Goal: Task Accomplishment & Management: Complete application form

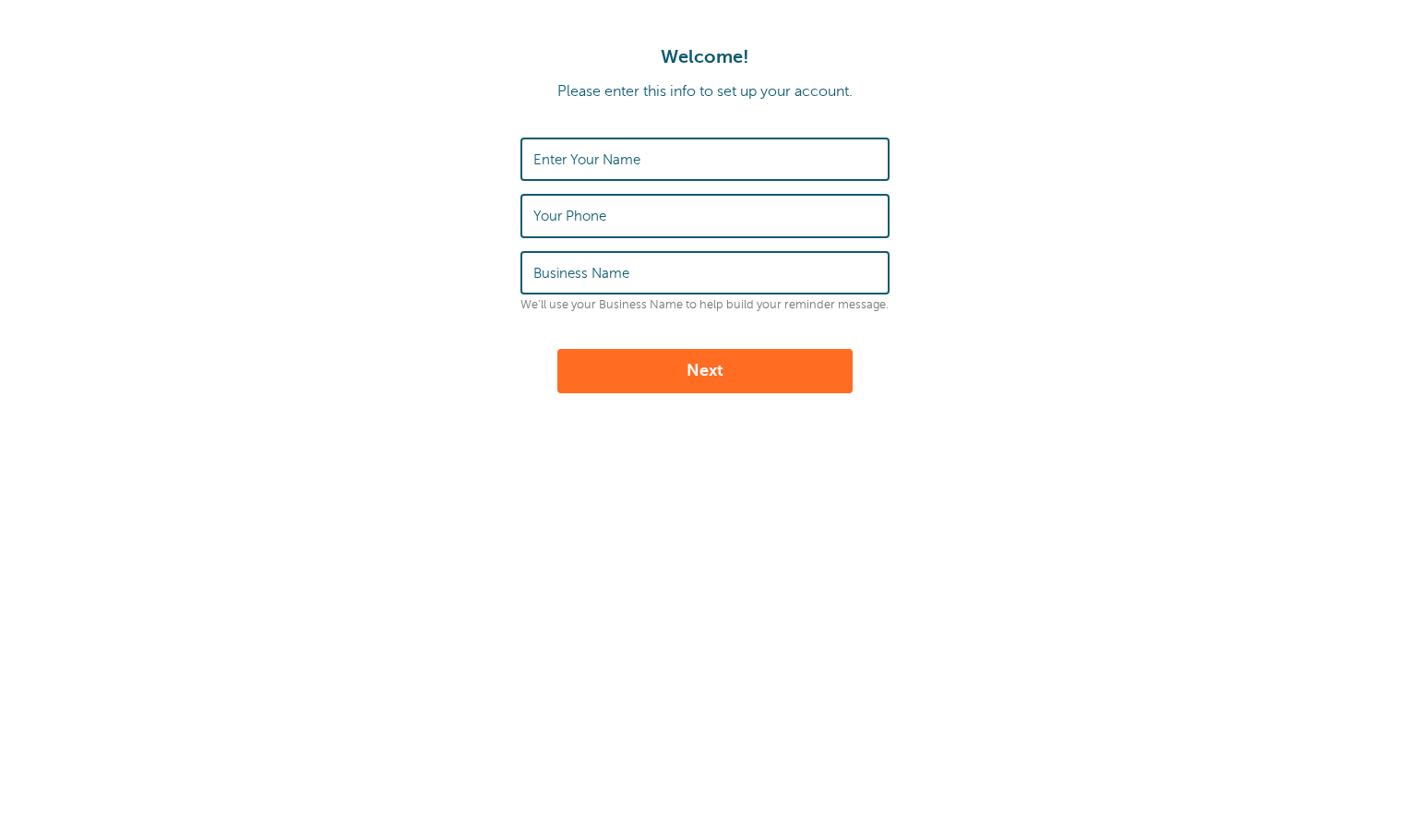
click at [734, 143] on input "Enter Your Name" at bounding box center [704, 159] width 343 height 40
type input "[PERSON_NAME]"
type input "4252734033"
click at [535, 274] on label "Business Name" at bounding box center [581, 273] width 96 height 17
click at [535, 274] on input "Business Name" at bounding box center [704, 273] width 343 height 40
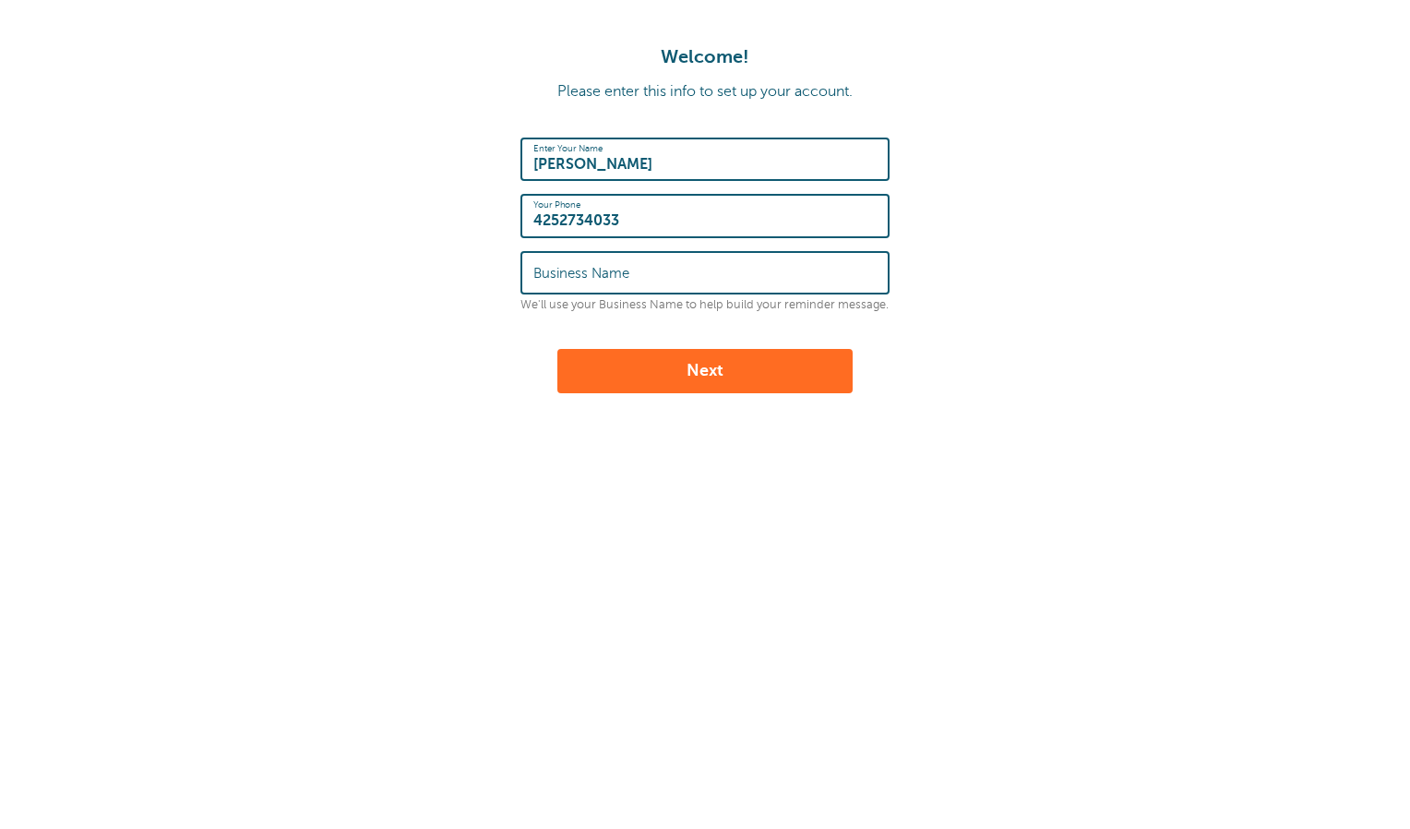
click at [901, 431] on div "Welcome! Please enter this info to set up your account. Enter Your Name Rami Ha…" at bounding box center [705, 307] width 1410 height 615
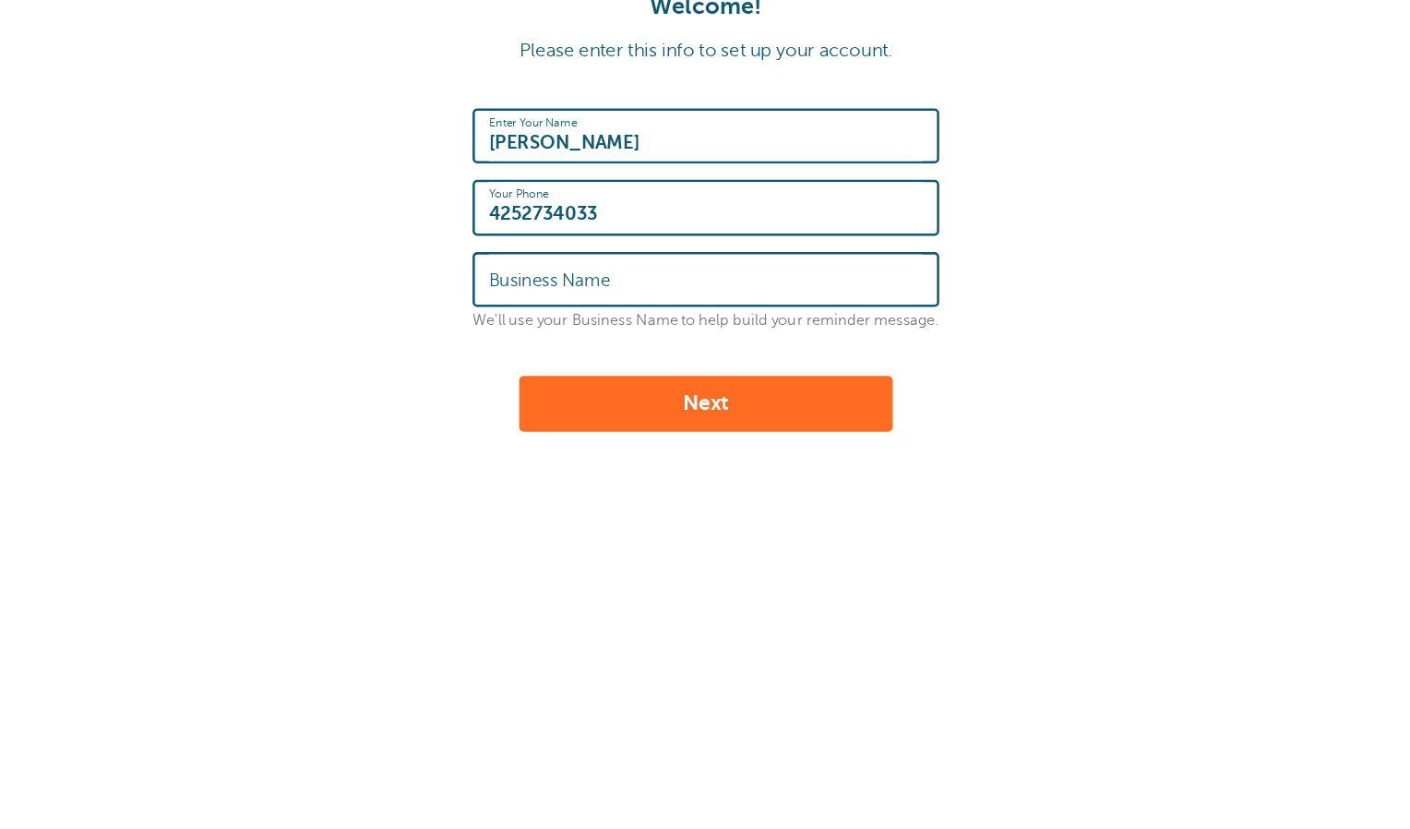
click at [684, 281] on input "Business Name" at bounding box center [704, 273] width 343 height 40
click at [970, 278] on form "Enter Your Name Rami Hakim Your Phone 4252734033 Business Name We'll use your B…" at bounding box center [704, 266] width 1373 height 256
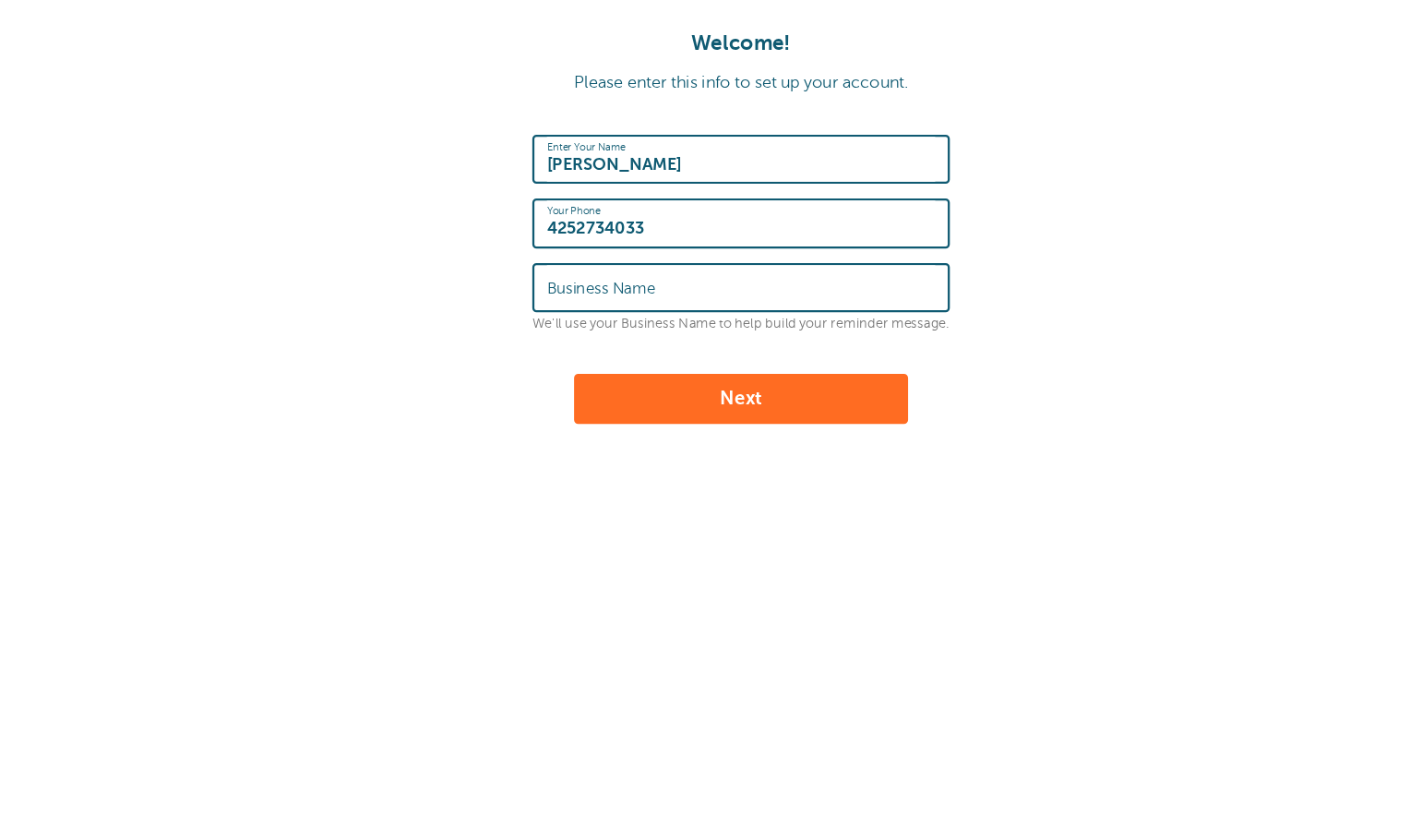
click at [757, 377] on button "Next" at bounding box center [704, 371] width 295 height 44
type input "H"
type input "Sitca Life"
click at [609, 296] on div "Enter Your Name Rami Hakim Your Phone 4252734033 Business Name Sitca Life We'll…" at bounding box center [704, 225] width 369 height 174
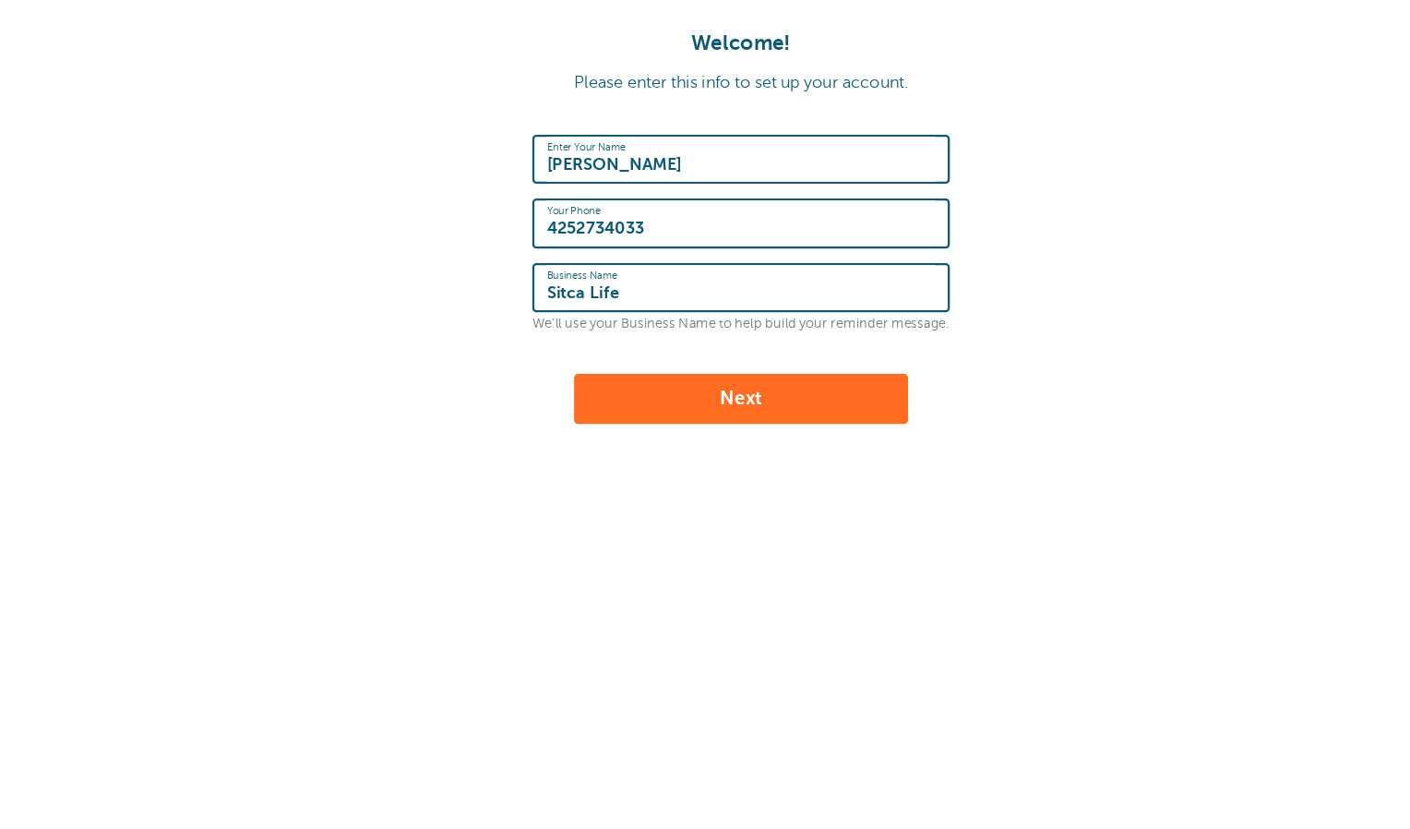
drag, startPoint x: 609, startPoint y: 296, endPoint x: 580, endPoint y: 282, distance: 31.8
click at [580, 282] on input "Sitca Life" at bounding box center [704, 273] width 343 height 40
click at [1036, 308] on form "Enter Your Name Rami Hakim Your Phone 4252734033 Business Name Faction Financia…" at bounding box center [704, 266] width 1373 height 256
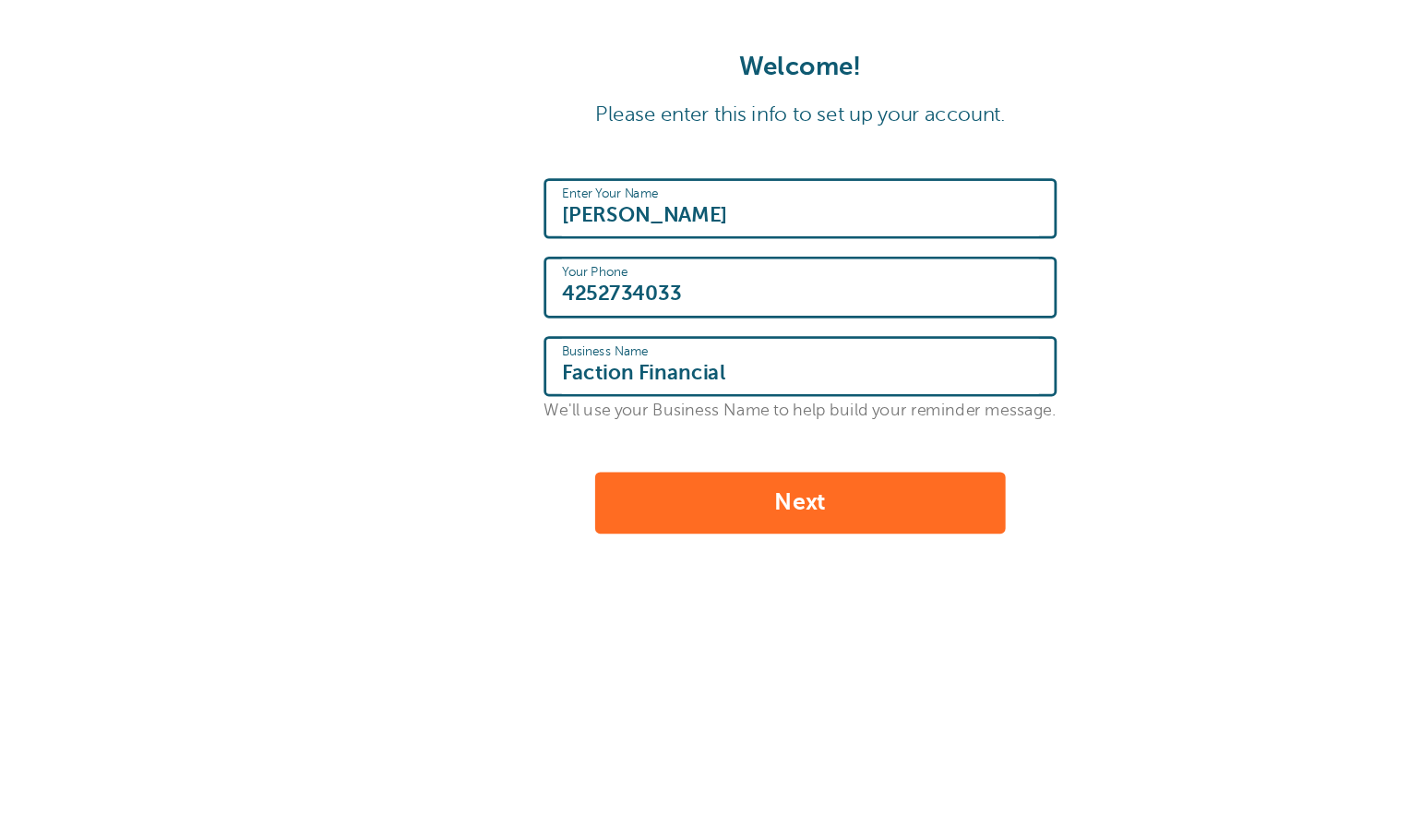
click at [629, 267] on input "Faction Financial" at bounding box center [704, 273] width 343 height 40
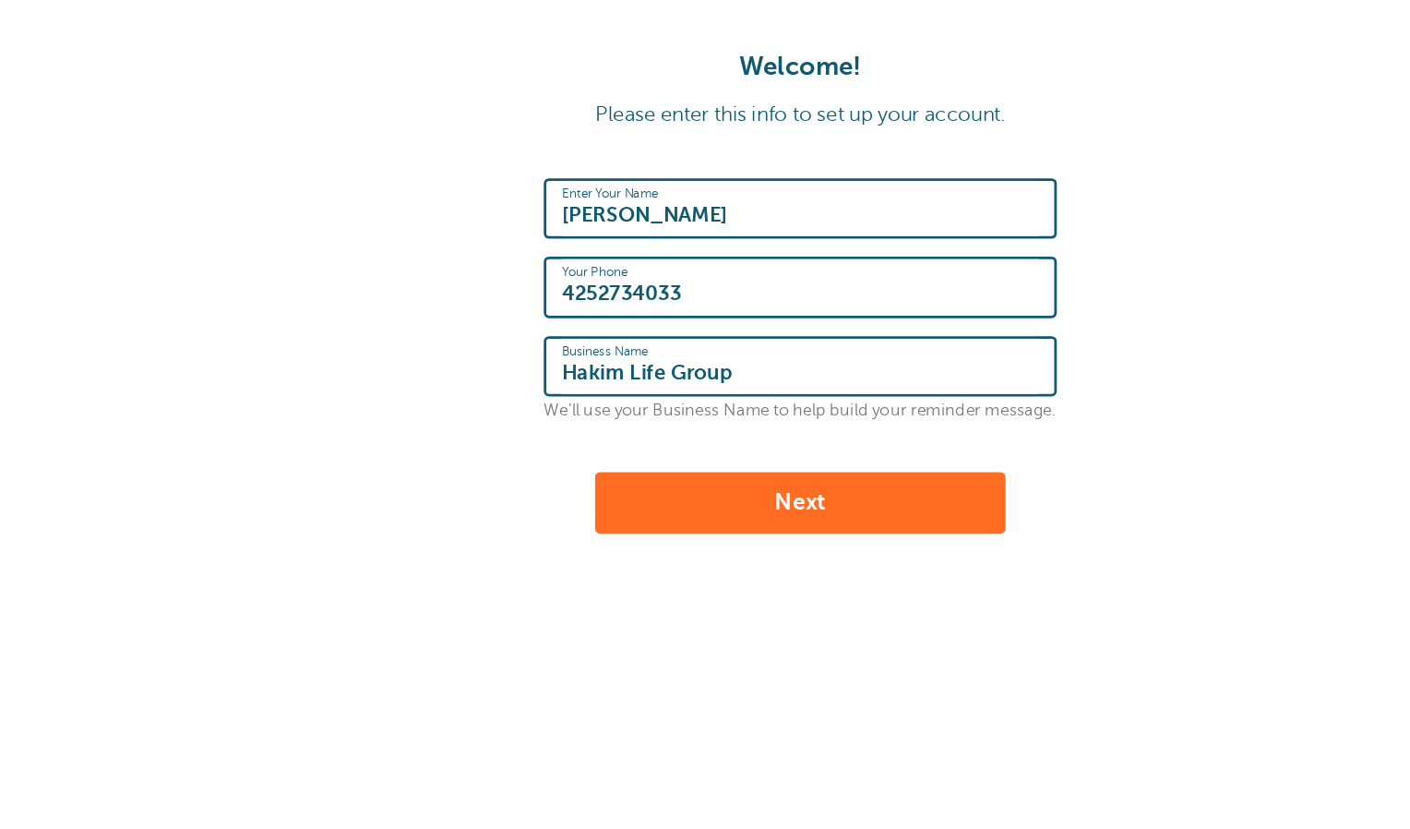
type input "Hakim Life Group"
click at [926, 272] on form "Enter Your Name Rami Hakim Your Phone 4252734033 Business Name Hakim Life Group…" at bounding box center [704, 266] width 1373 height 256
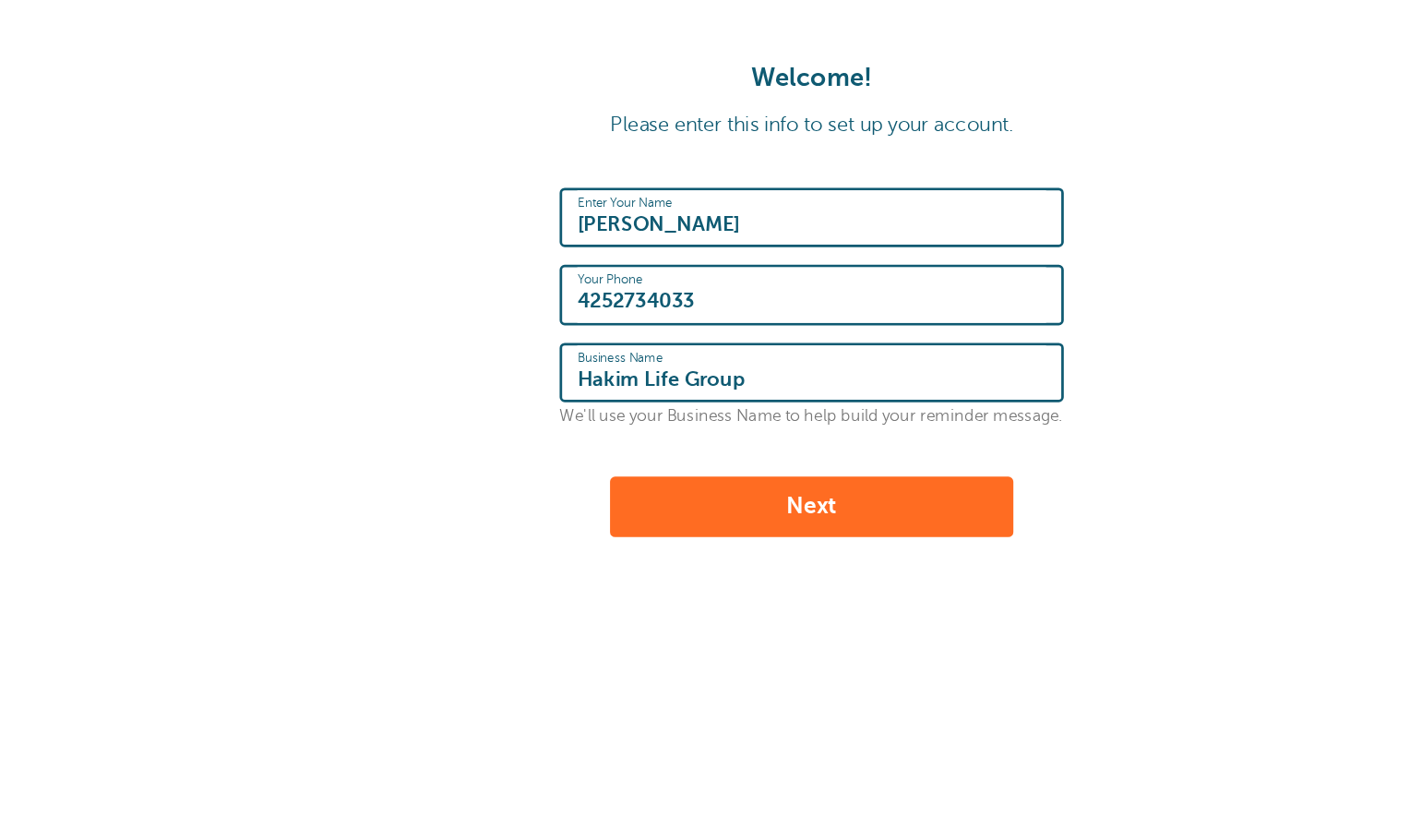
click at [735, 375] on button "Next" at bounding box center [704, 371] width 295 height 44
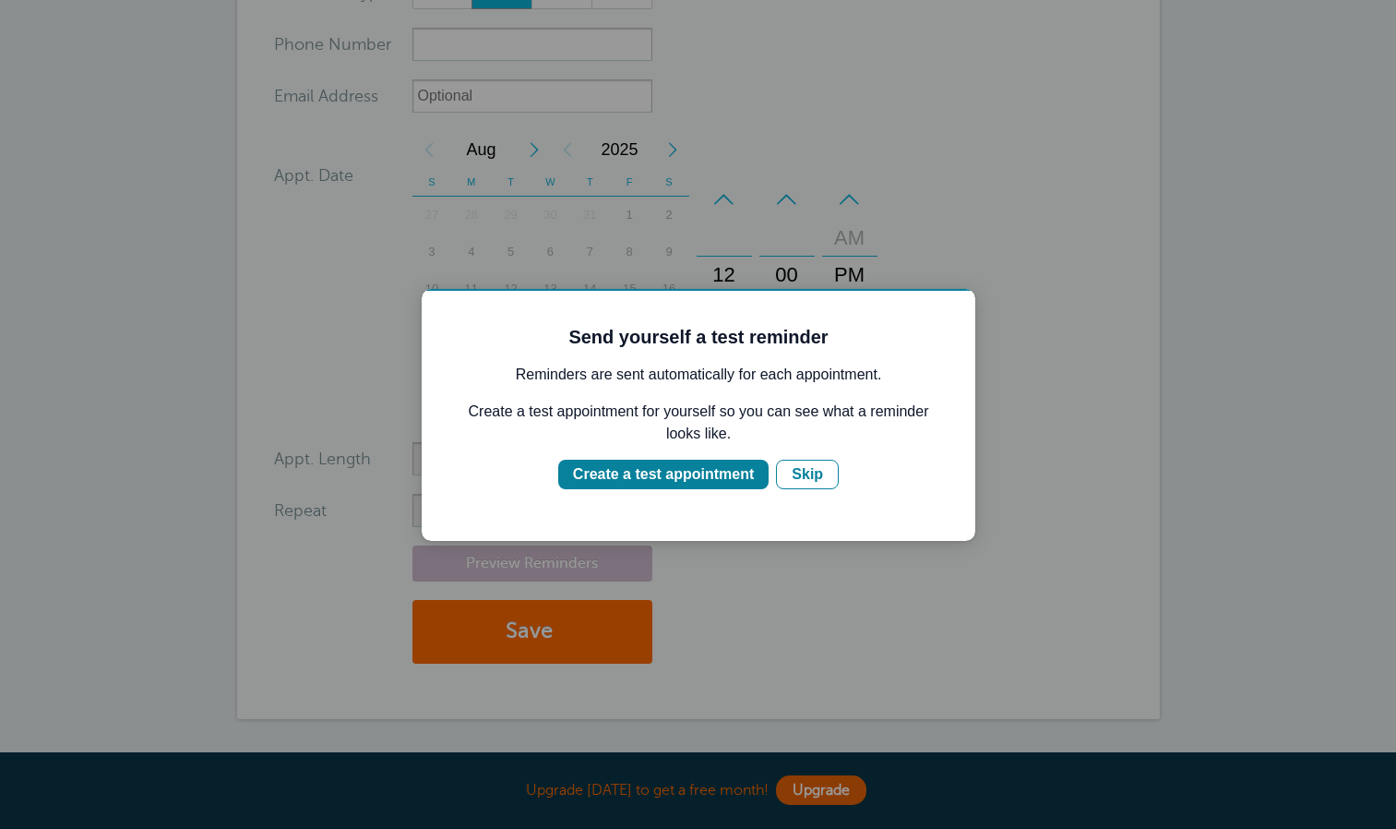
scroll to position [254, 0]
click at [797, 477] on div "Skip" at bounding box center [807, 474] width 31 height 22
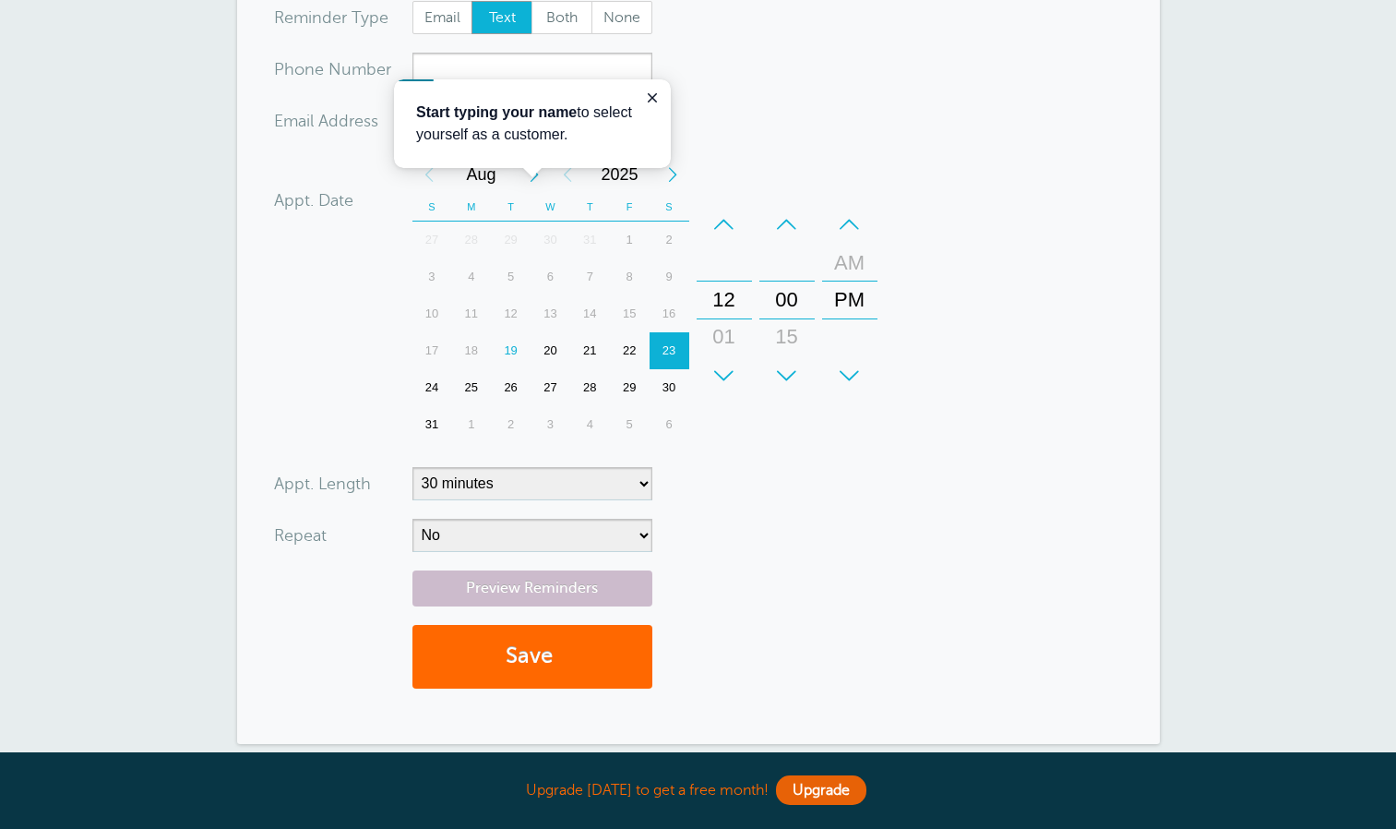
scroll to position [0, 0]
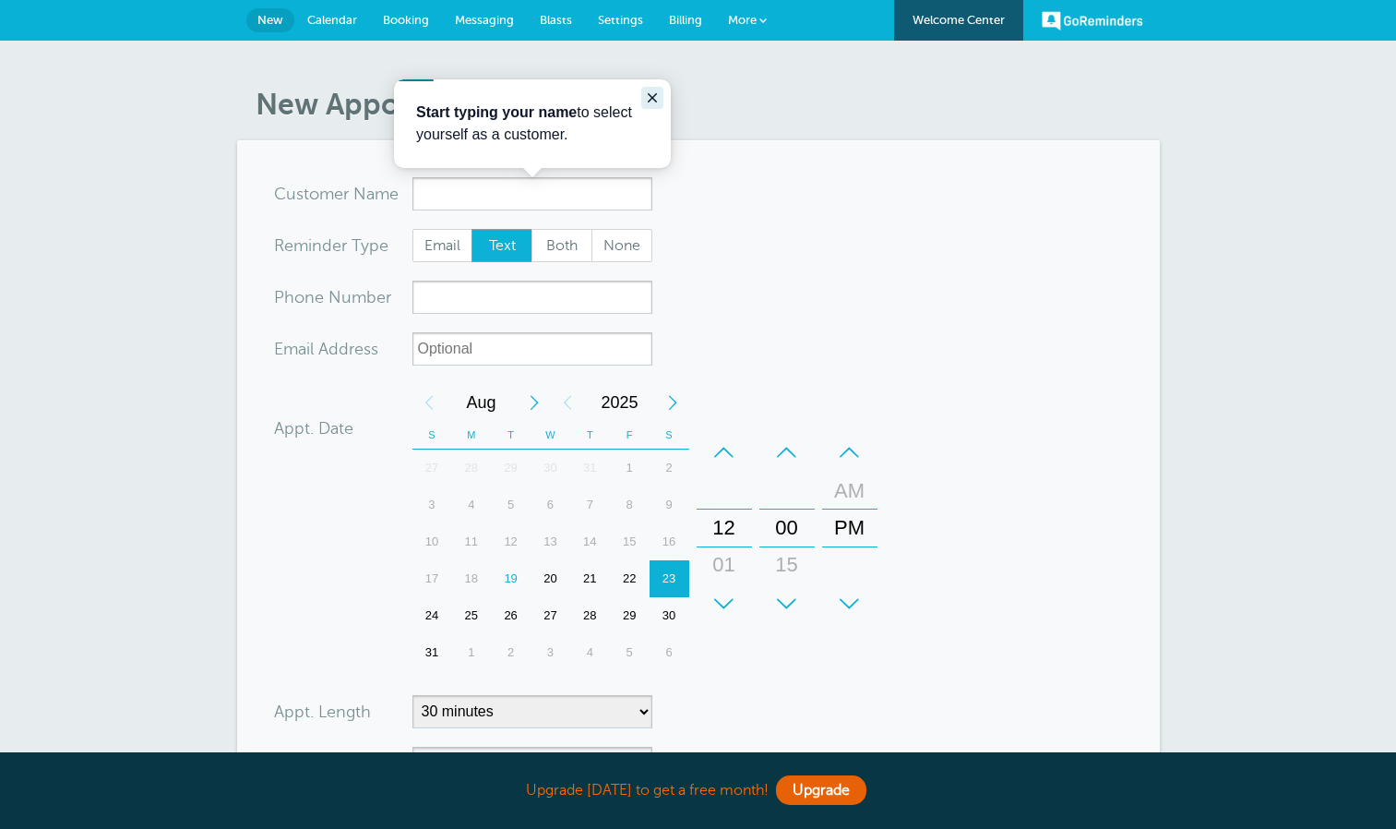
click at [651, 96] on icon "Close guide" at bounding box center [652, 97] width 9 height 9
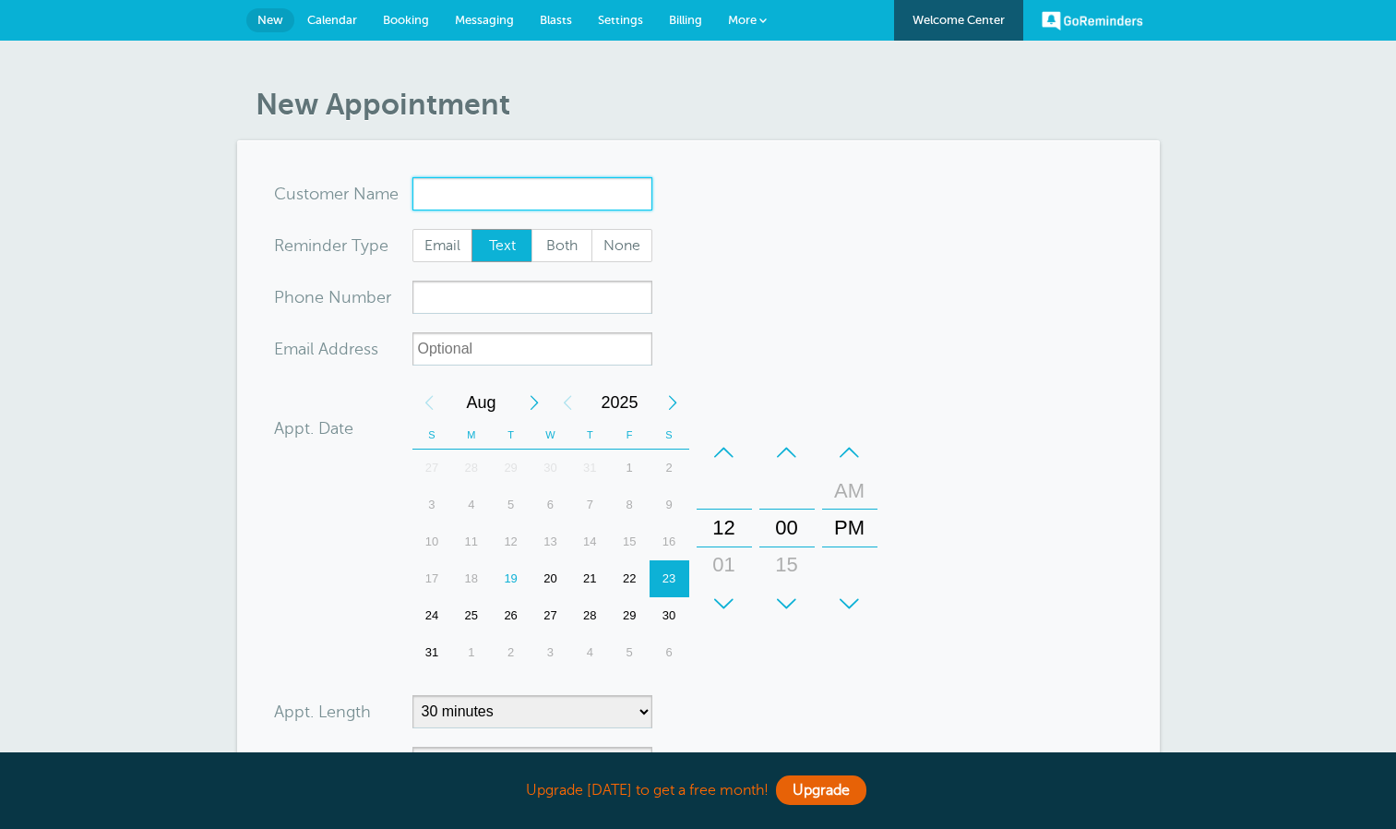
click at [514, 180] on input "x-no-autofill" at bounding box center [533, 193] width 240 height 33
click at [542, 201] on input "x-no-autofill" at bounding box center [533, 193] width 240 height 33
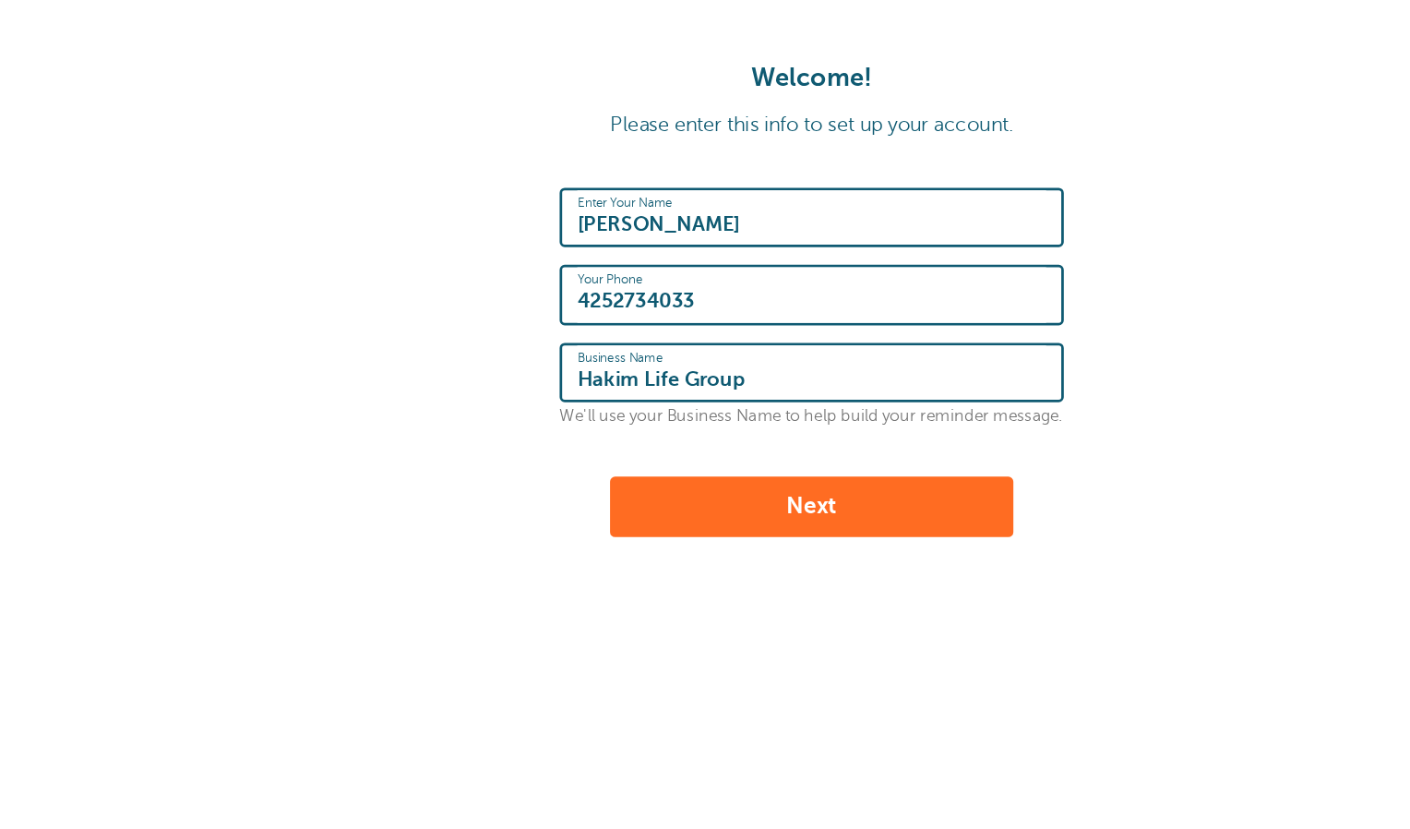
click at [666, 368] on button "Next" at bounding box center [704, 371] width 295 height 44
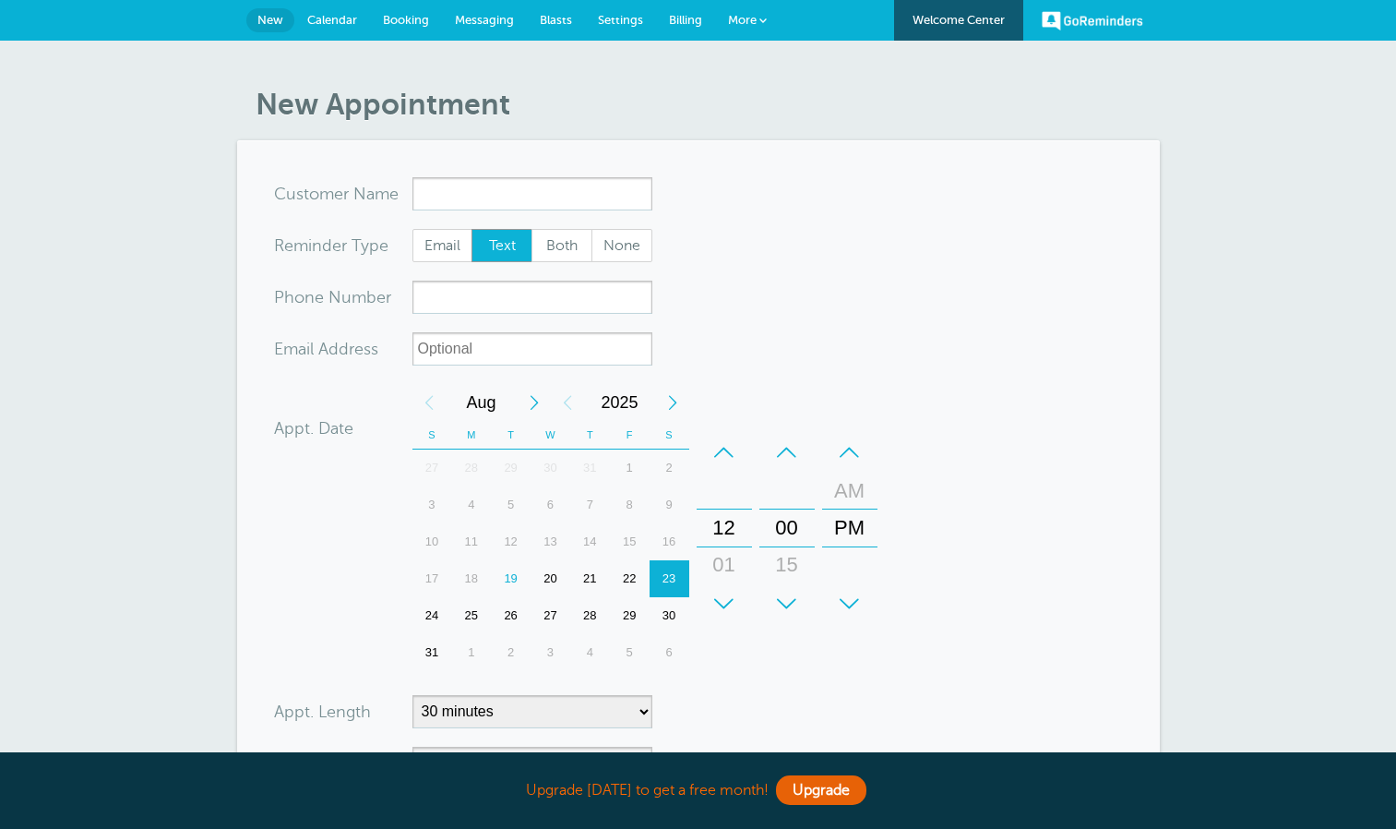
click at [580, 198] on input "x-no-autofill" at bounding box center [533, 193] width 240 height 33
type input "R"
type input "n"
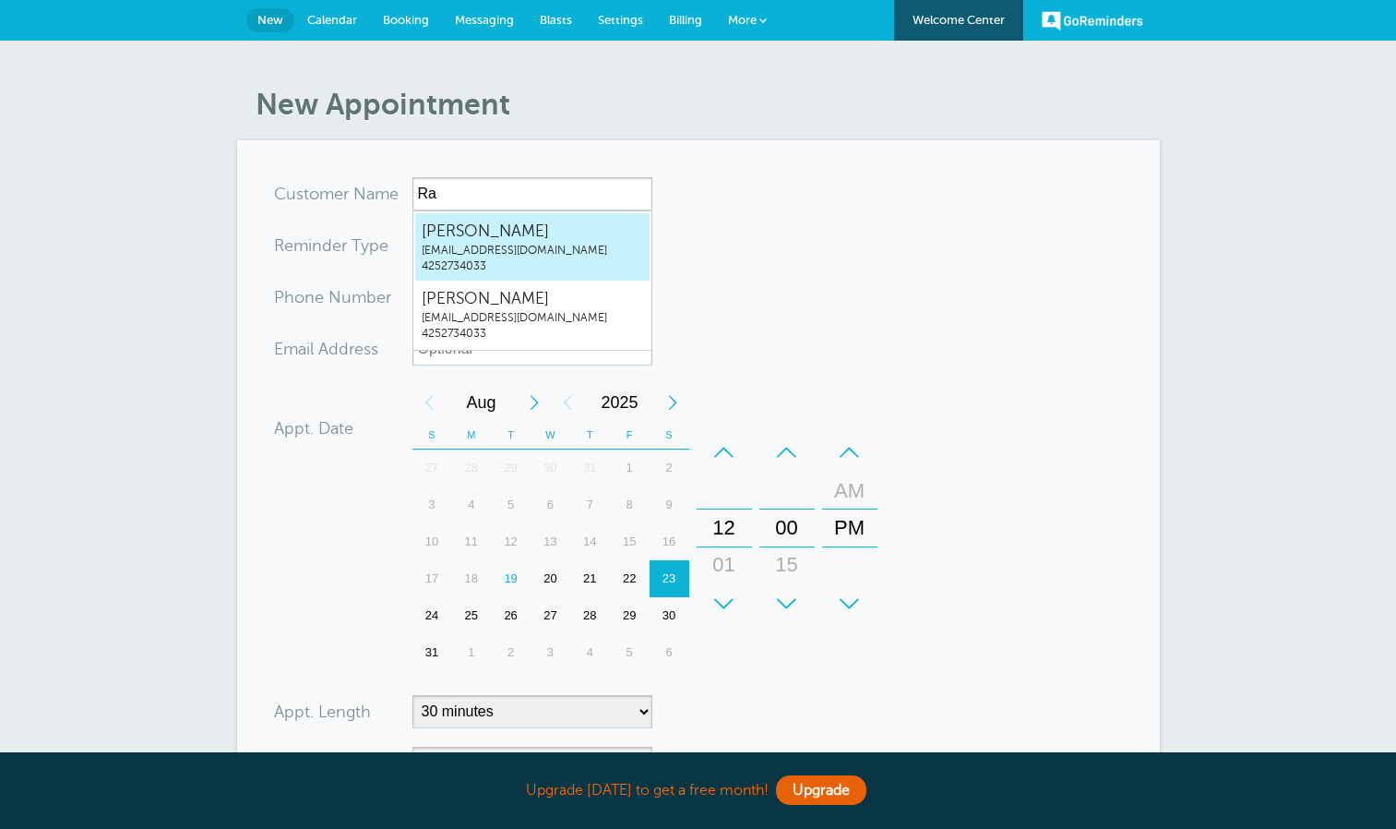
type input "R"
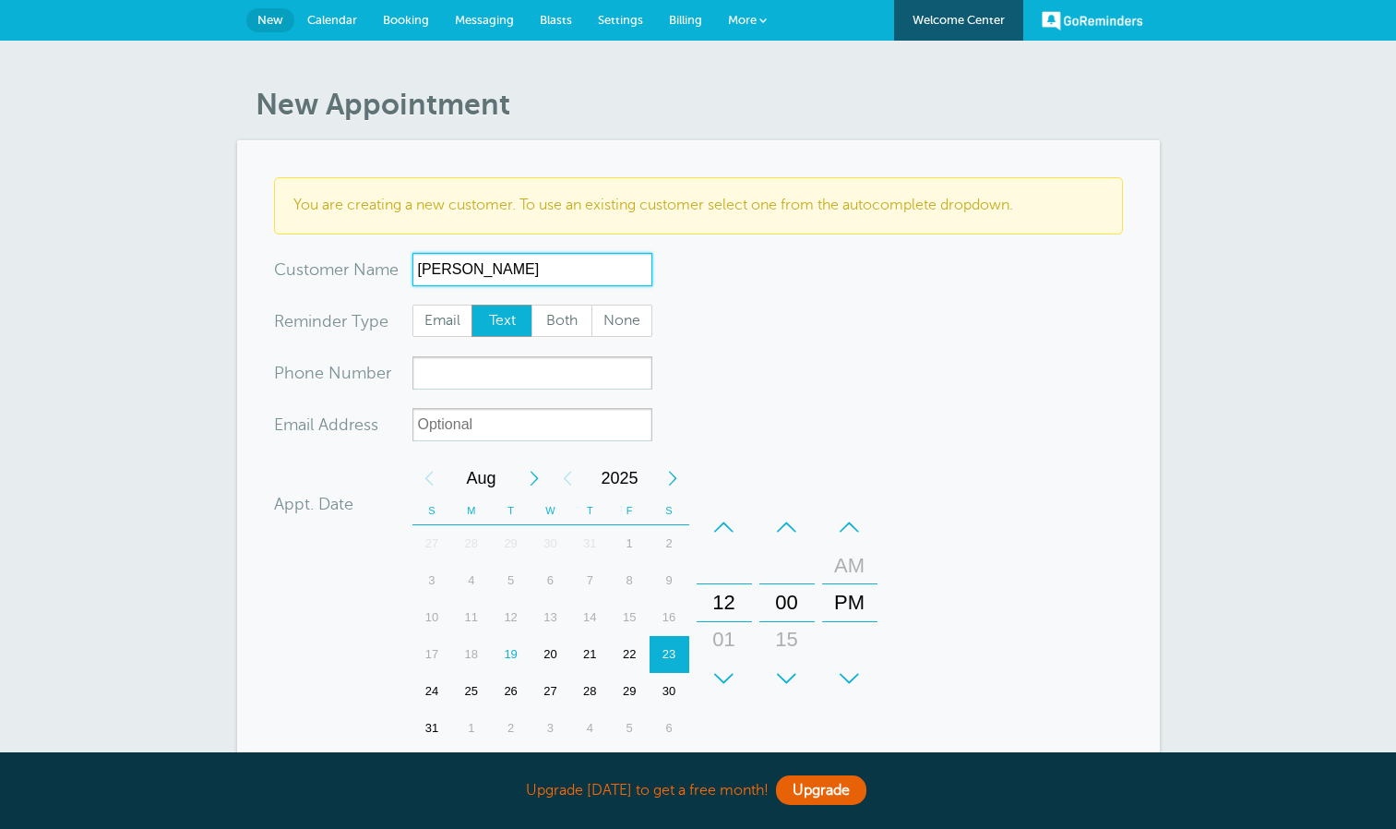
type input "[PERSON_NAME]"
click at [556, 317] on span "Both" at bounding box center [561, 320] width 59 height 31
click at [532, 305] on input "Both" at bounding box center [531, 304] width 1 height 1
radio input "true"
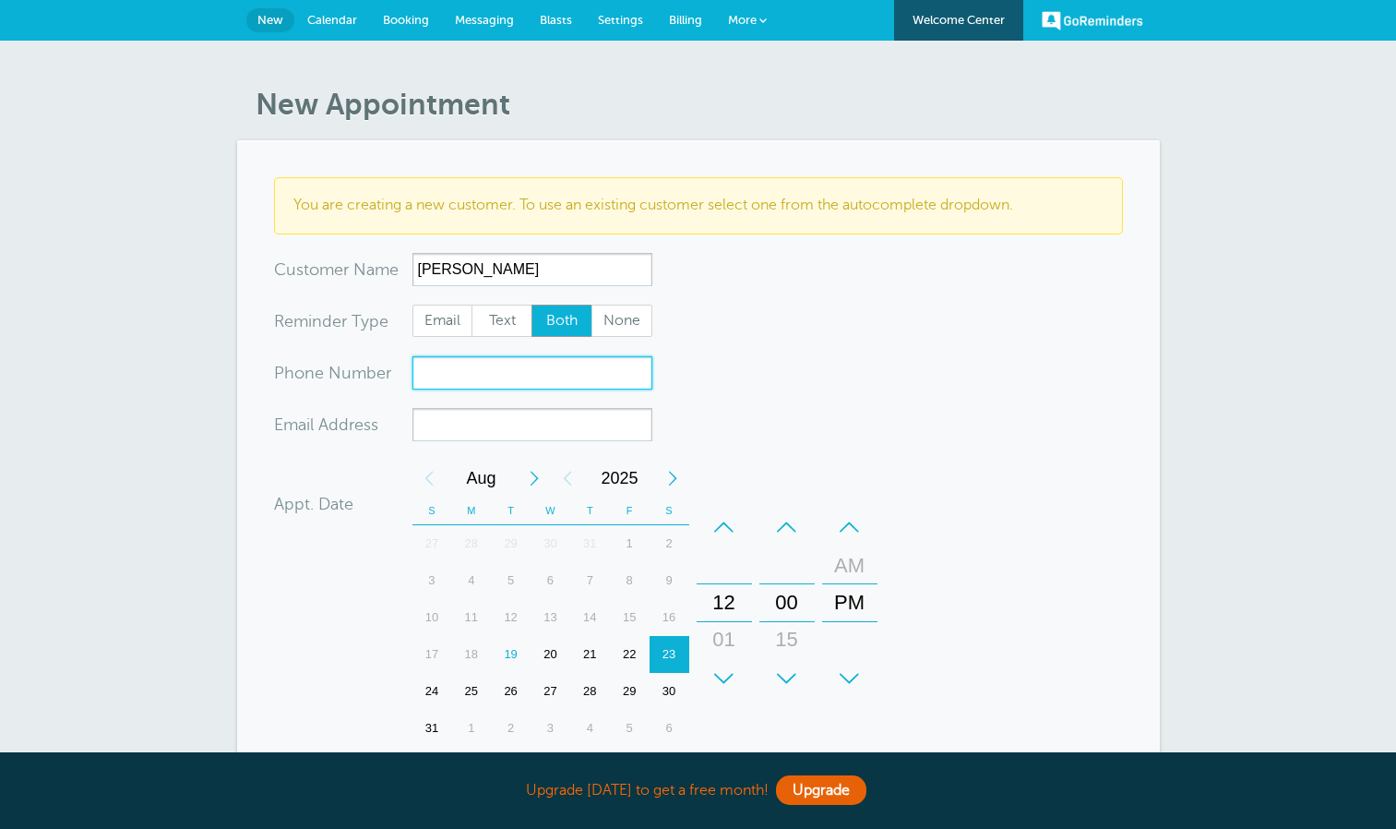
click at [550, 384] on input "xxx-no-autofill" at bounding box center [533, 372] width 240 height 33
paste input "361-929-1550"
type input "361-929-1550"
paste input "lucinda11958@gmail.com"
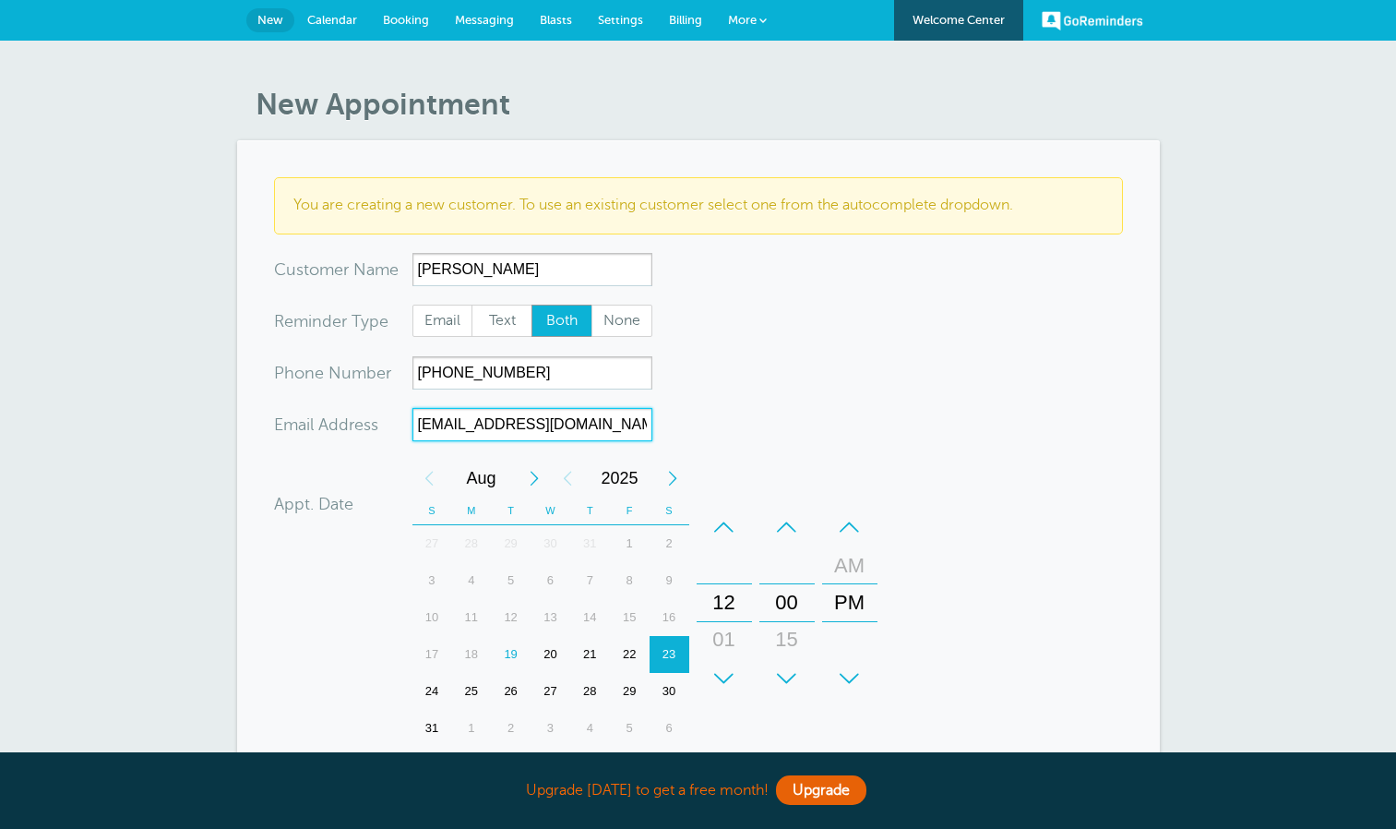
type input "[EMAIL_ADDRESS][DOMAIN_NAME]"
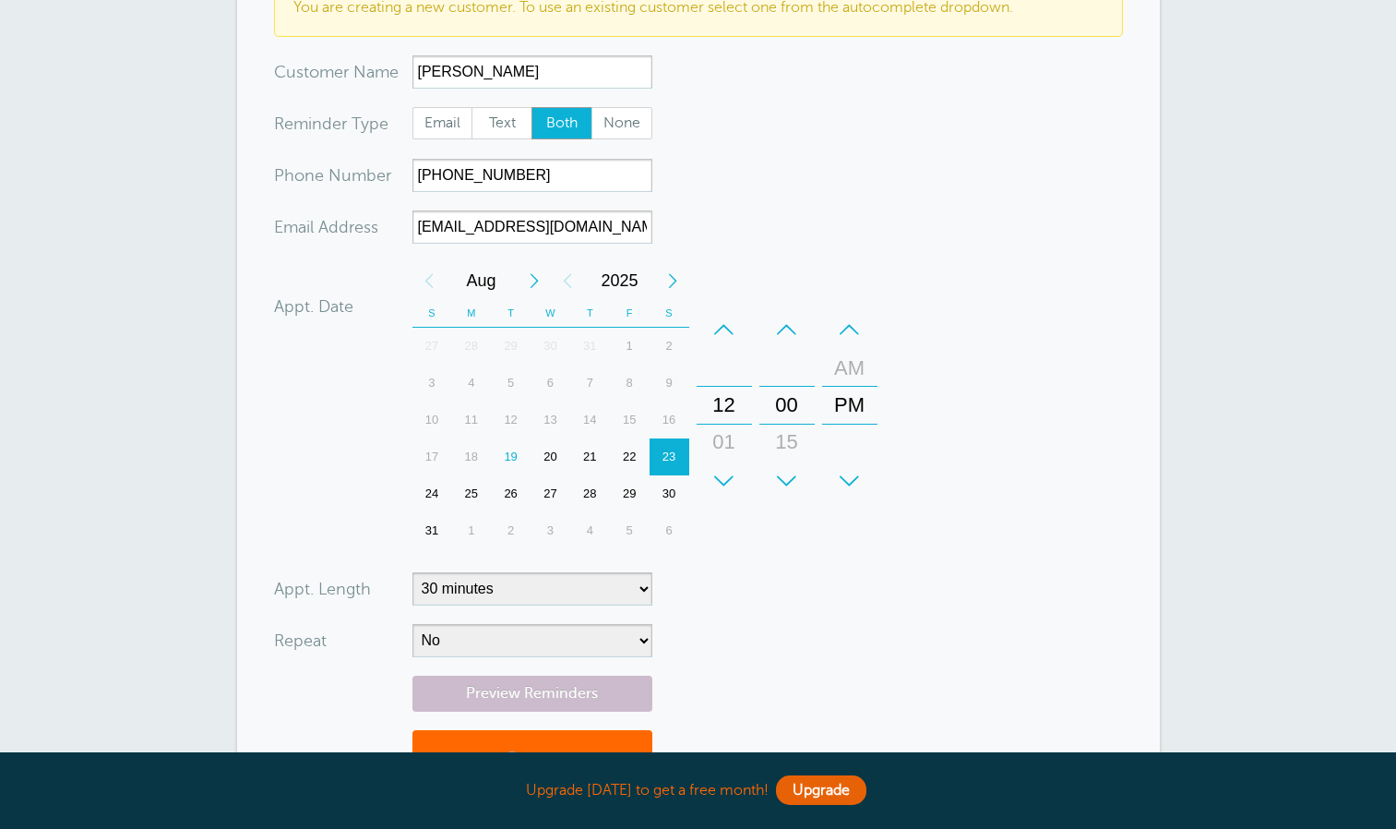
scroll to position [198, 0]
click at [552, 448] on div "20" at bounding box center [551, 455] width 40 height 37
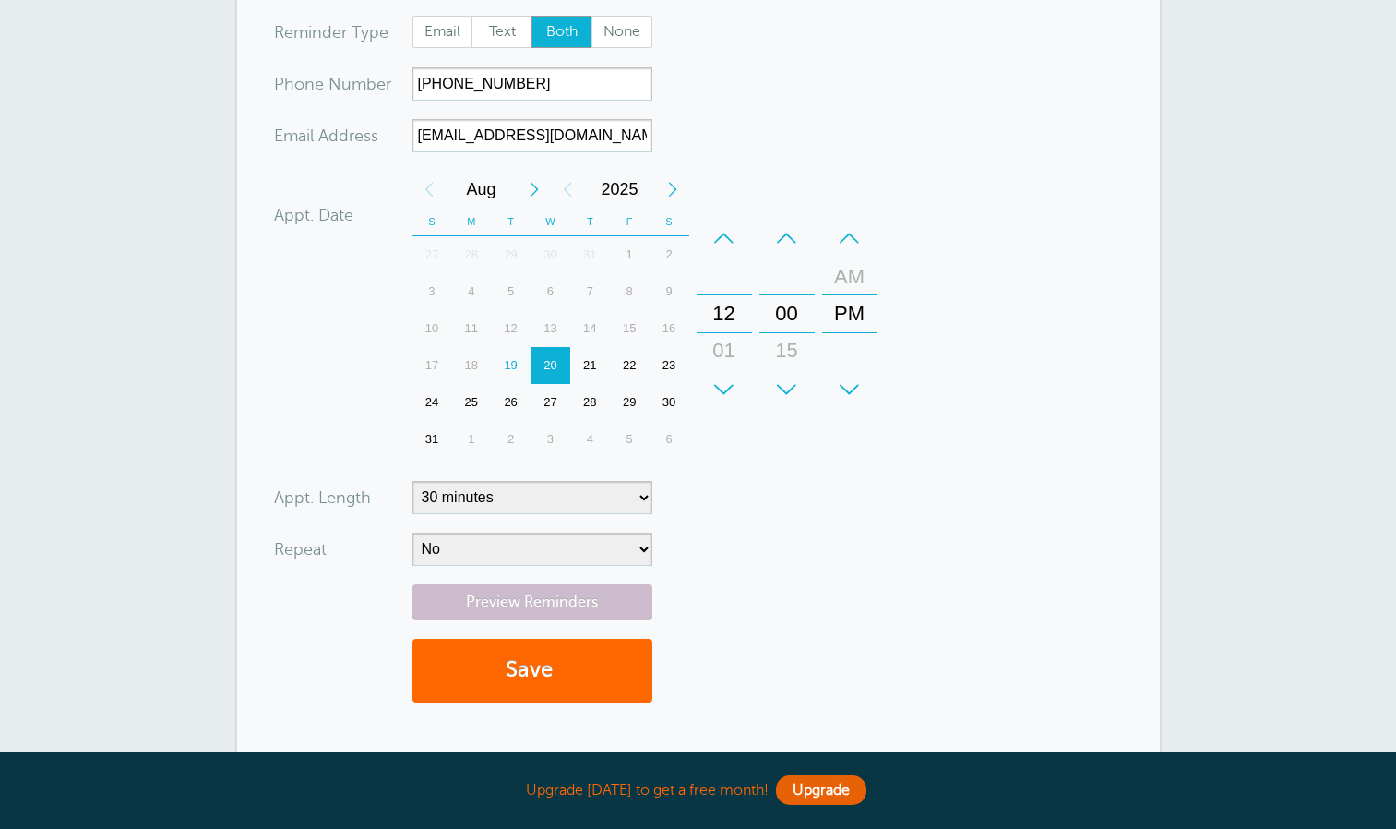
scroll to position [293, 0]
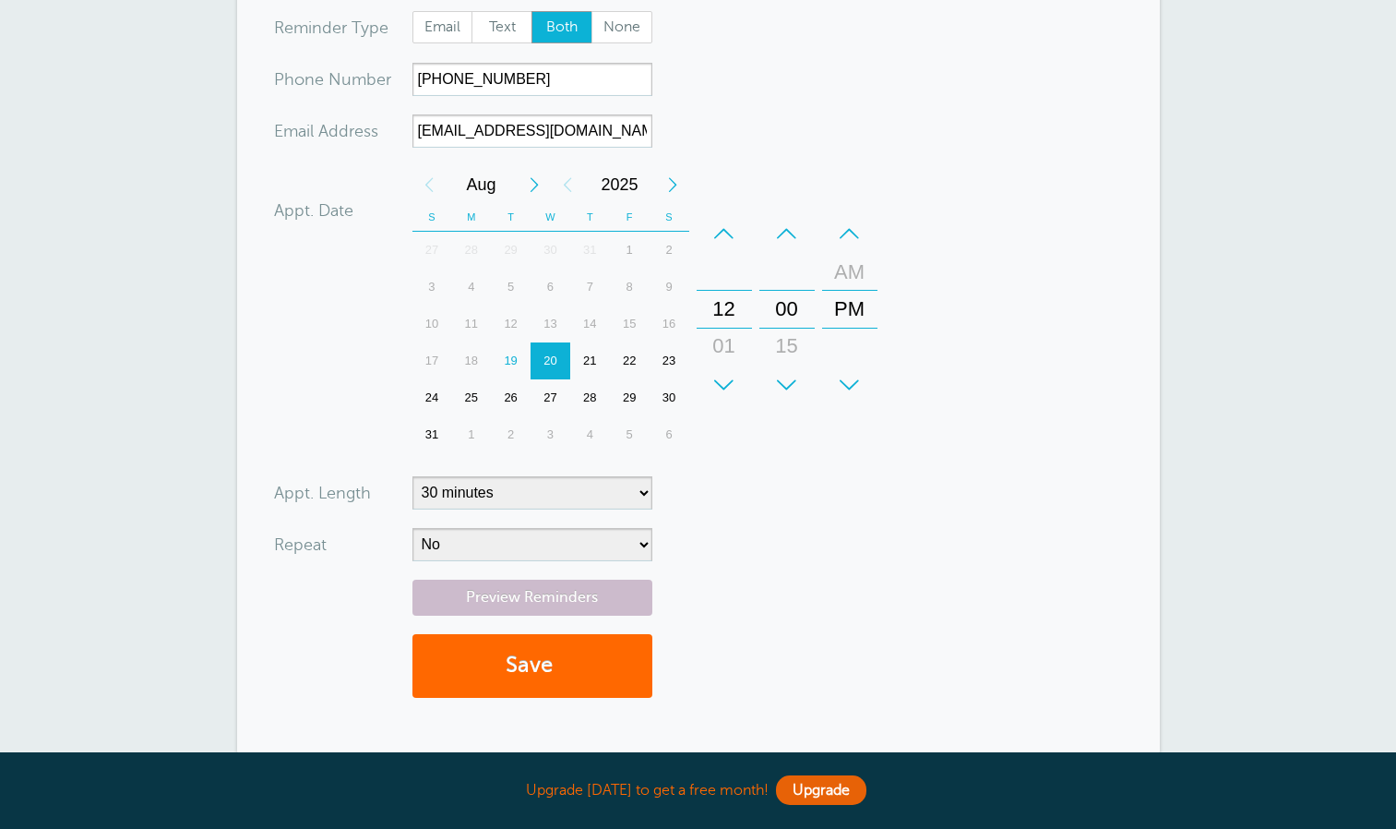
click at [721, 394] on div "+" at bounding box center [724, 384] width 55 height 37
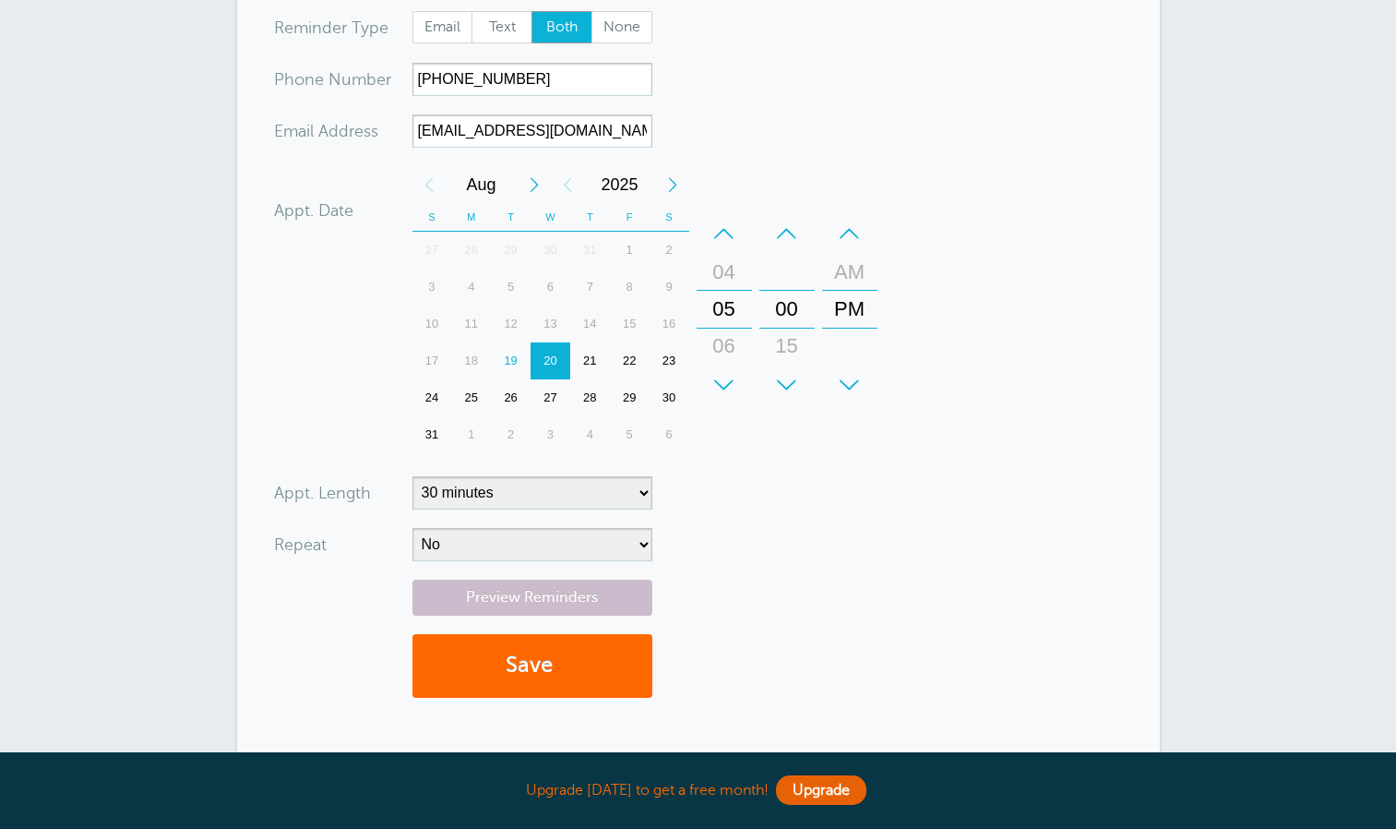
click at [721, 394] on div "+" at bounding box center [724, 384] width 55 height 37
click at [727, 245] on div "–" at bounding box center [724, 233] width 55 height 37
click at [788, 385] on div "+" at bounding box center [786, 384] width 55 height 37
click at [863, 488] on form "You are creating a new customer. To use an existing customer select one from th…" at bounding box center [698, 299] width 849 height 831
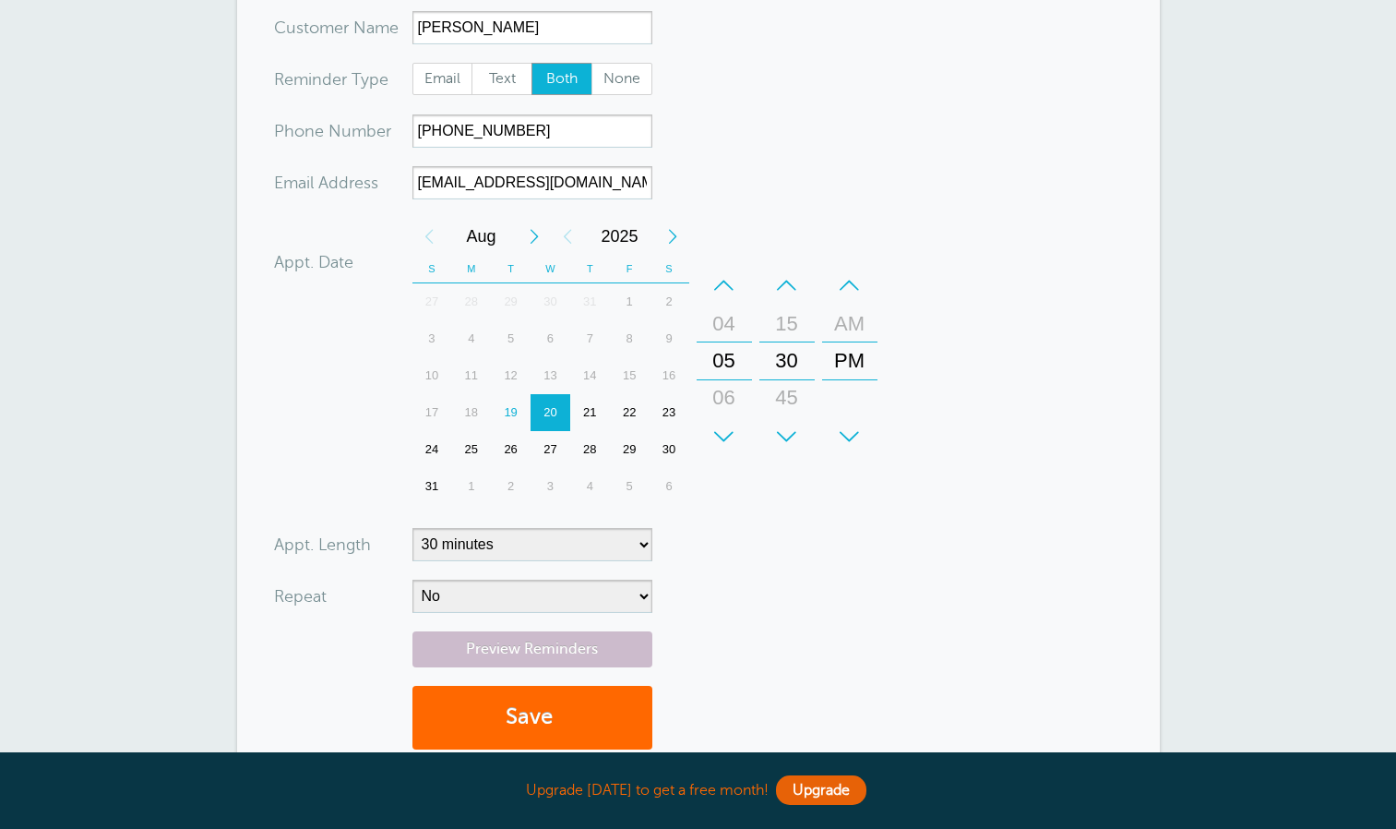
scroll to position [293, 0]
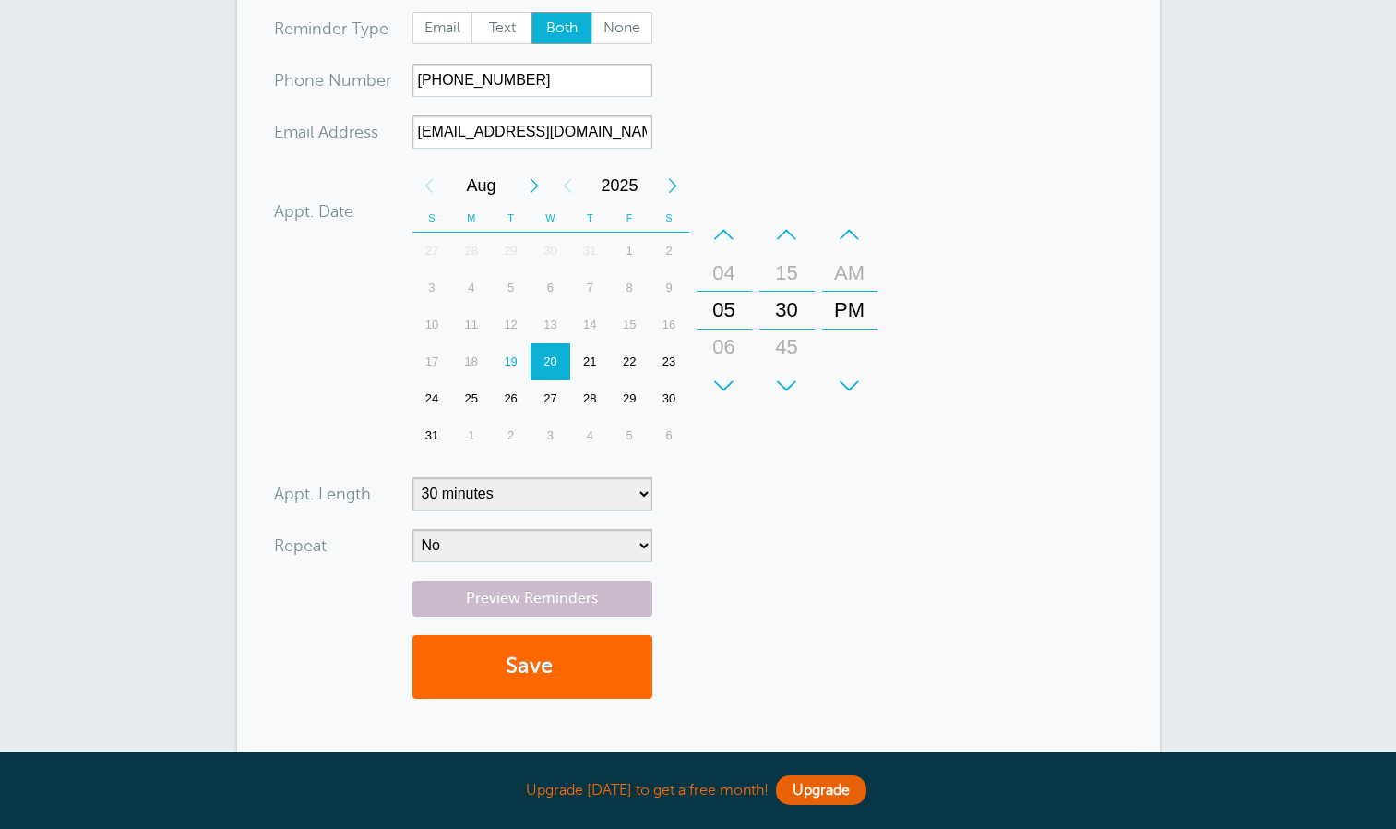
drag, startPoint x: 578, startPoint y: 339, endPoint x: 547, endPoint y: 352, distance: 33.1
click at [547, 352] on div "27 28 29 30 31 1 2 3 4 5 6 7 8 9 10 11 12 13 14 15 16 17 18 19 20 21 22 23 24 2…" at bounding box center [551, 343] width 277 height 221
click at [515, 664] on button "Save" at bounding box center [533, 667] width 240 height 64
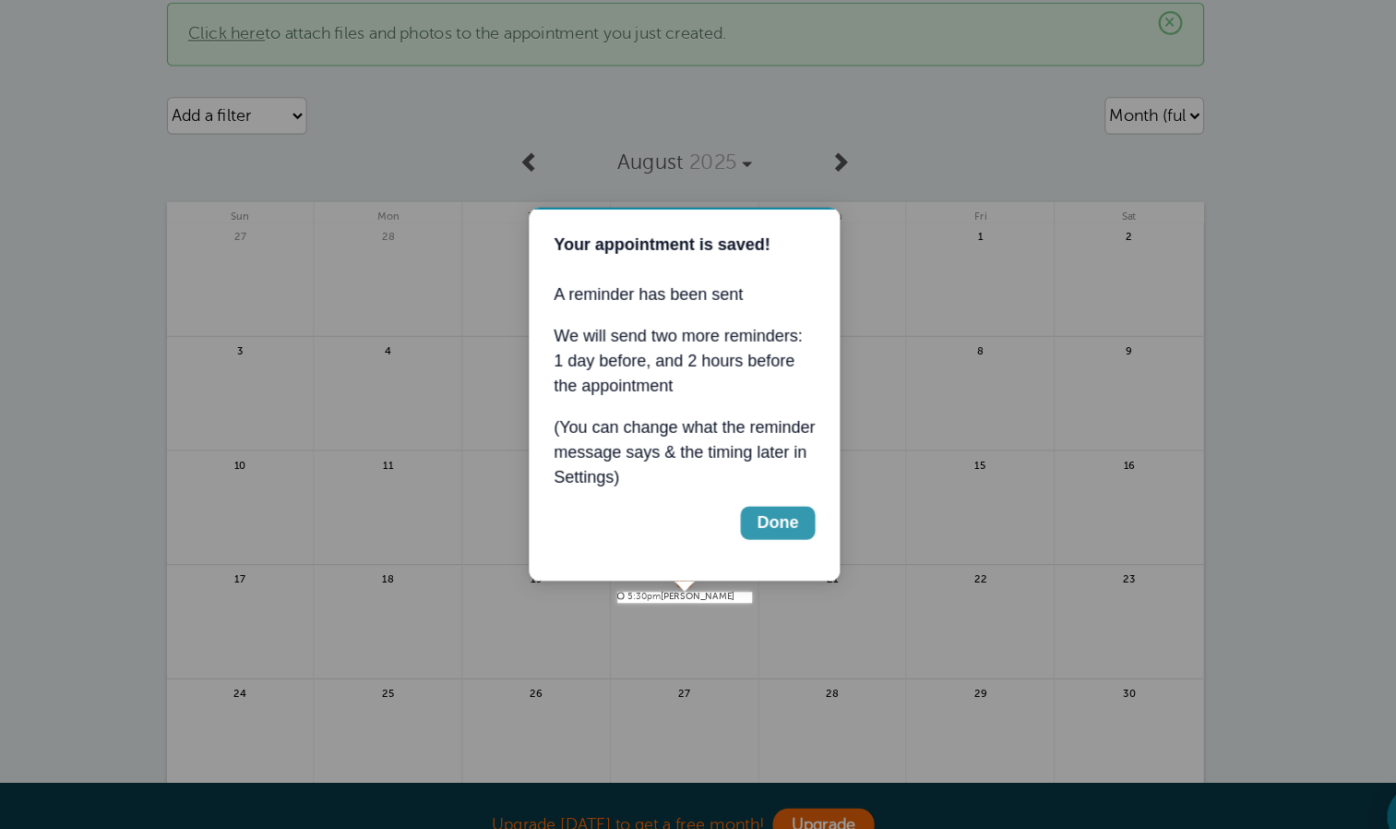
click at [755, 489] on div "Done" at bounding box center [750, 487] width 37 height 22
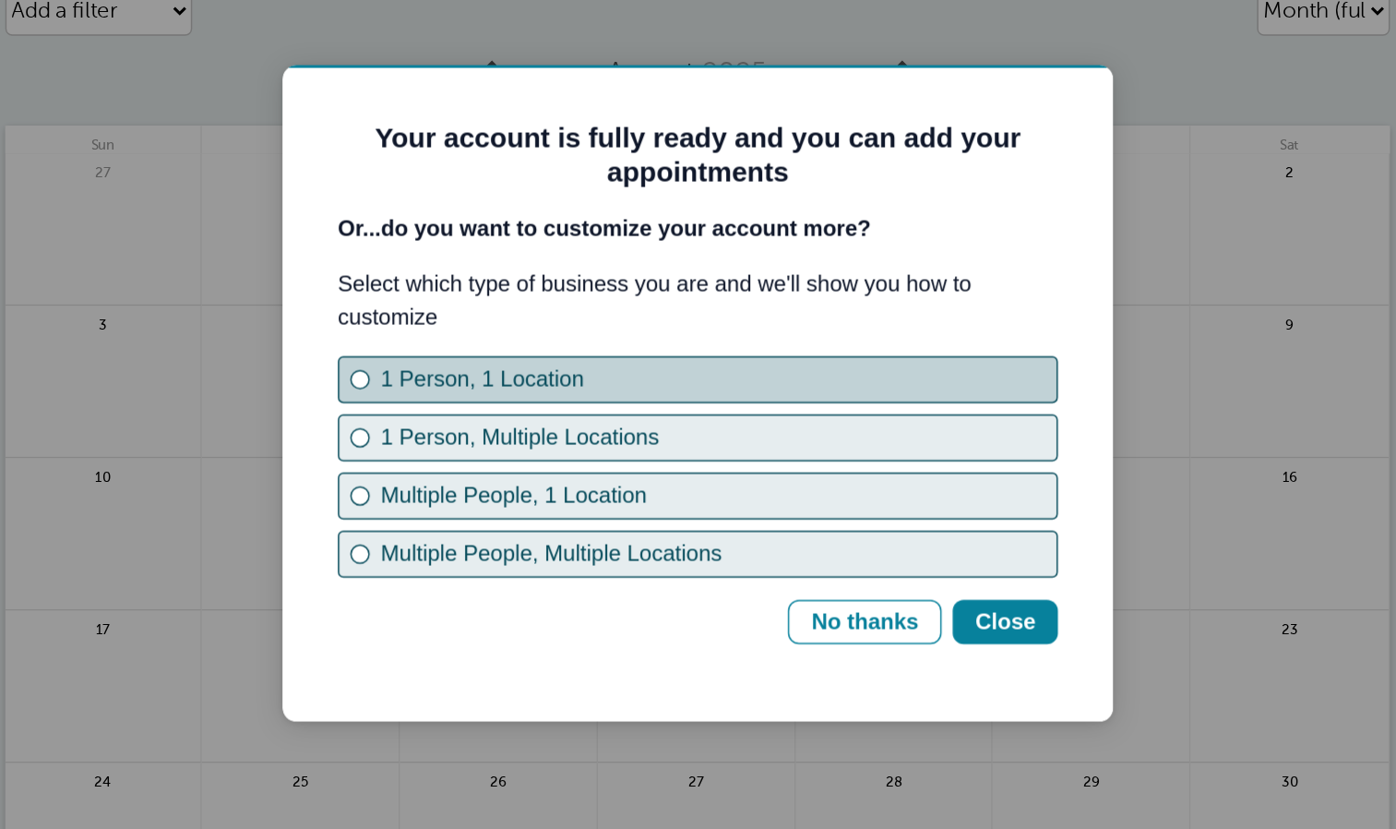
click at [520, 278] on div "1 Person, 1 Location" at bounding box center [573, 274] width 450 height 22
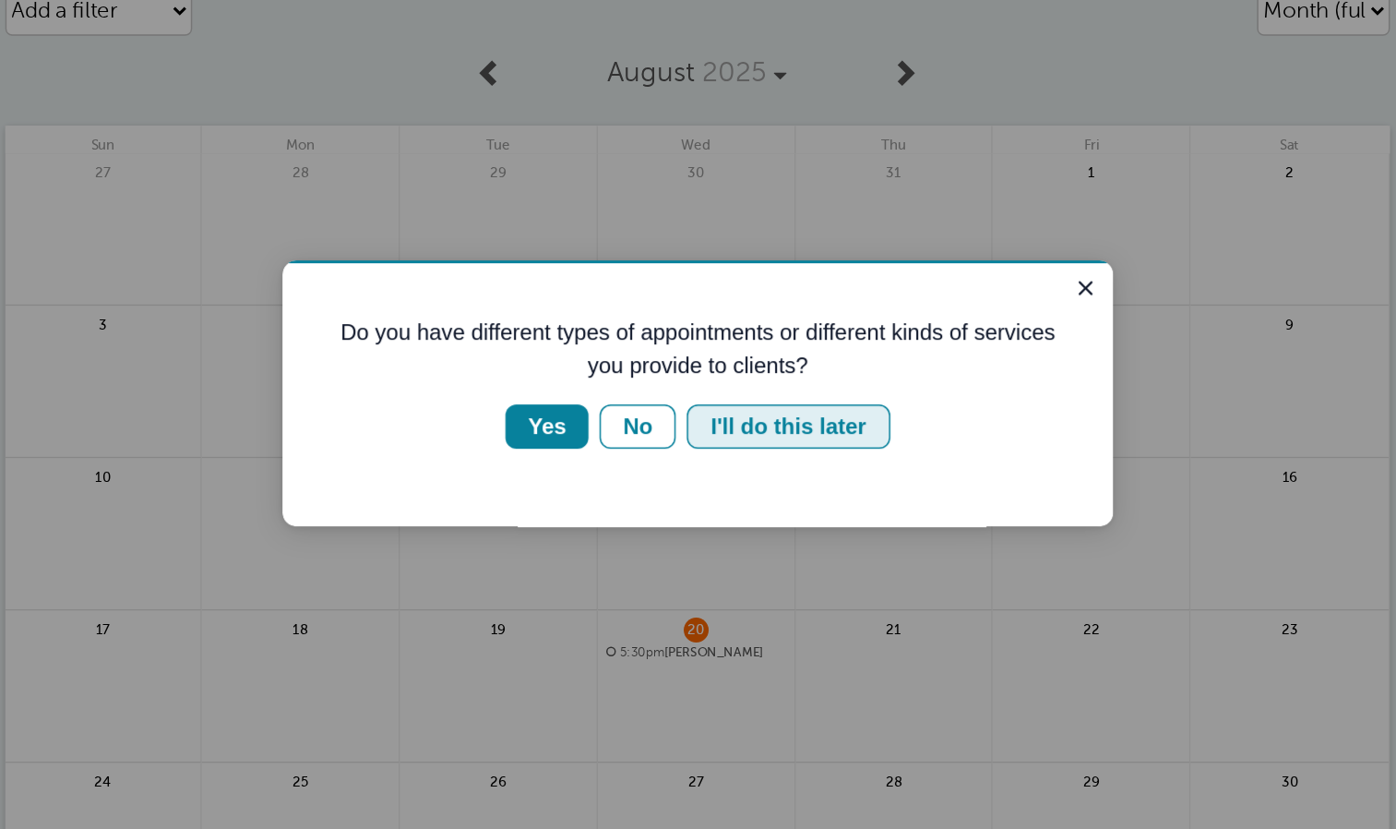
click at [632, 374] on div "I'll do this later" at bounding box center [619, 371] width 103 height 22
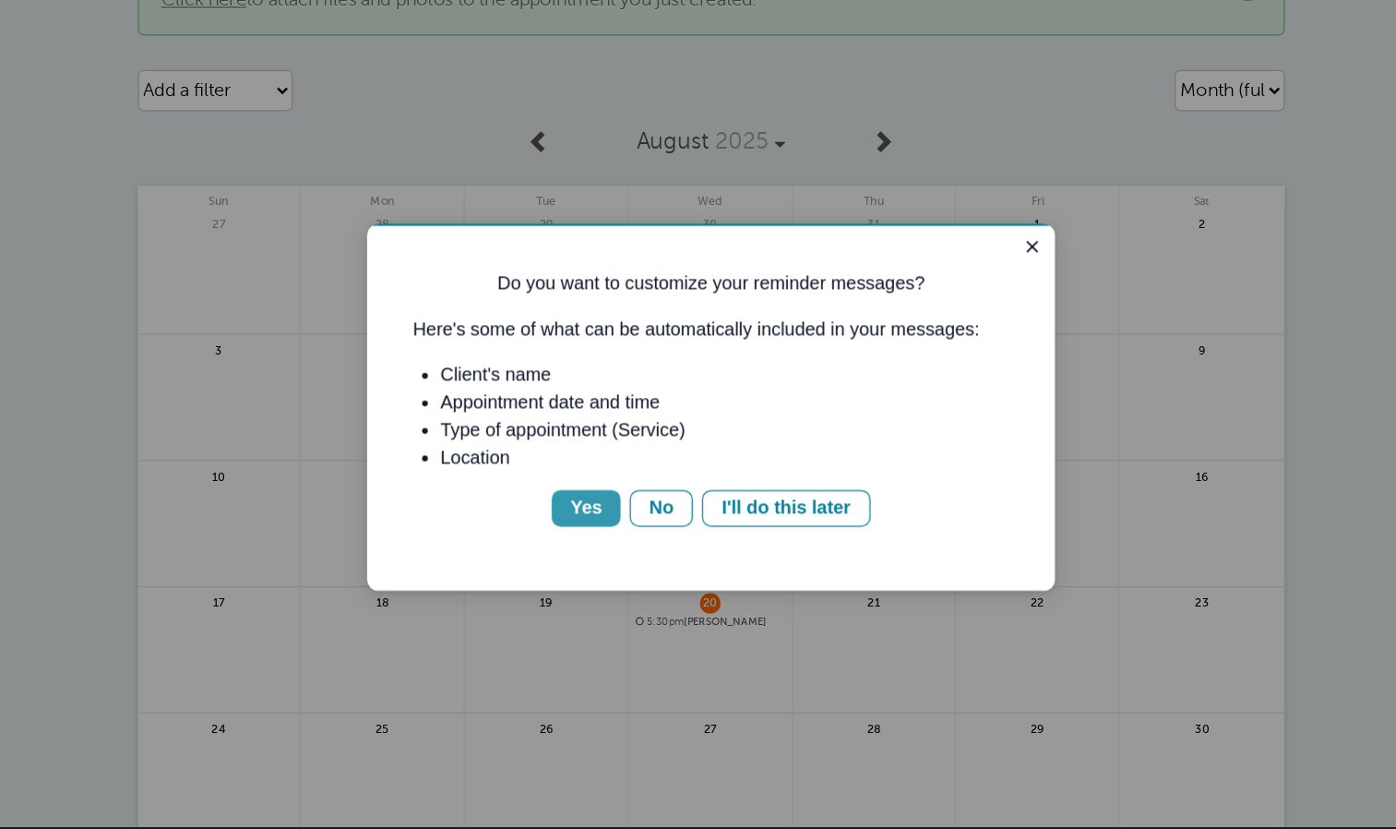
click at [548, 452] on div "Yes" at bounding box center [543, 452] width 26 height 22
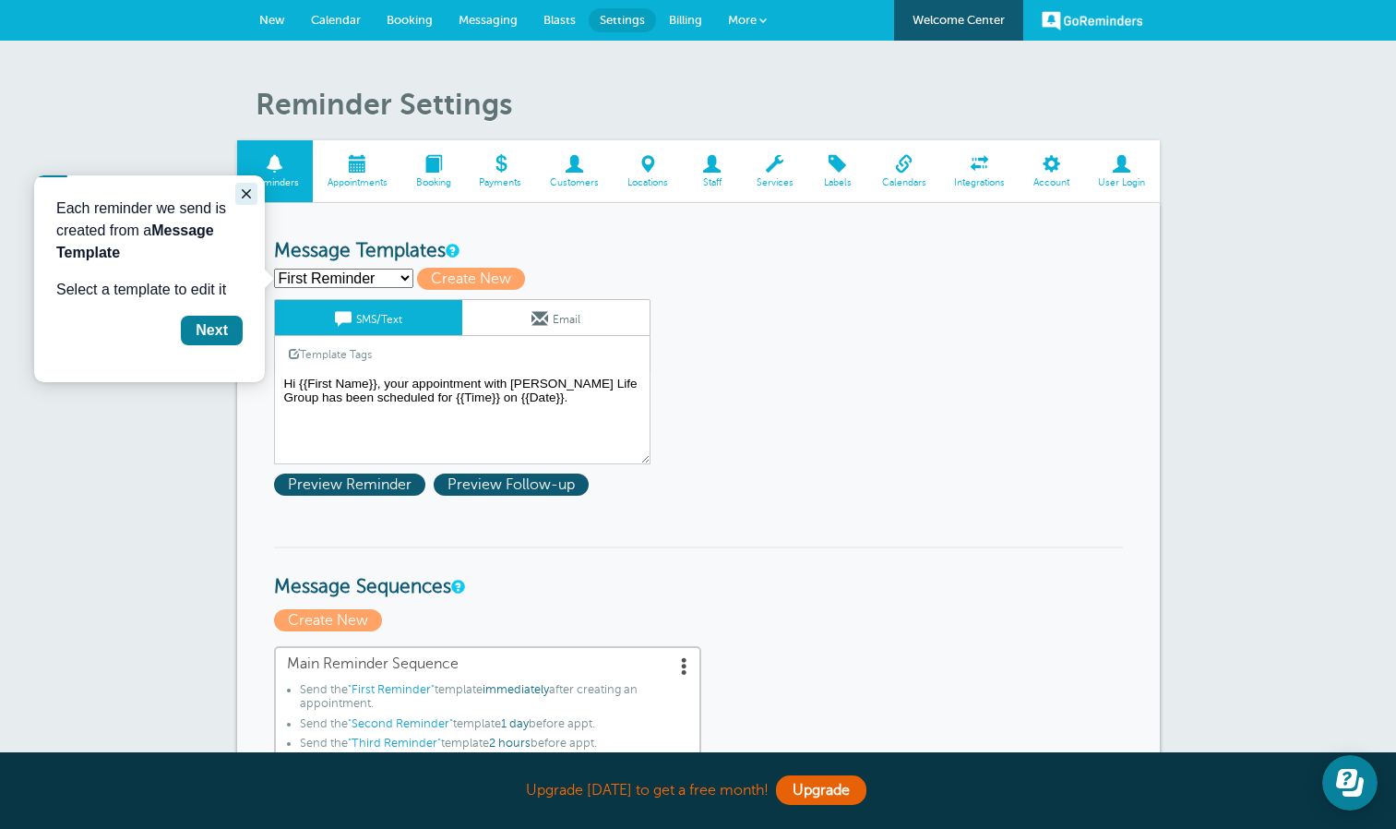
click at [245, 195] on icon "Close guide" at bounding box center [246, 193] width 9 height 9
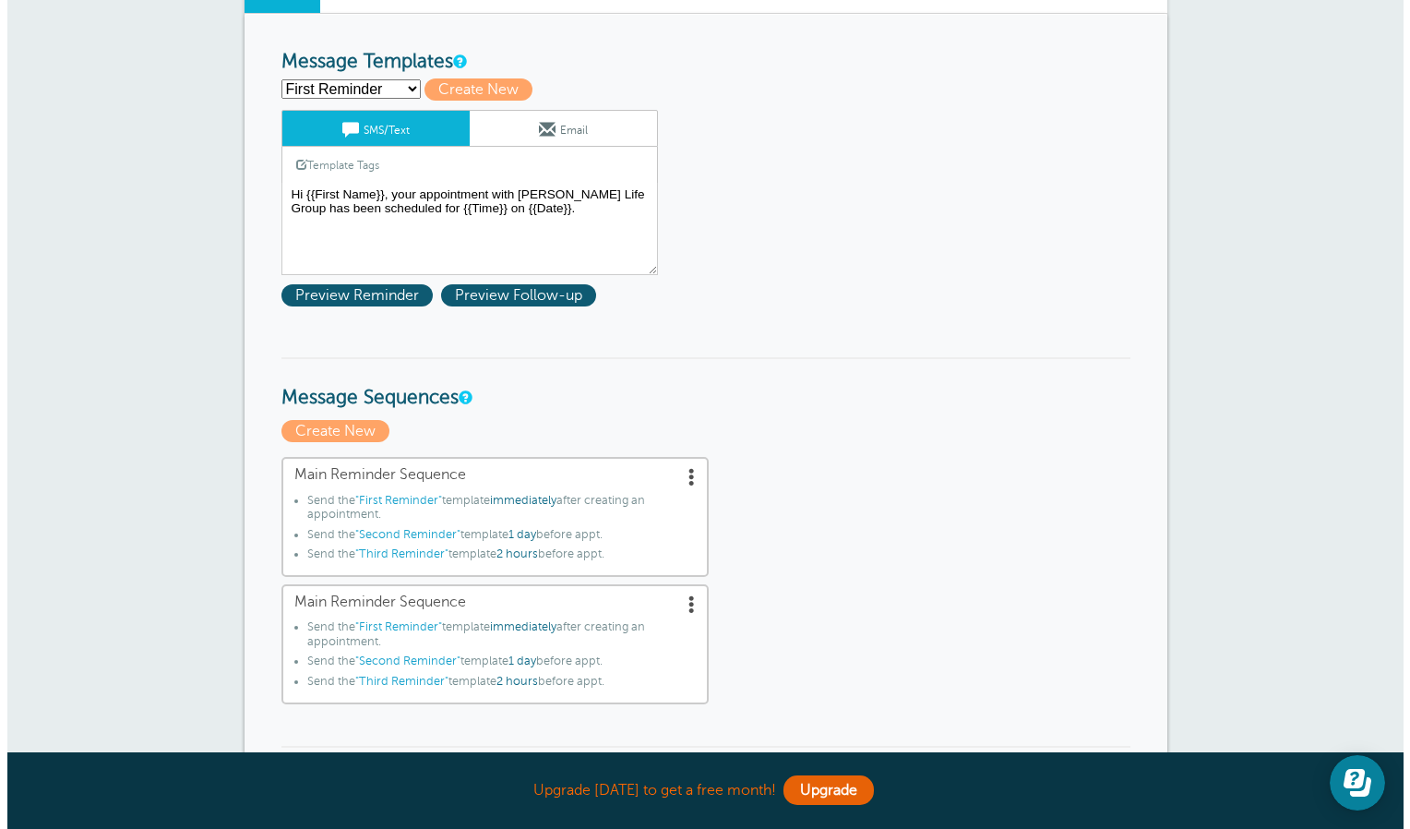
scroll to position [209, 0]
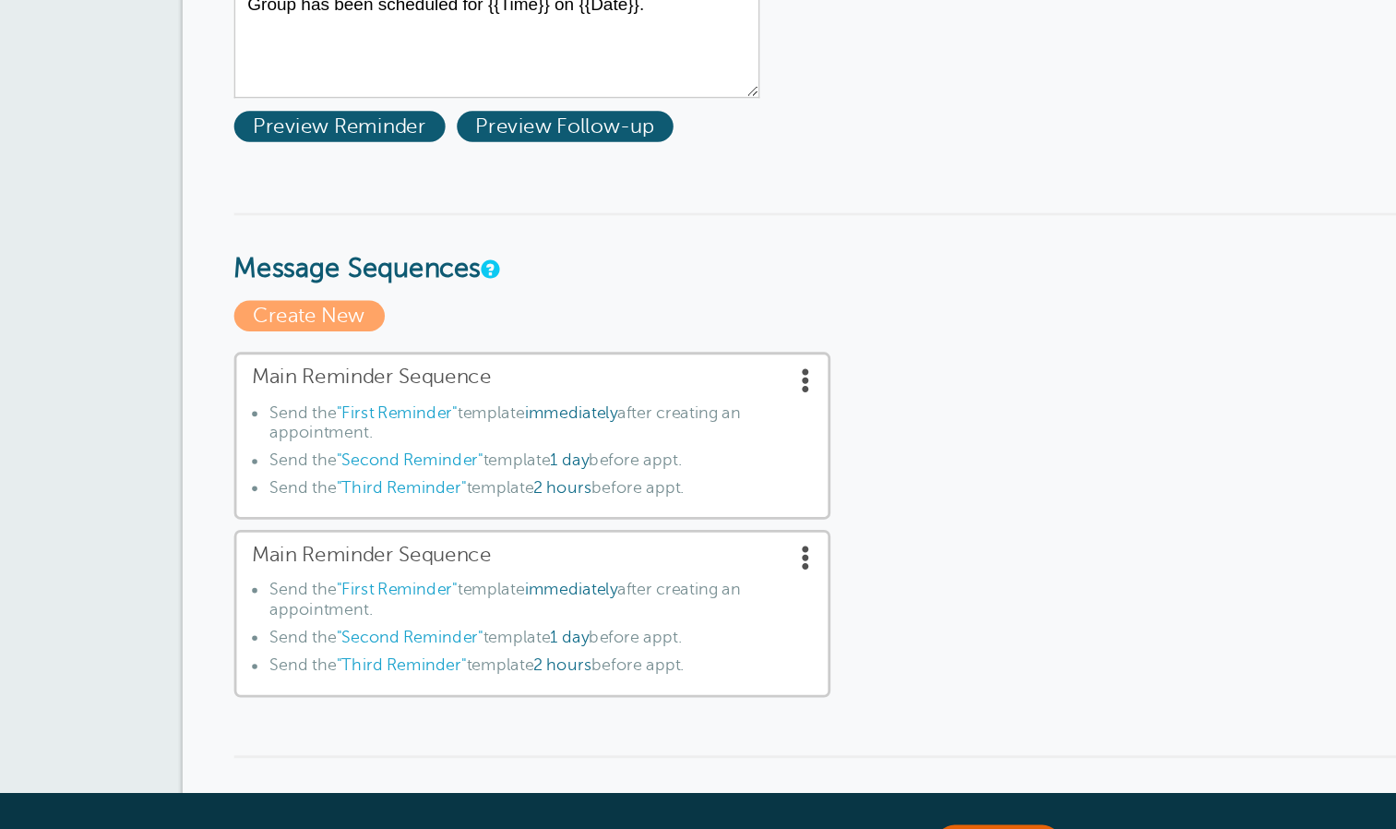
click at [429, 501] on li "Send the "First Reminder" template immediately after creating an appointment." at bounding box center [494, 490] width 389 height 34
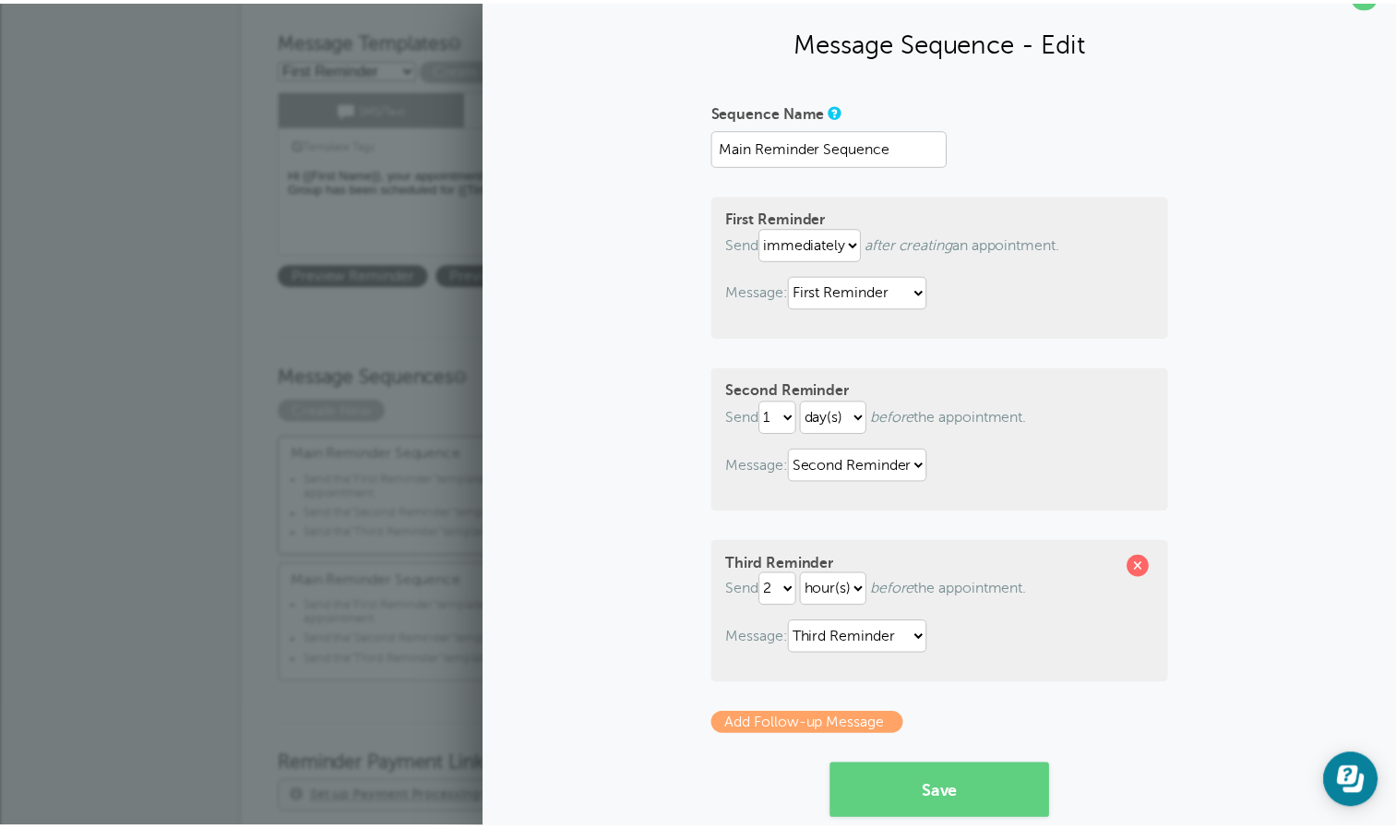
scroll to position [0, 0]
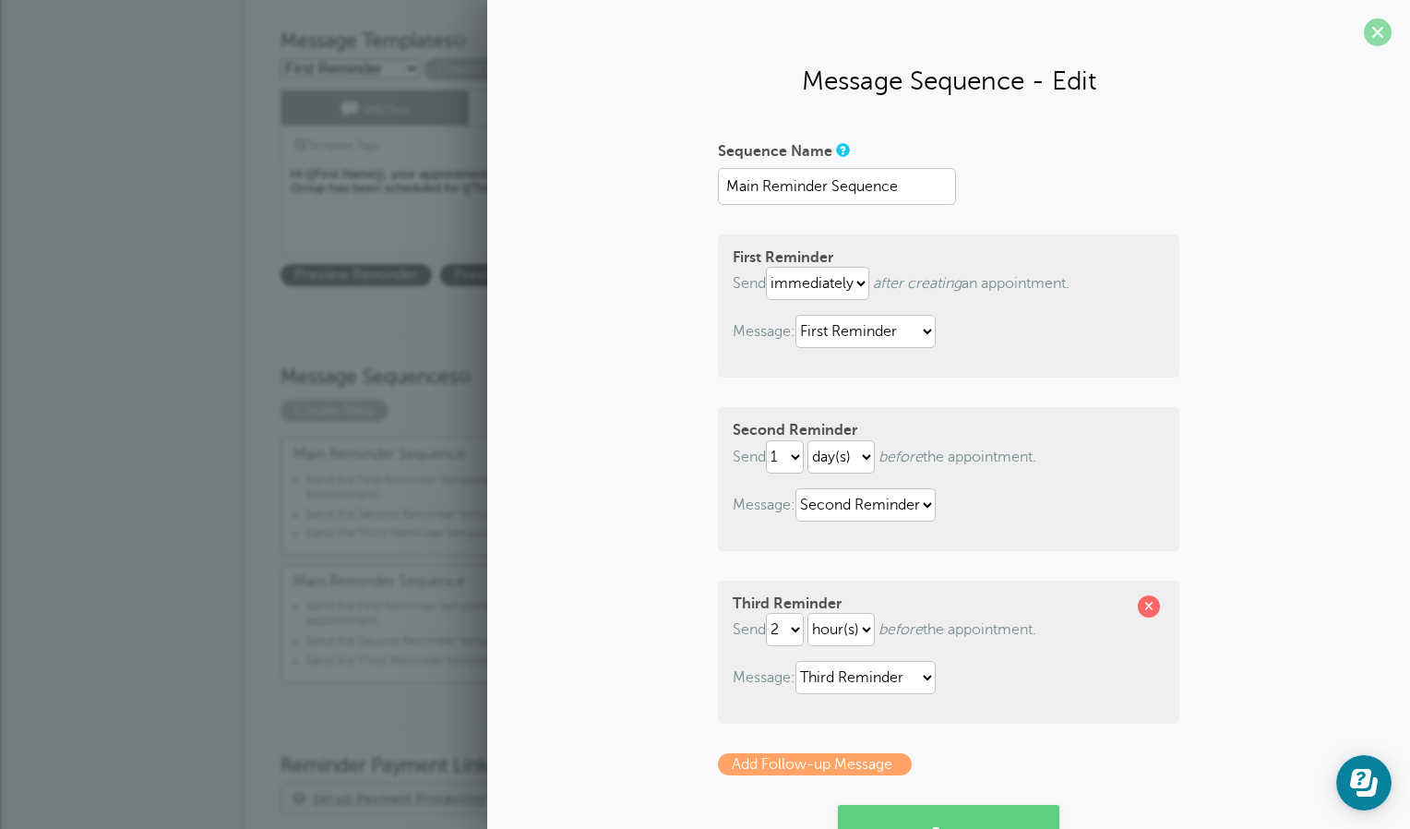
click at [1364, 31] on span at bounding box center [1378, 32] width 28 height 28
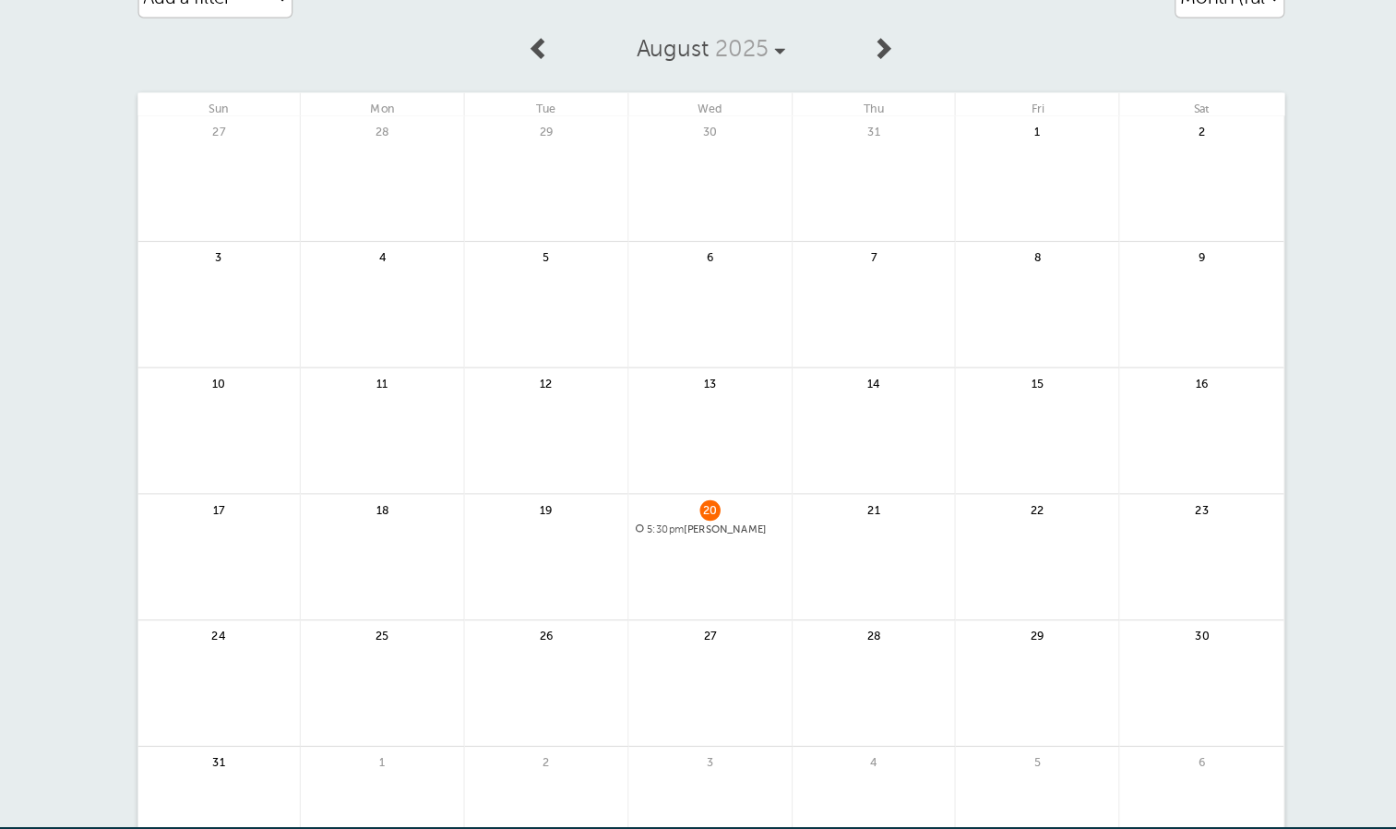
click at [676, 519] on div "20 5:30pm Lucinda Delagarza" at bounding box center [698, 535] width 132 height 102
click at [671, 512] on span "5:30pm" at bounding box center [662, 512] width 30 height 9
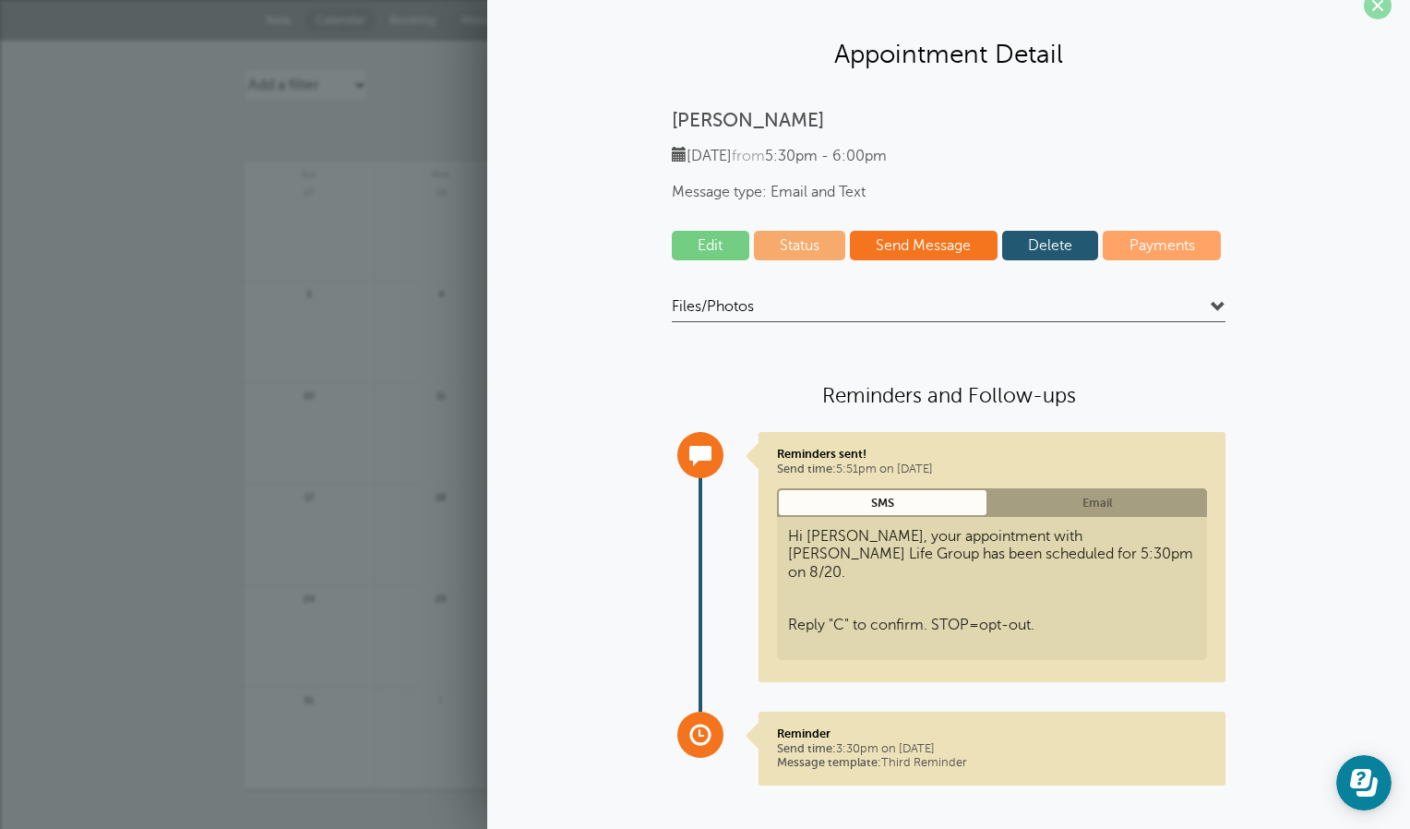
click at [1364, 12] on span at bounding box center [1378, 6] width 28 height 28
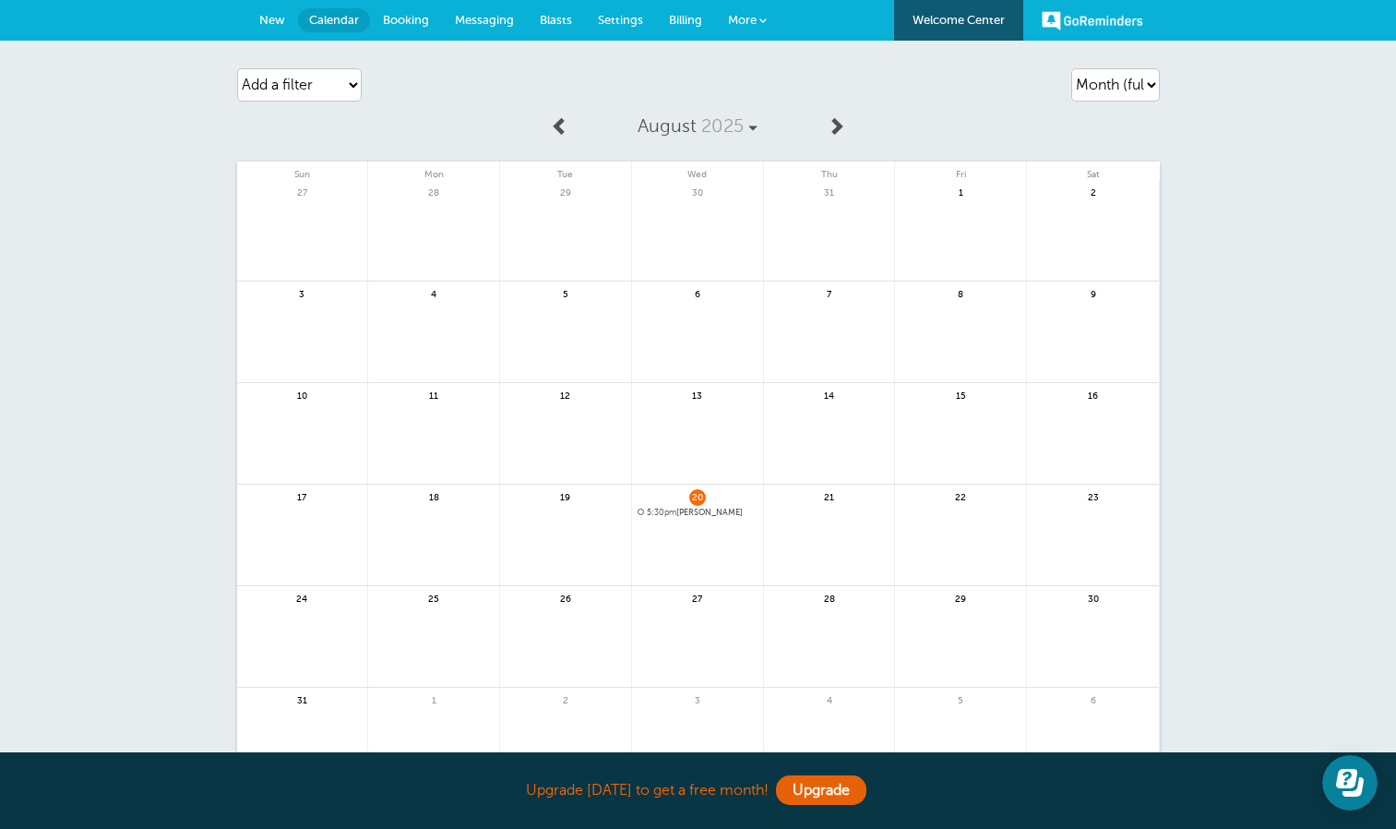
click at [377, 30] on link "Booking" at bounding box center [406, 20] width 72 height 41
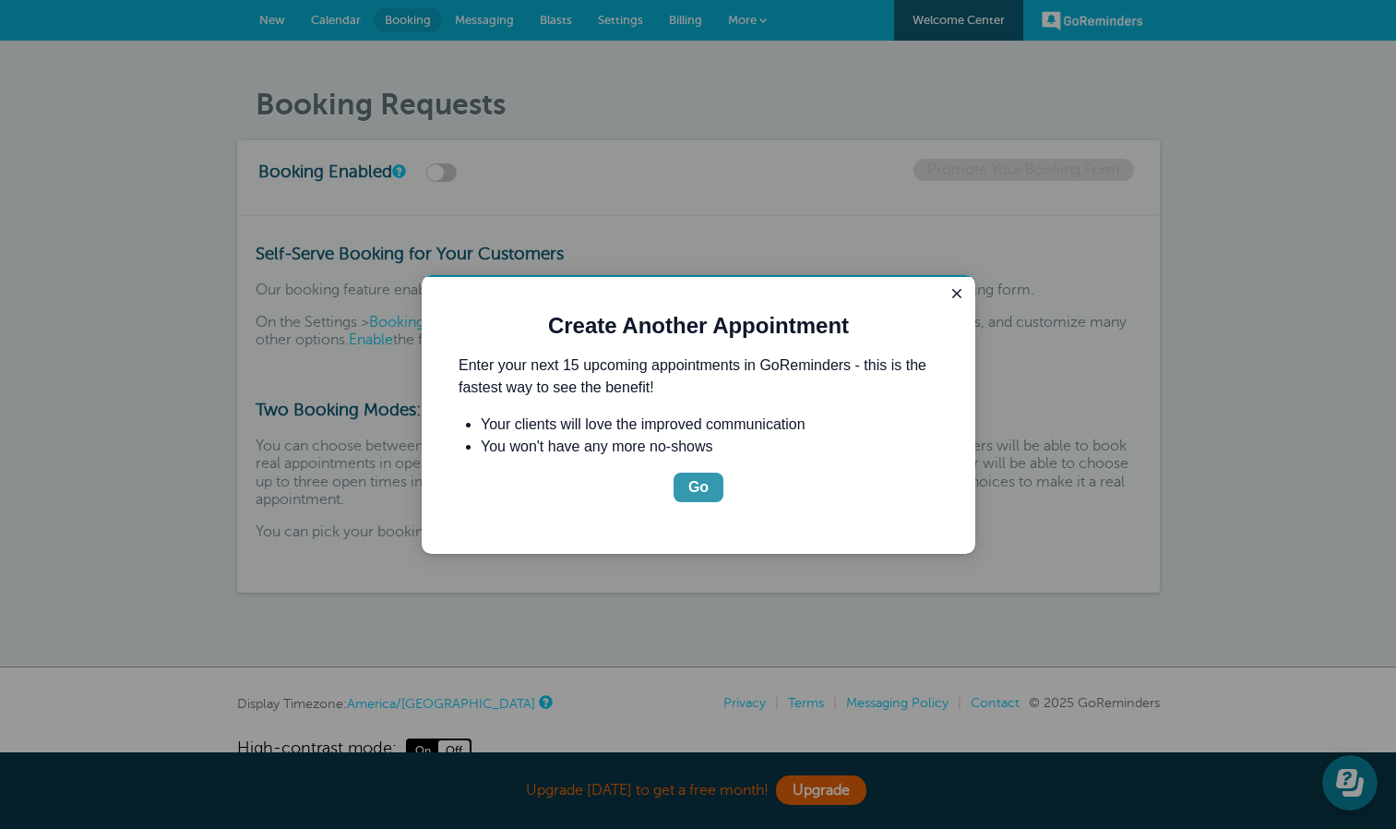
click at [706, 485] on div "Go" at bounding box center [698, 487] width 20 height 22
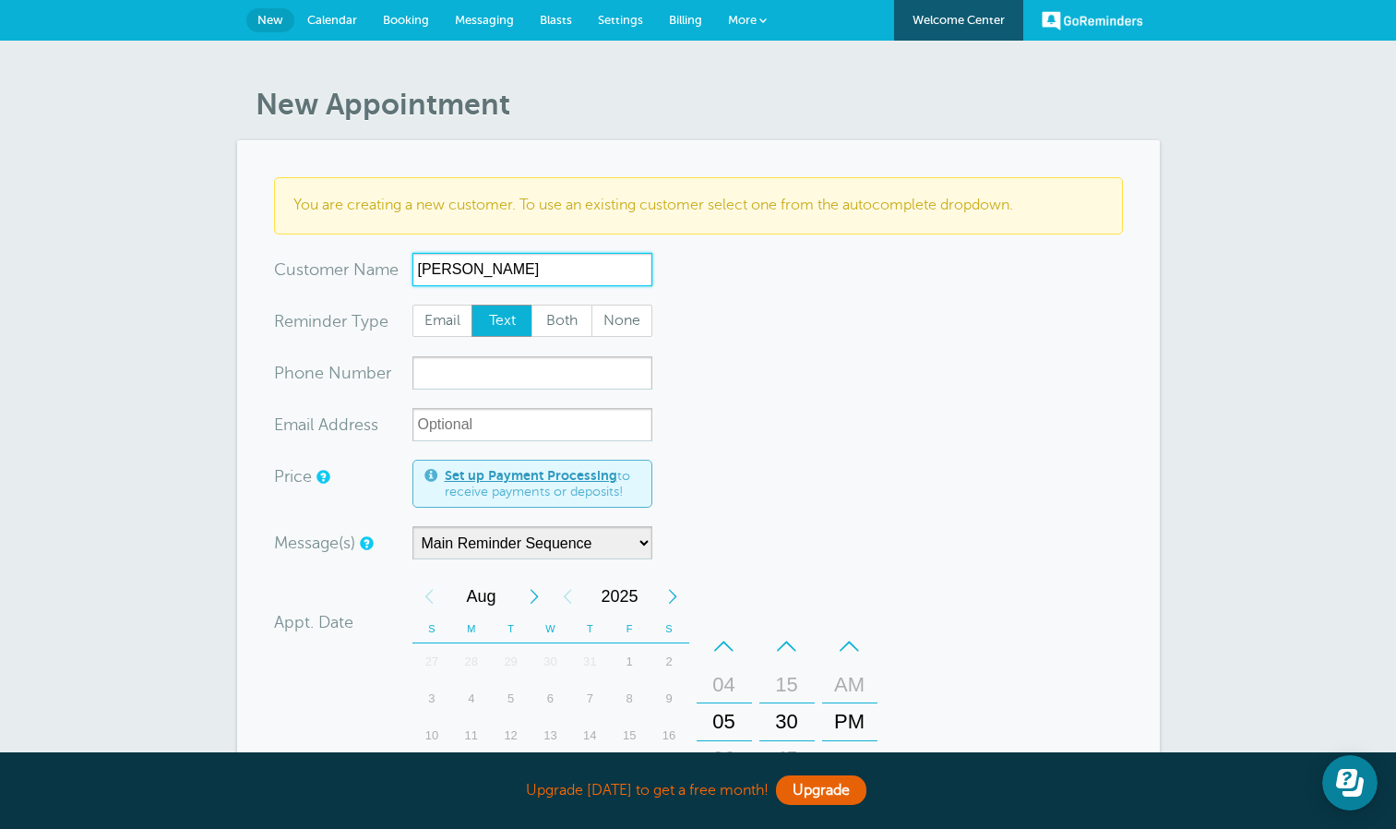
type input "Marcos Gonzales"
click at [568, 312] on span "Both" at bounding box center [561, 320] width 59 height 31
click at [532, 305] on input "Both" at bounding box center [531, 304] width 1 height 1
radio input "true"
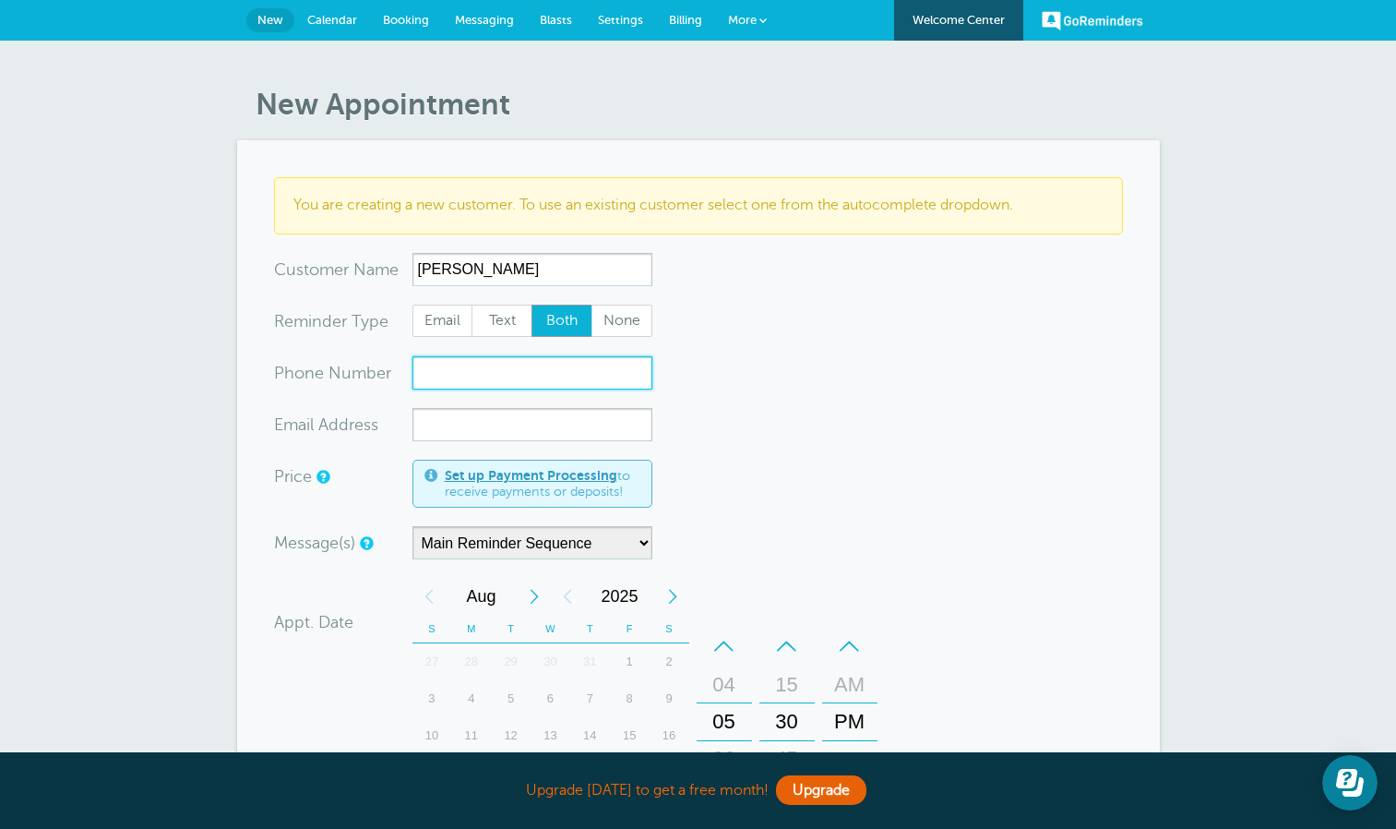
click at [561, 379] on input "xxx-no-autofill" at bounding box center [533, 372] width 240 height 33
paste input "832-863-6353"
type input "832-863-6353"
paste input "marcosgonzalez860@gmail.com"
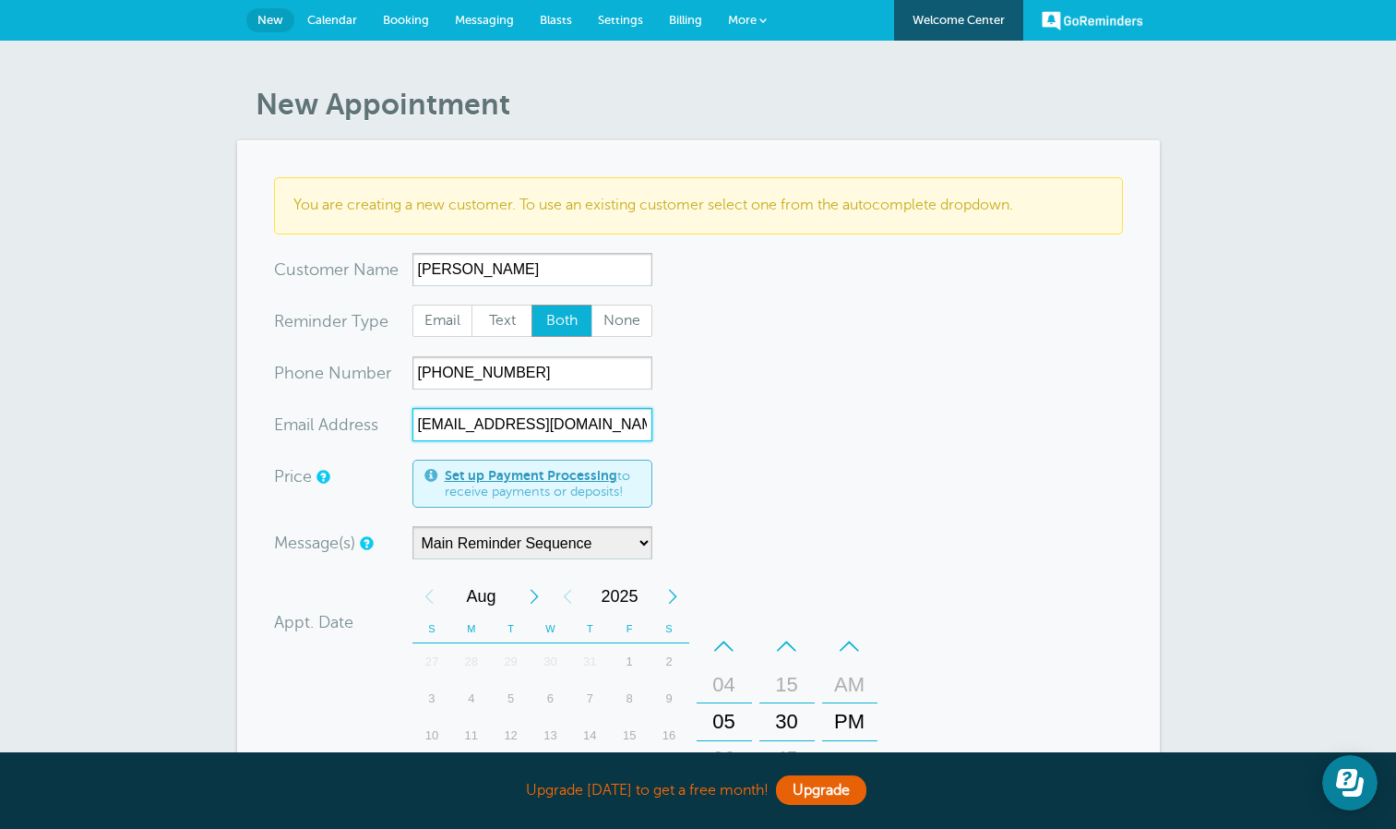
type input "marcosgonzalez860@gmail.com"
click at [719, 473] on form "You are creating a new customer. To use an existing customer select one from th…" at bounding box center [698, 670] width 849 height 987
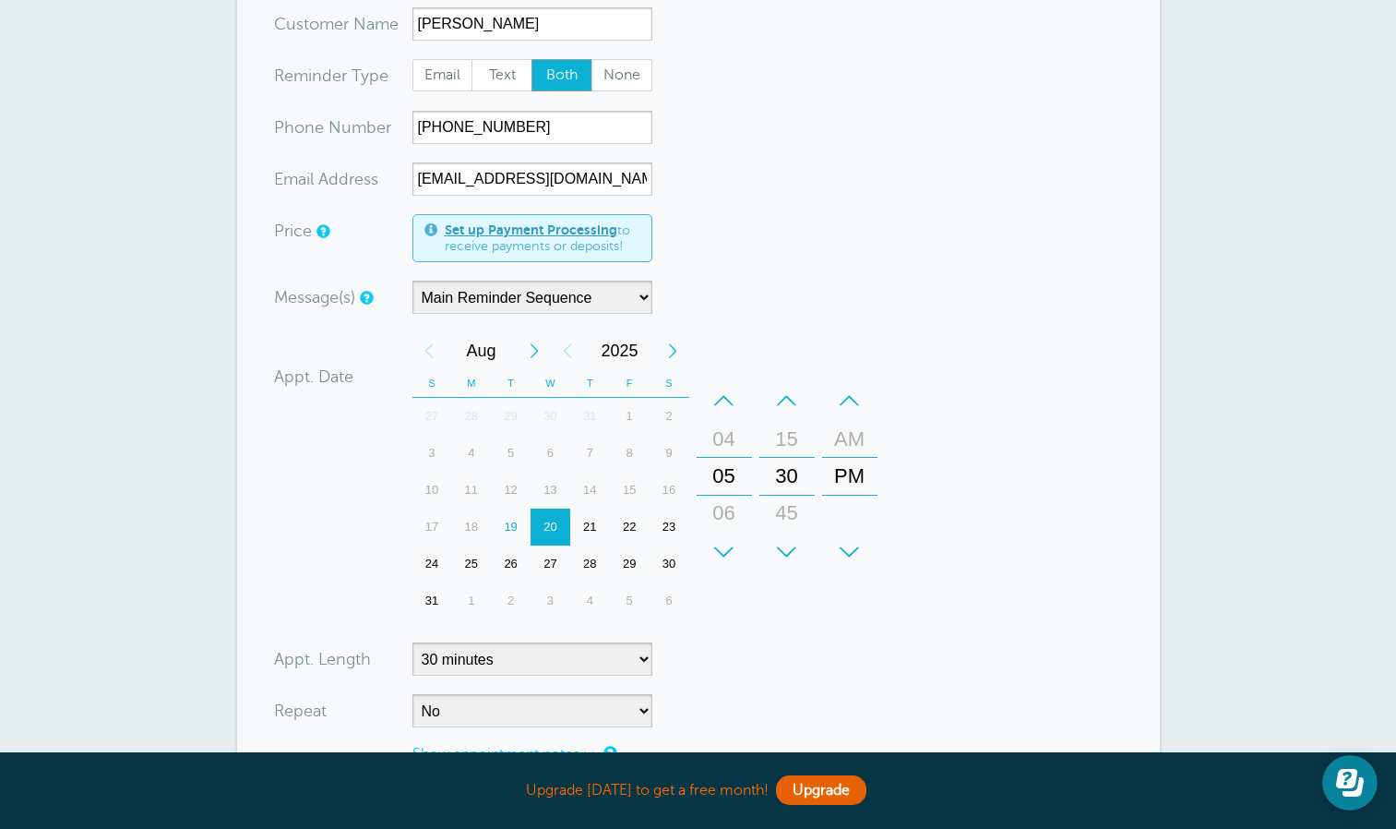
scroll to position [236, 0]
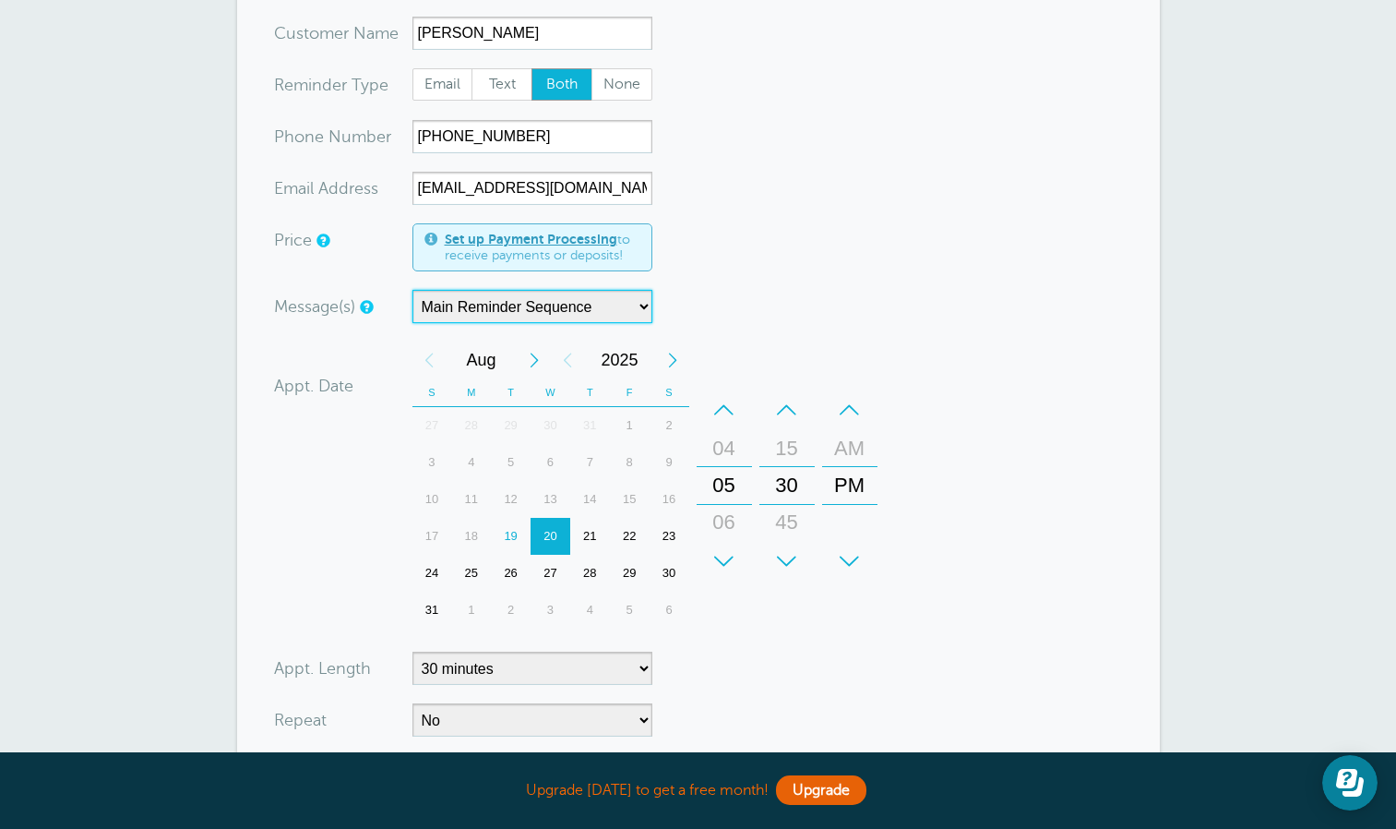
click at [573, 320] on select "Main Reminder Sequence Main Reminder Sequence" at bounding box center [533, 306] width 240 height 33
click at [785, 263] on form "You are creating a new customer. To use an existing customer select one from th…" at bounding box center [698, 434] width 849 height 987
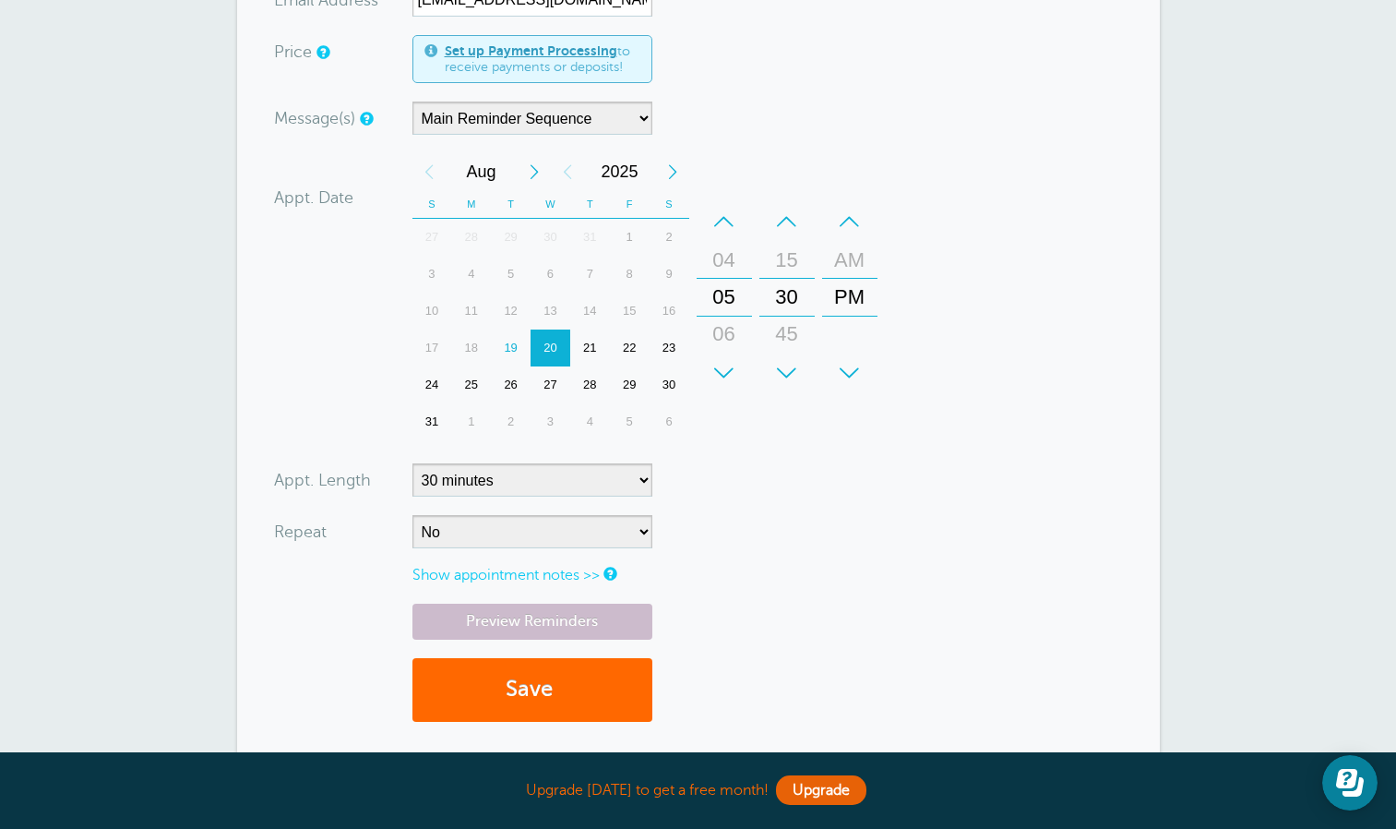
scroll to position [425, 0]
click at [548, 342] on div "20" at bounding box center [551, 347] width 40 height 37
click at [733, 218] on div "–" at bounding box center [724, 220] width 55 height 37
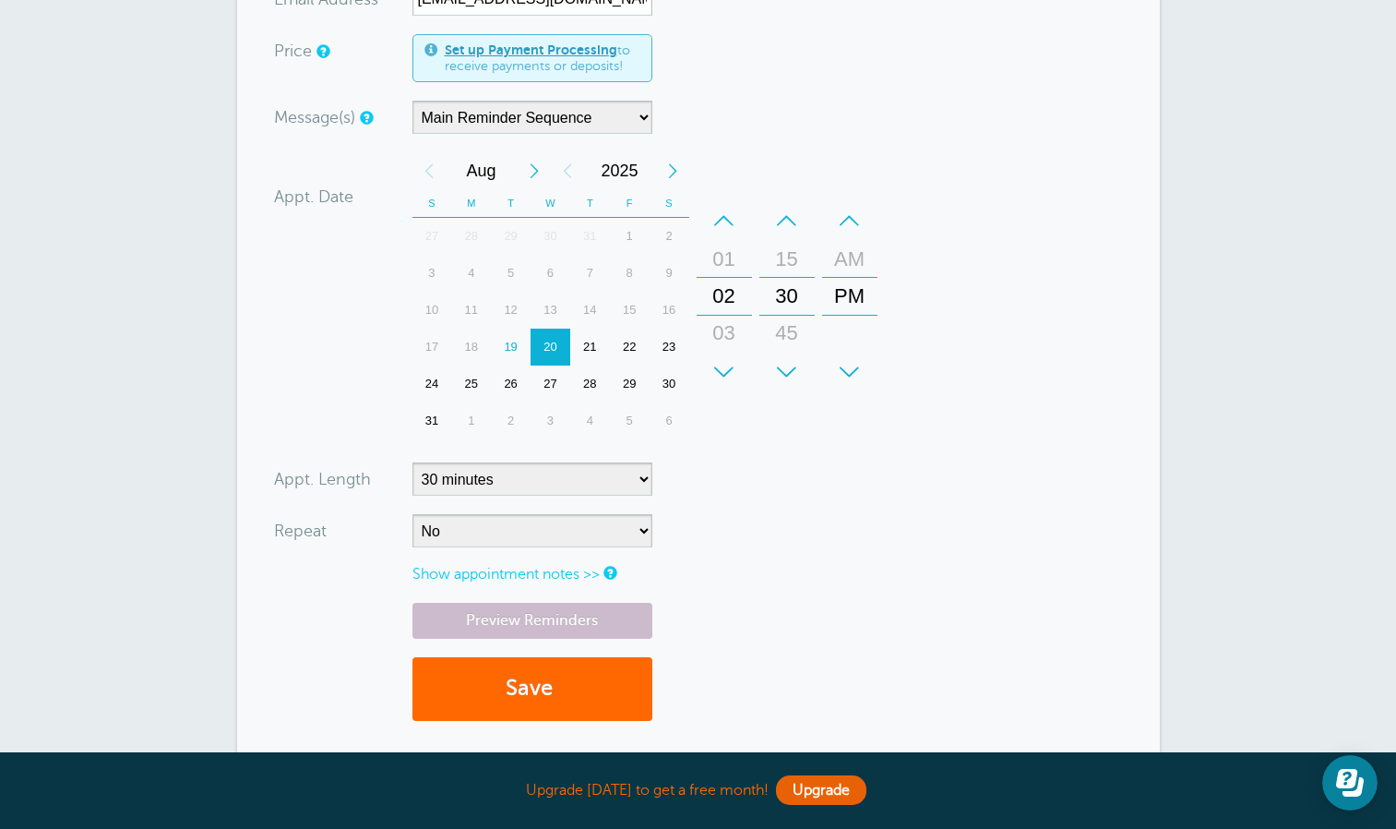
click at [733, 218] on div "–" at bounding box center [724, 220] width 55 height 37
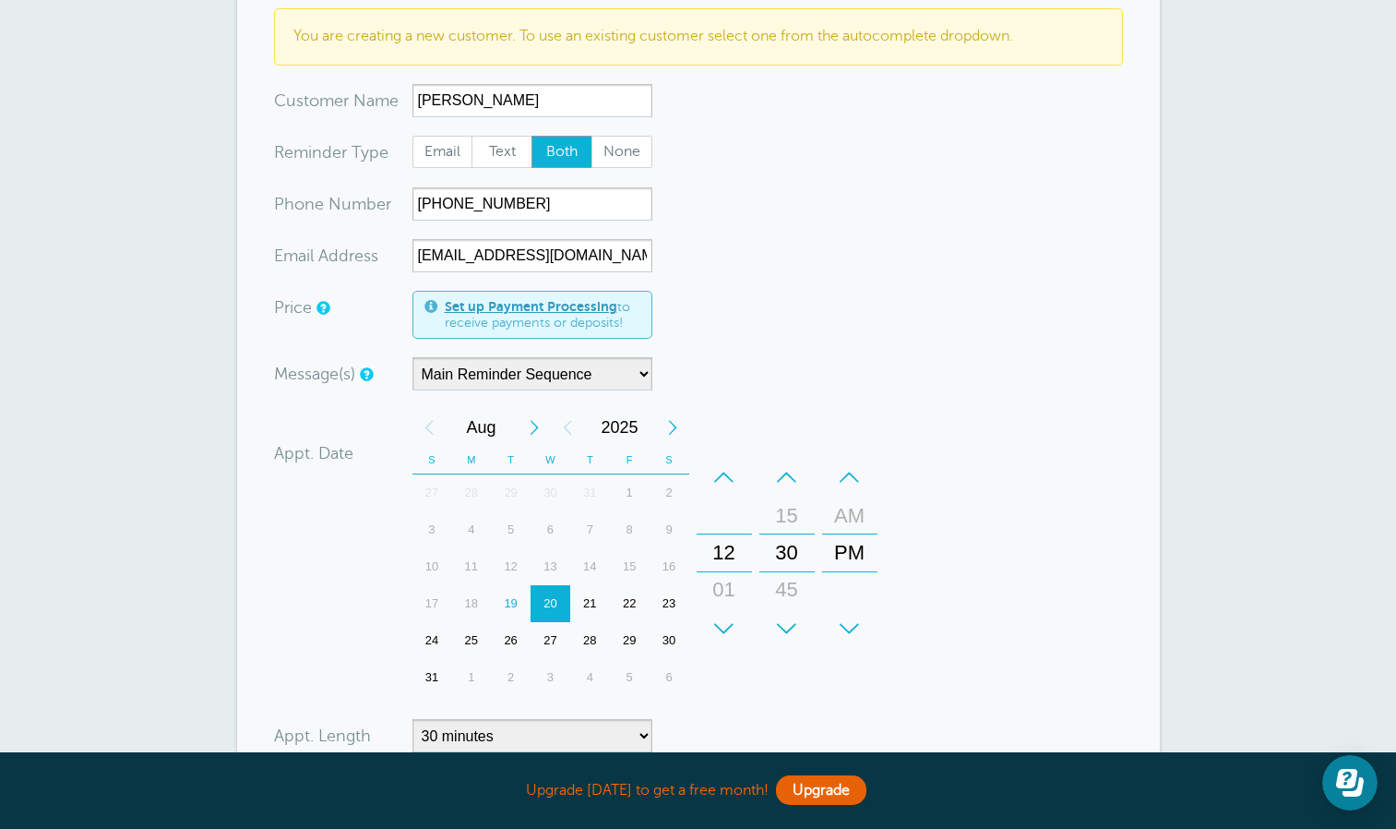
scroll to position [168, 0]
click at [781, 480] on div "–" at bounding box center [786, 478] width 55 height 37
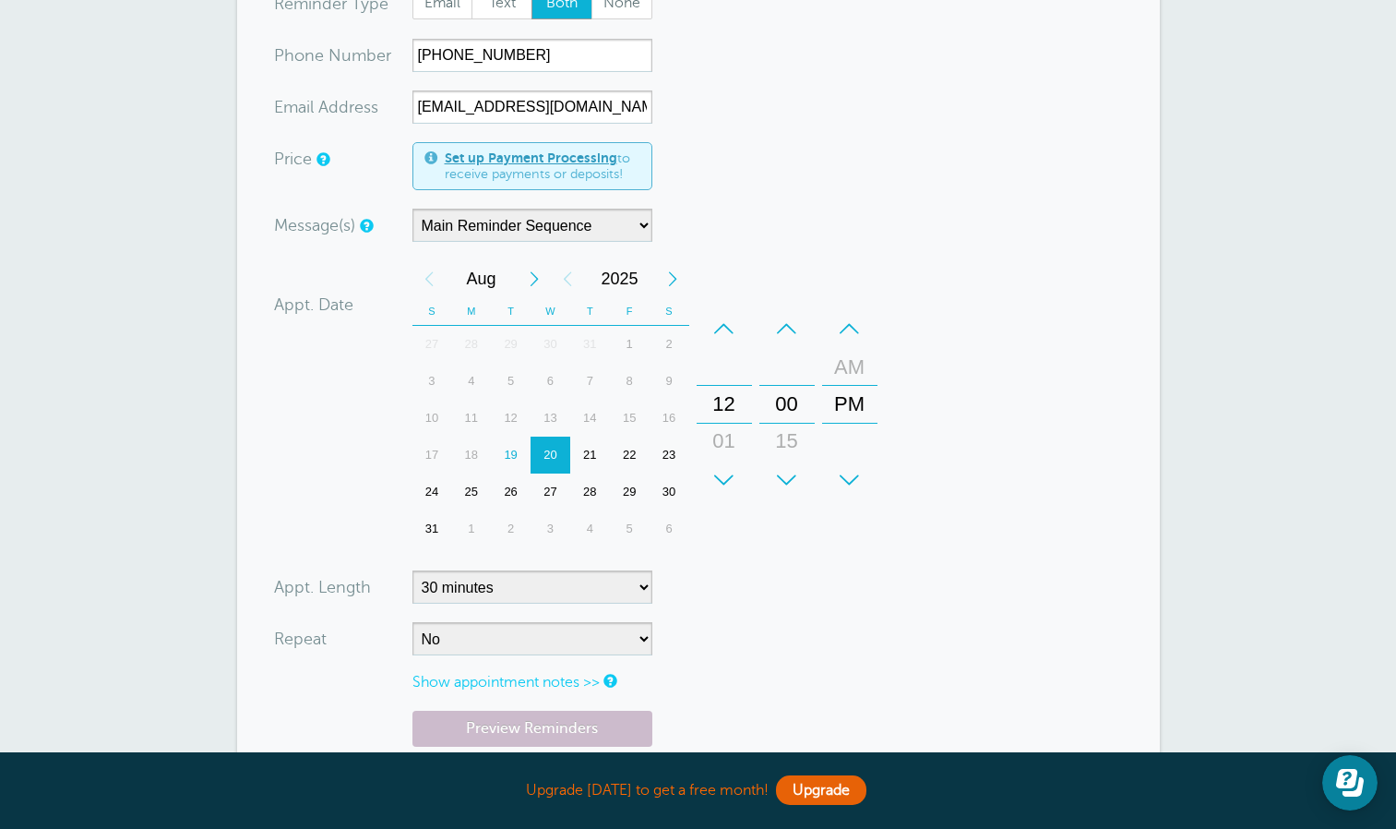
scroll to position [343, 0]
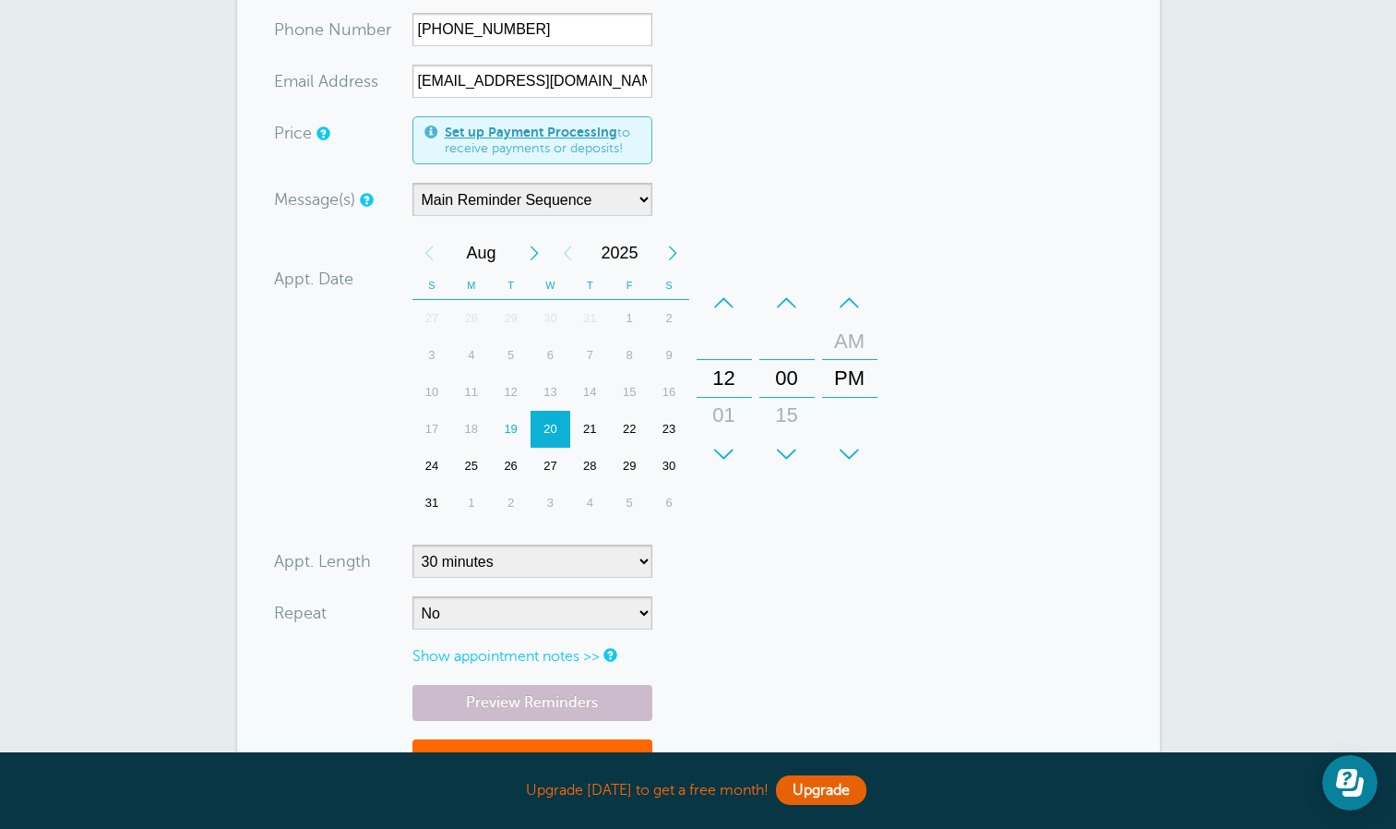
click at [1013, 507] on form "You are creating a new customer. To use an existing customer select one from th…" at bounding box center [698, 327] width 849 height 987
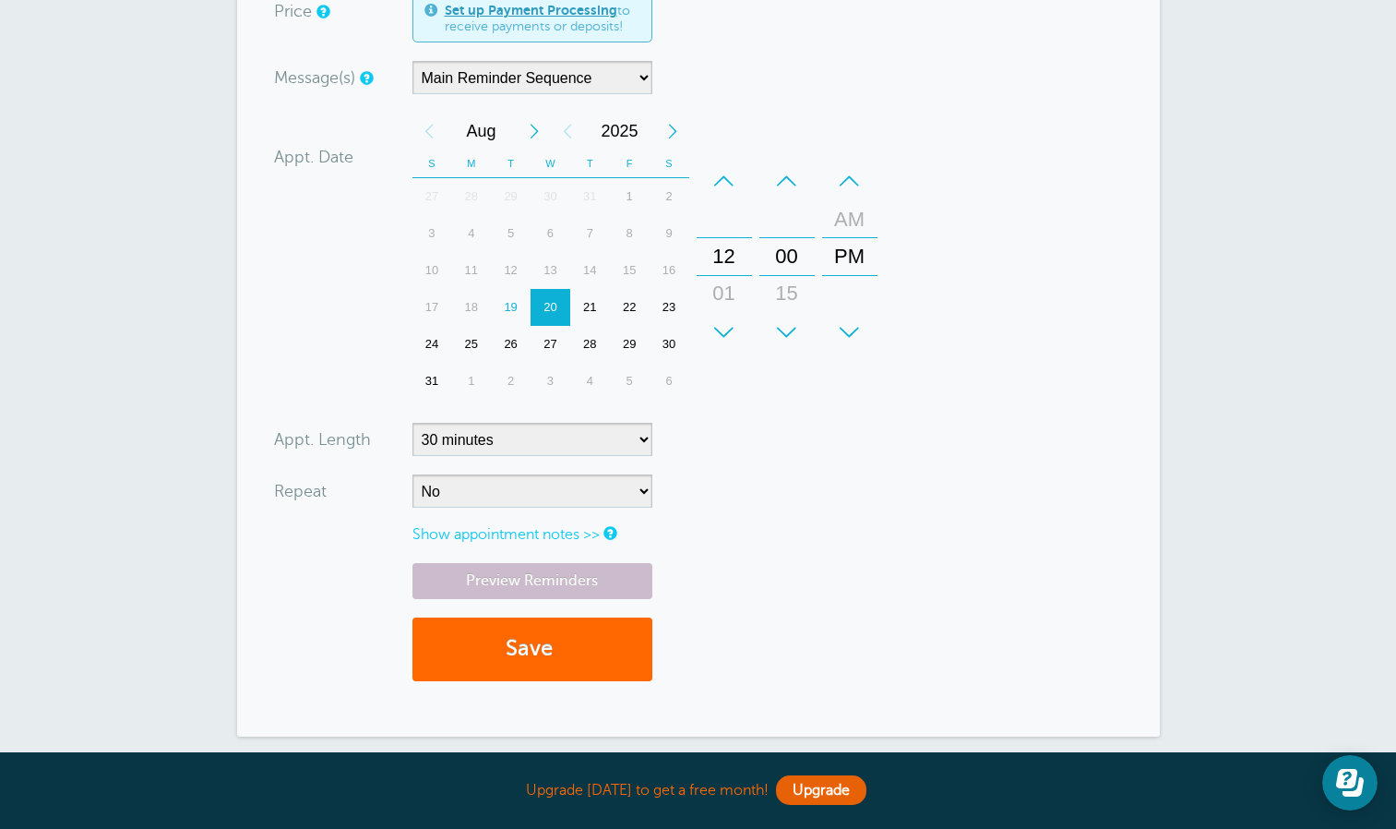
scroll to position [484, 0]
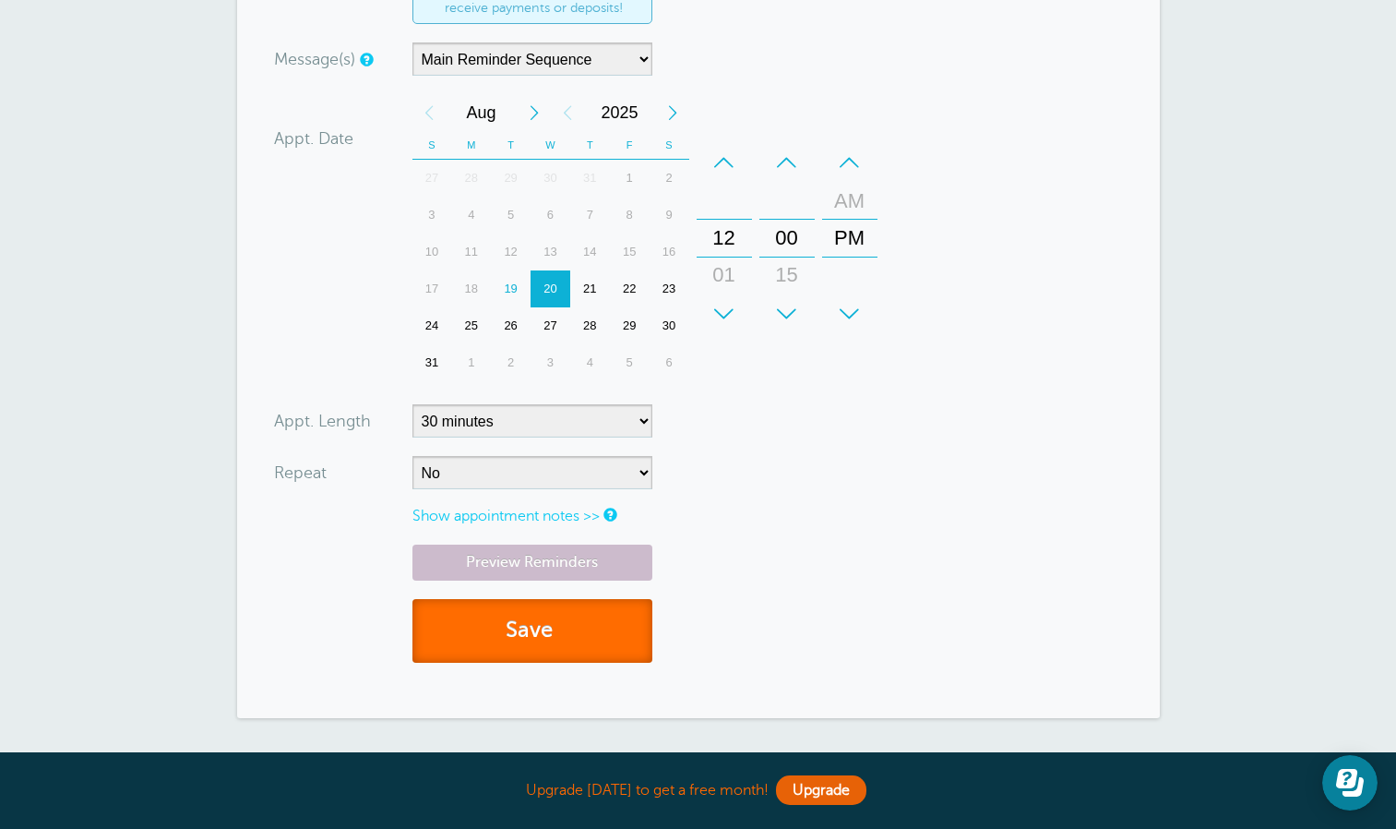
click at [551, 631] on button "Save" at bounding box center [533, 631] width 240 height 64
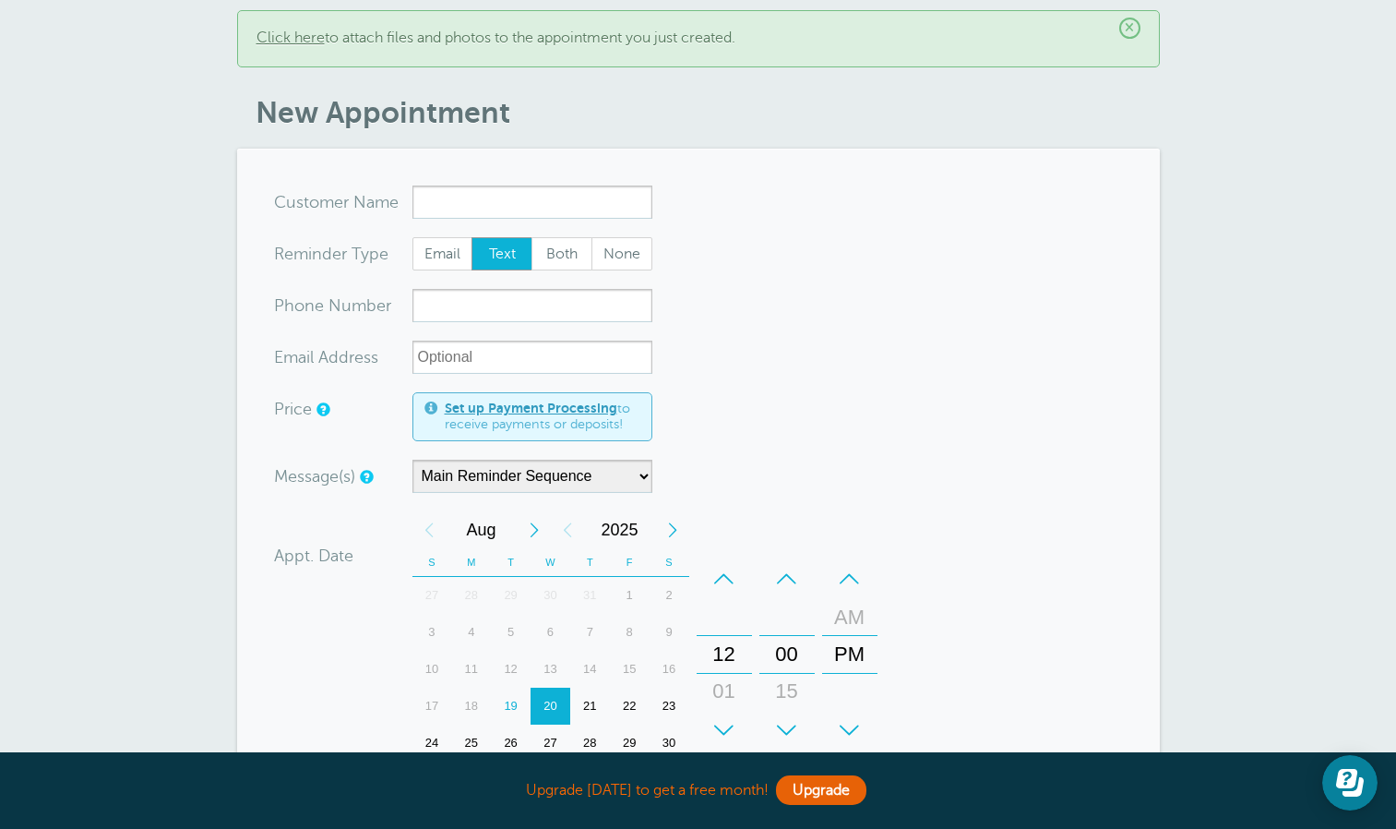
scroll to position [199, 0]
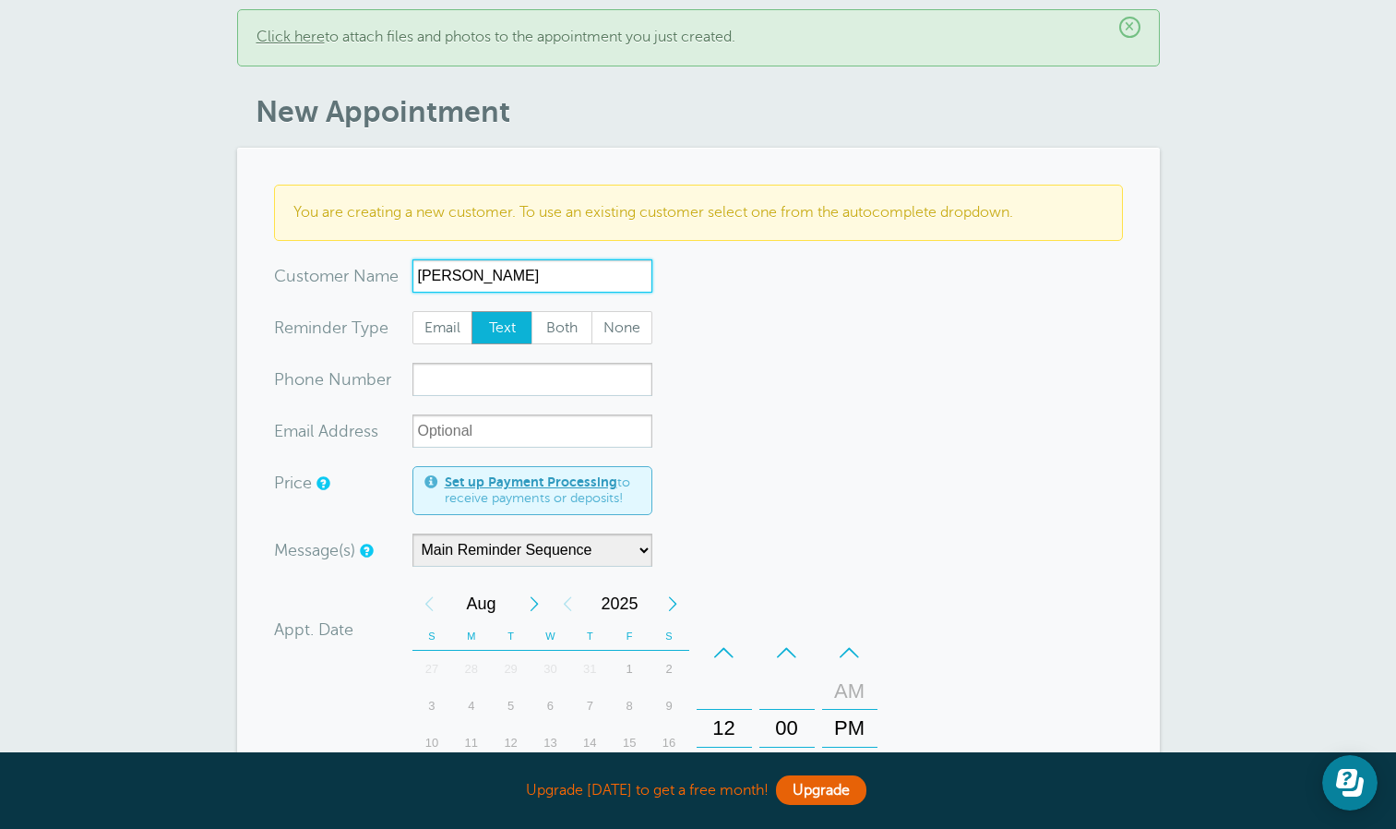
type input "[PERSON_NAME]"
click at [561, 343] on span "Both" at bounding box center [561, 327] width 59 height 31
click at [532, 311] on input "Both" at bounding box center [531, 310] width 1 height 1
radio input "true"
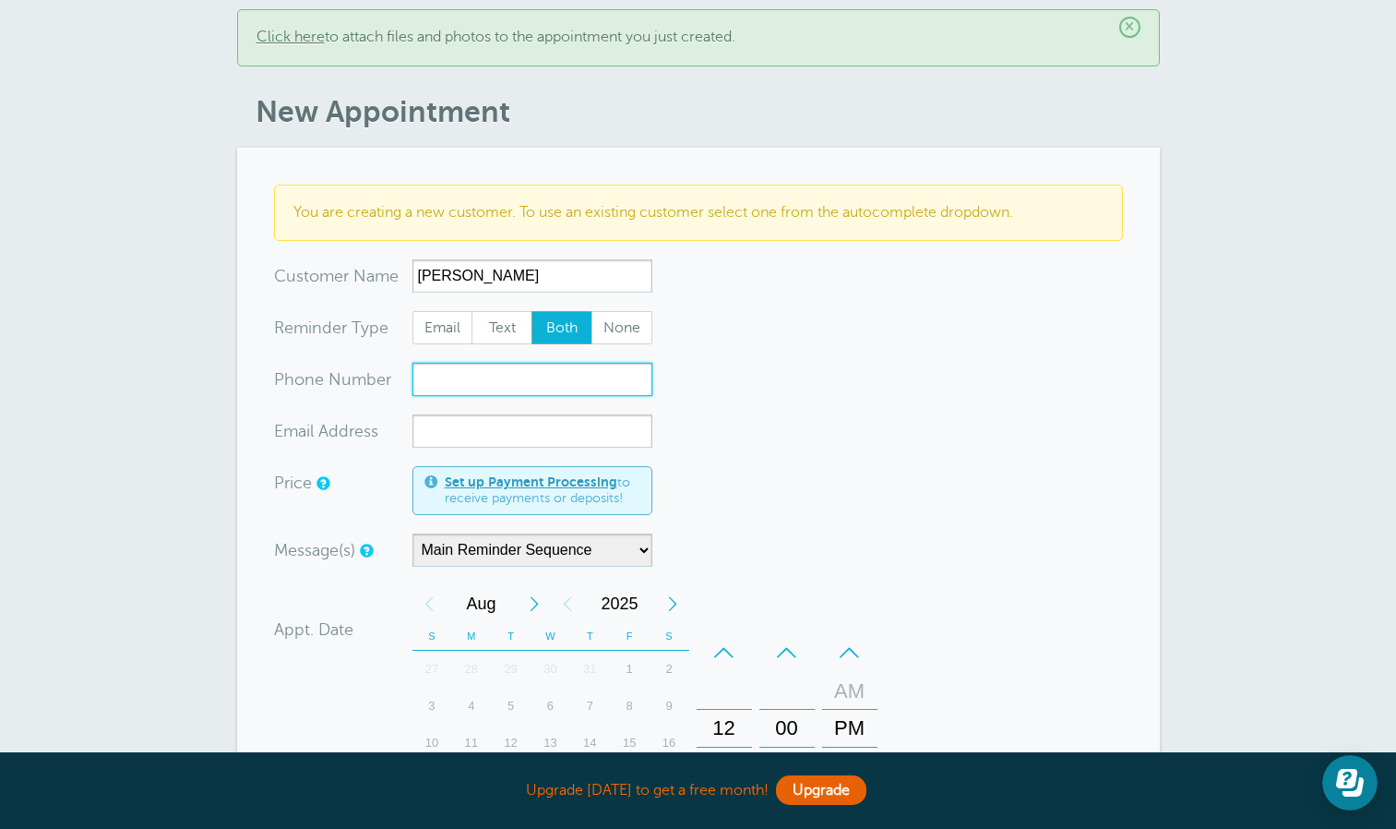
click at [568, 396] on input "xxx-no-autofill" at bounding box center [533, 379] width 240 height 33
paste input "[PHONE_NUMBER]"
type input "[PHONE_NUMBER]"
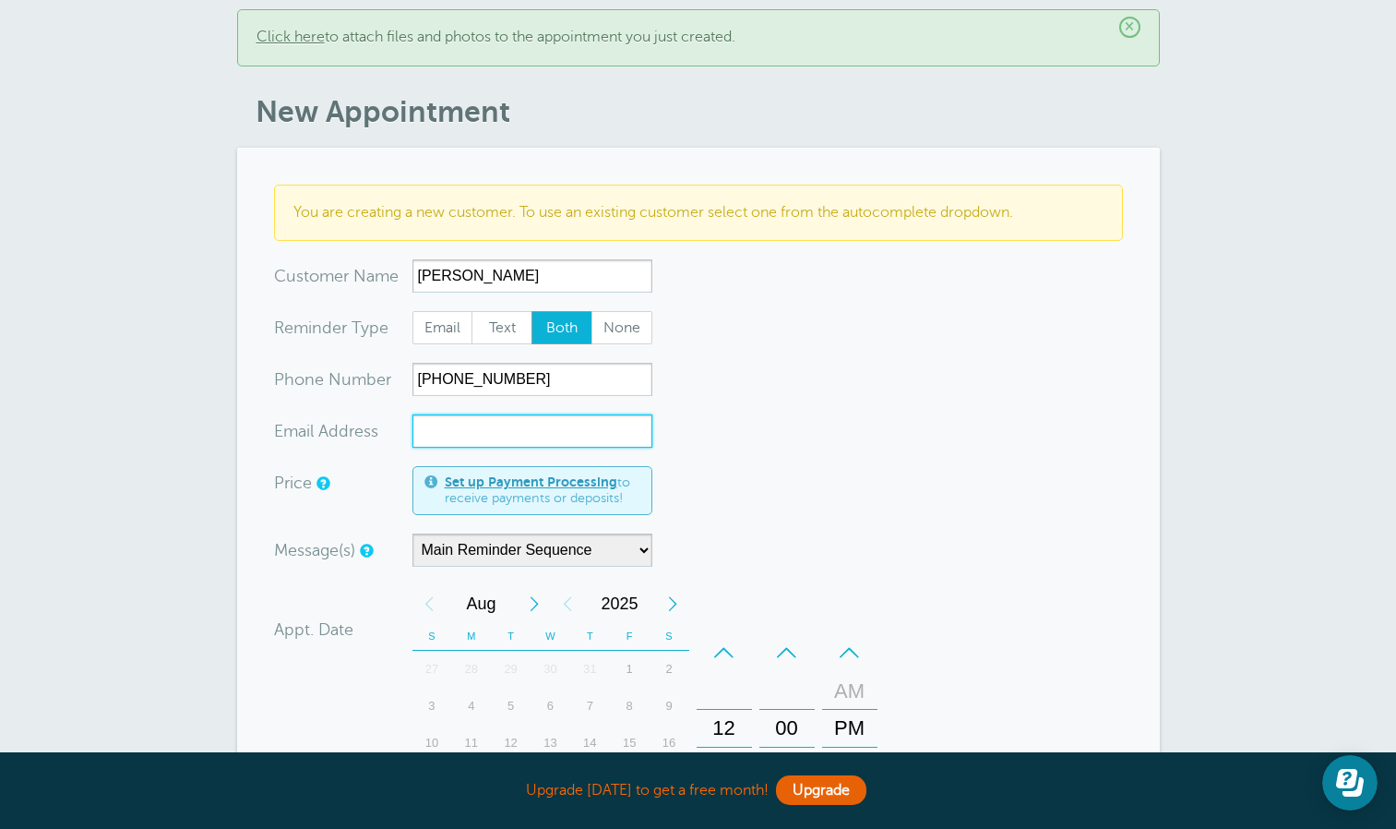
paste input "[EMAIL_ADDRESS][DOMAIN_NAME]"
type input "[EMAIL_ADDRESS][DOMAIN_NAME]"
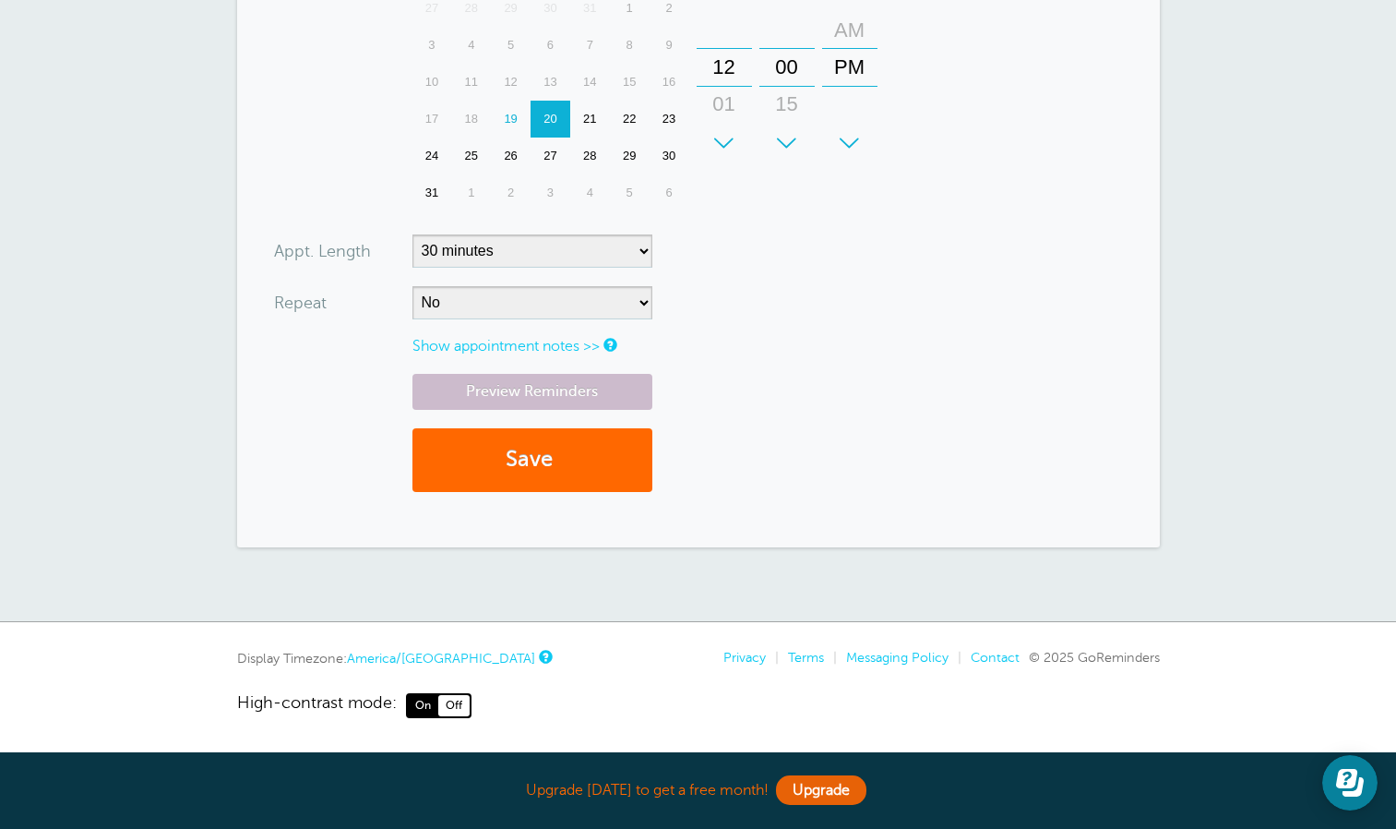
click at [867, 471] on div "Preview Reminders Save" at bounding box center [698, 442] width 849 height 137
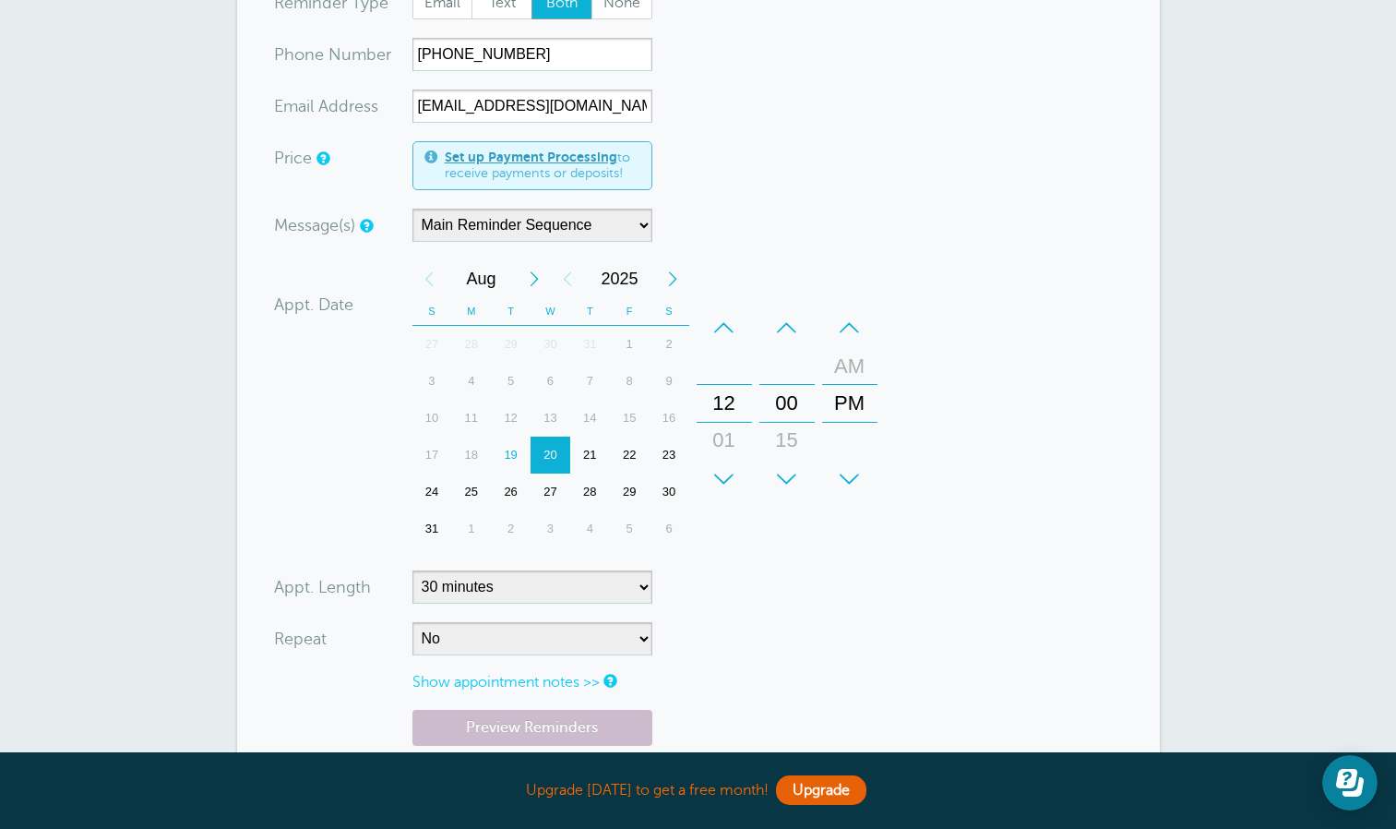
scroll to position [523, 0]
click at [550, 466] on div "20" at bounding box center [551, 455] width 40 height 37
click at [592, 465] on div "21" at bounding box center [590, 455] width 40 height 37
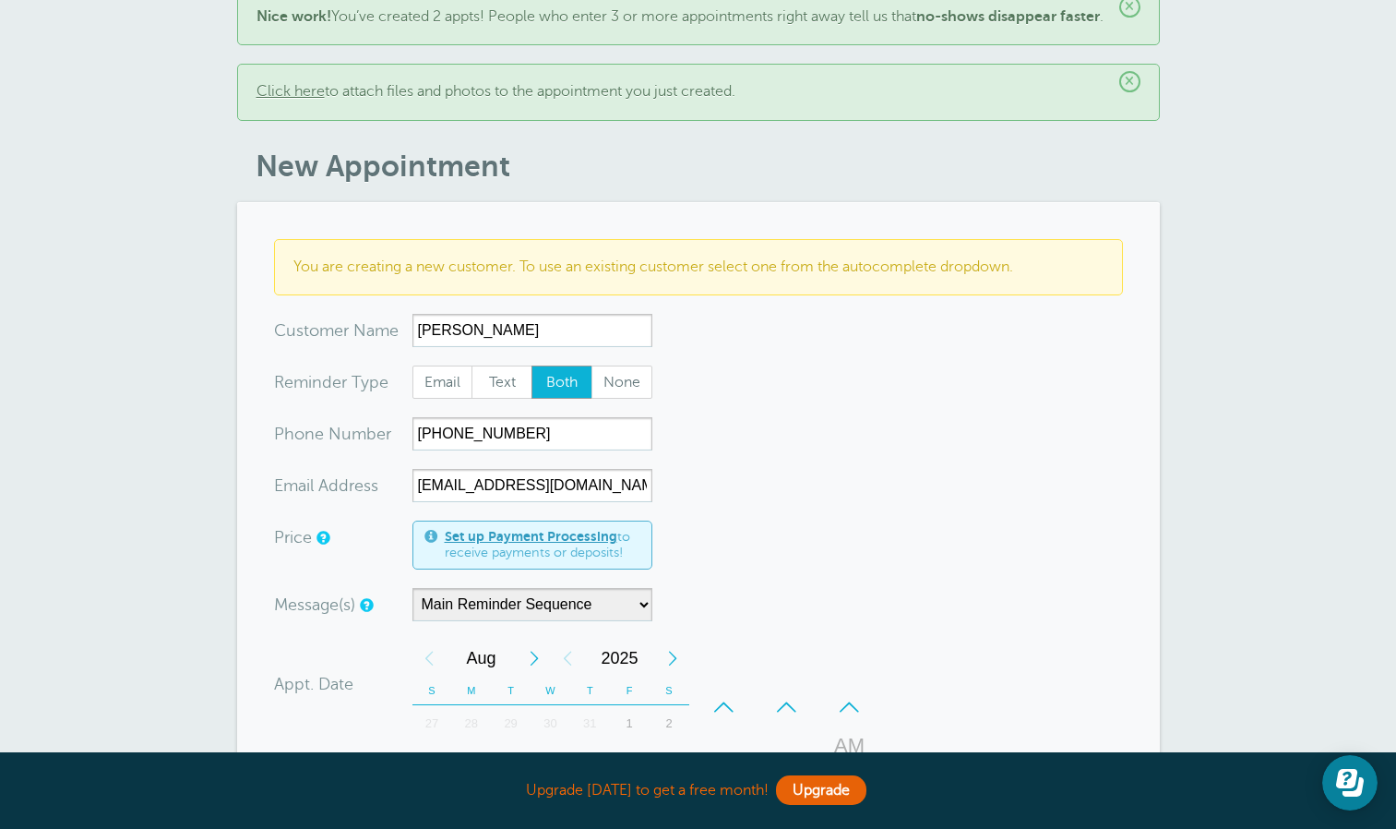
scroll to position [189, 0]
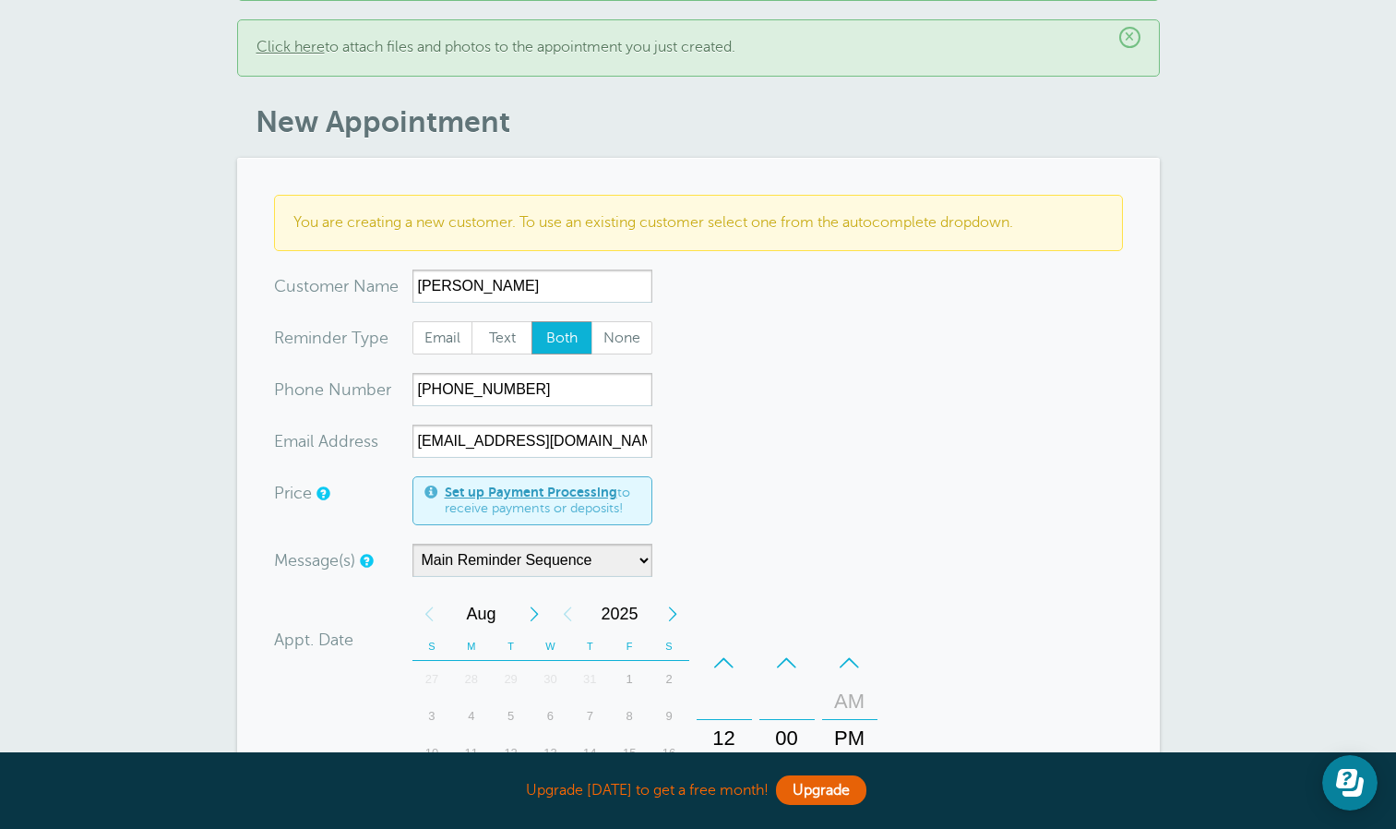
click at [567, 353] on span "Both" at bounding box center [561, 337] width 59 height 31
click at [532, 321] on input "Both" at bounding box center [531, 320] width 1 height 1
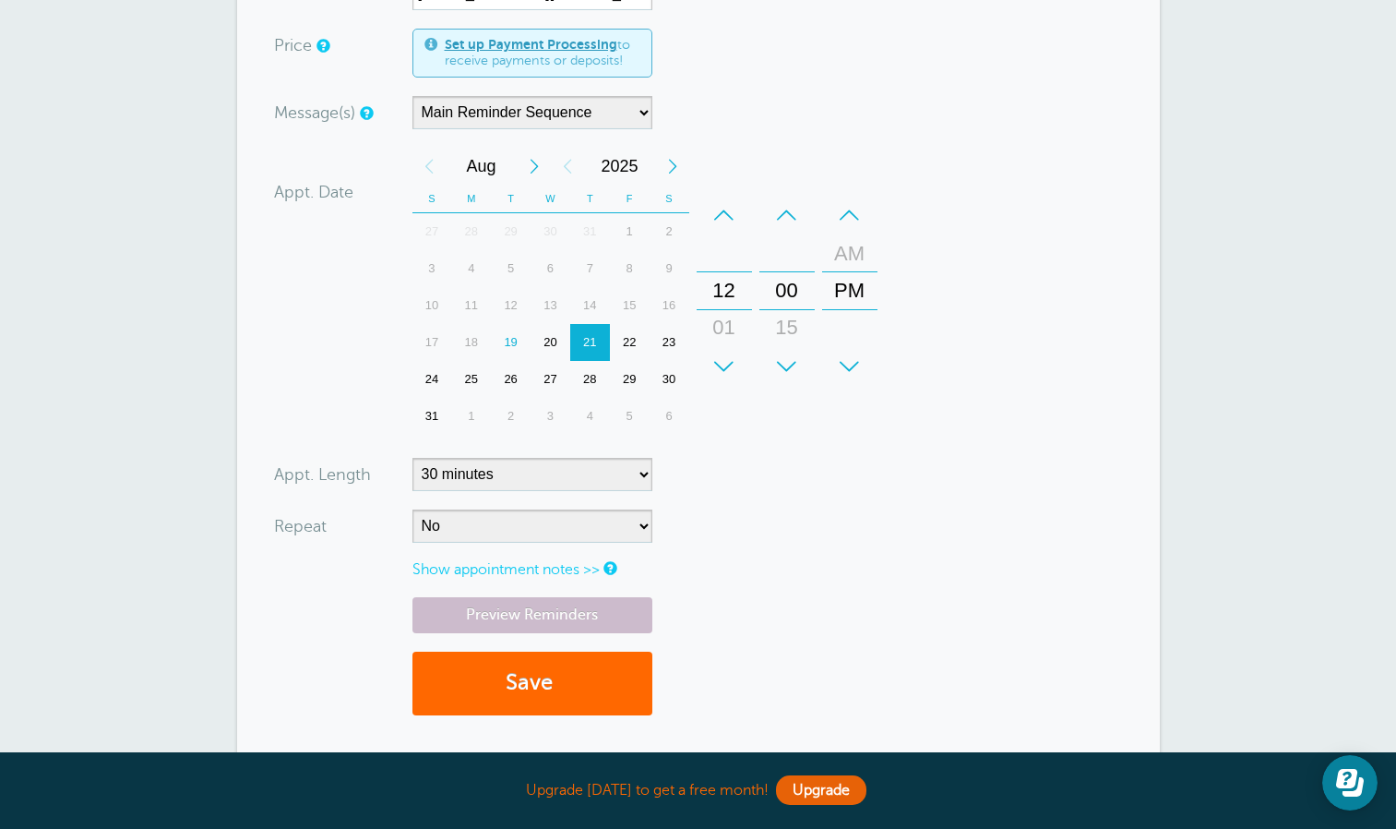
scroll to position [878, 0]
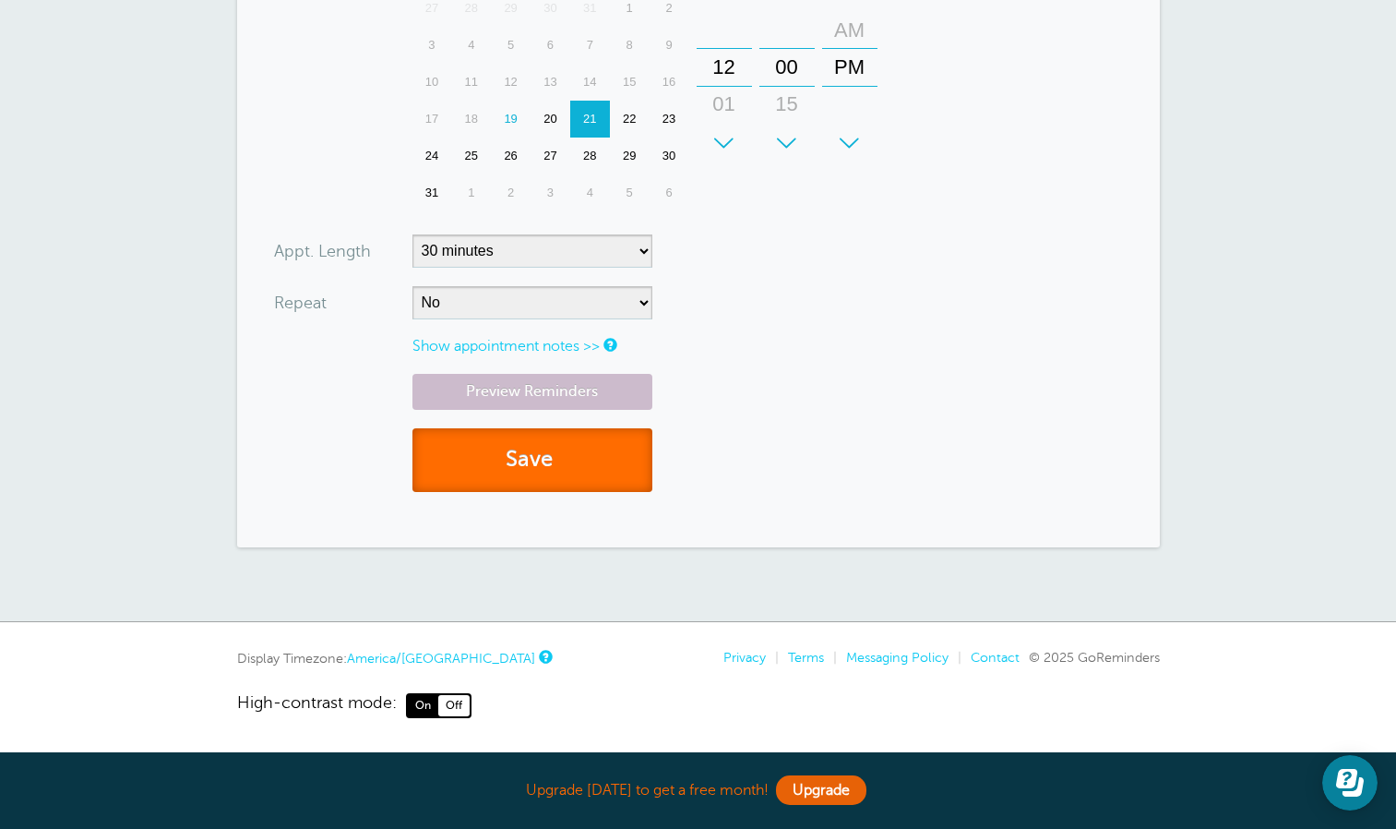
click at [540, 469] on button "Save" at bounding box center [533, 460] width 240 height 64
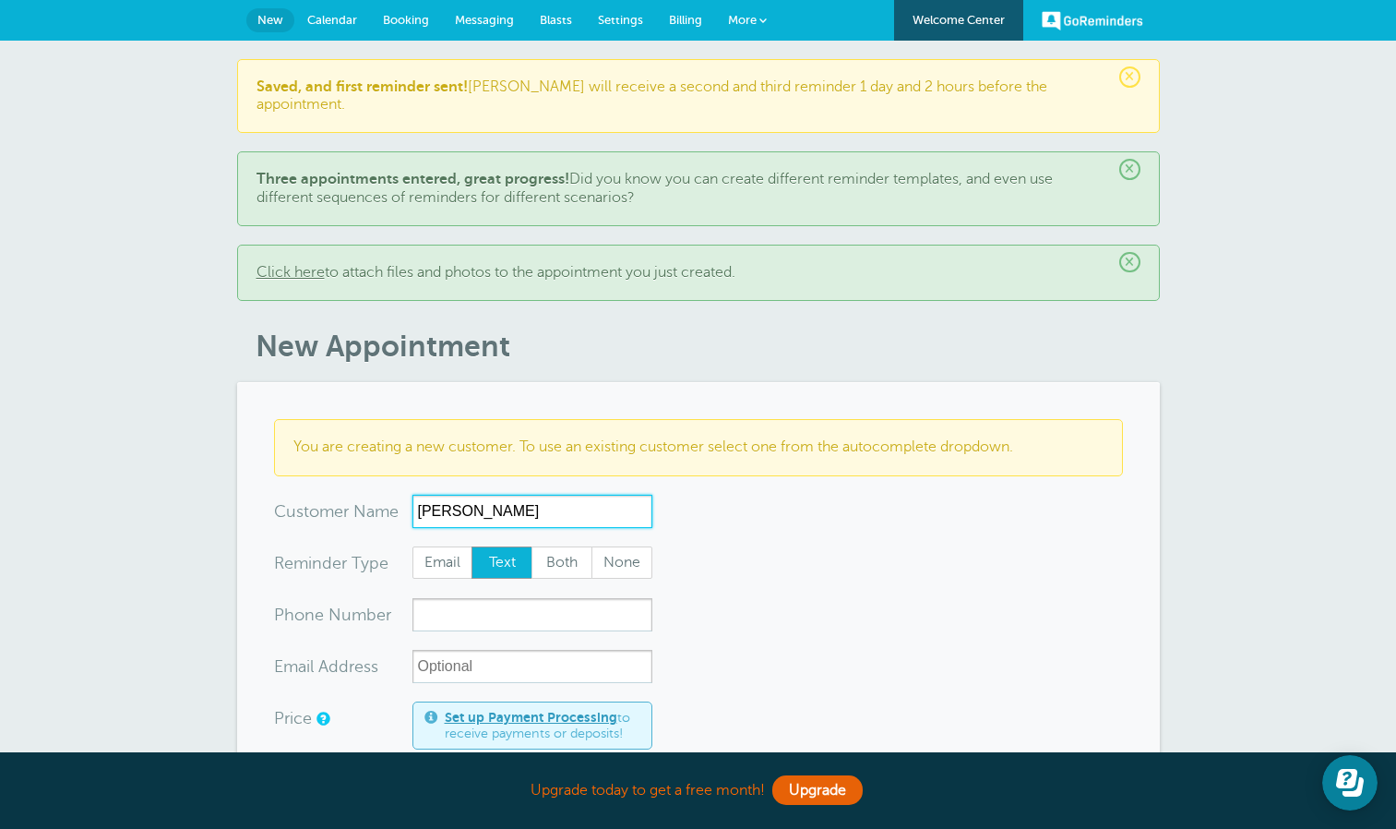
type input "[PERSON_NAME]"
click at [568, 547] on span "Both" at bounding box center [561, 562] width 59 height 31
click at [532, 545] on input "Both" at bounding box center [531, 545] width 1 height 1
radio input "true"
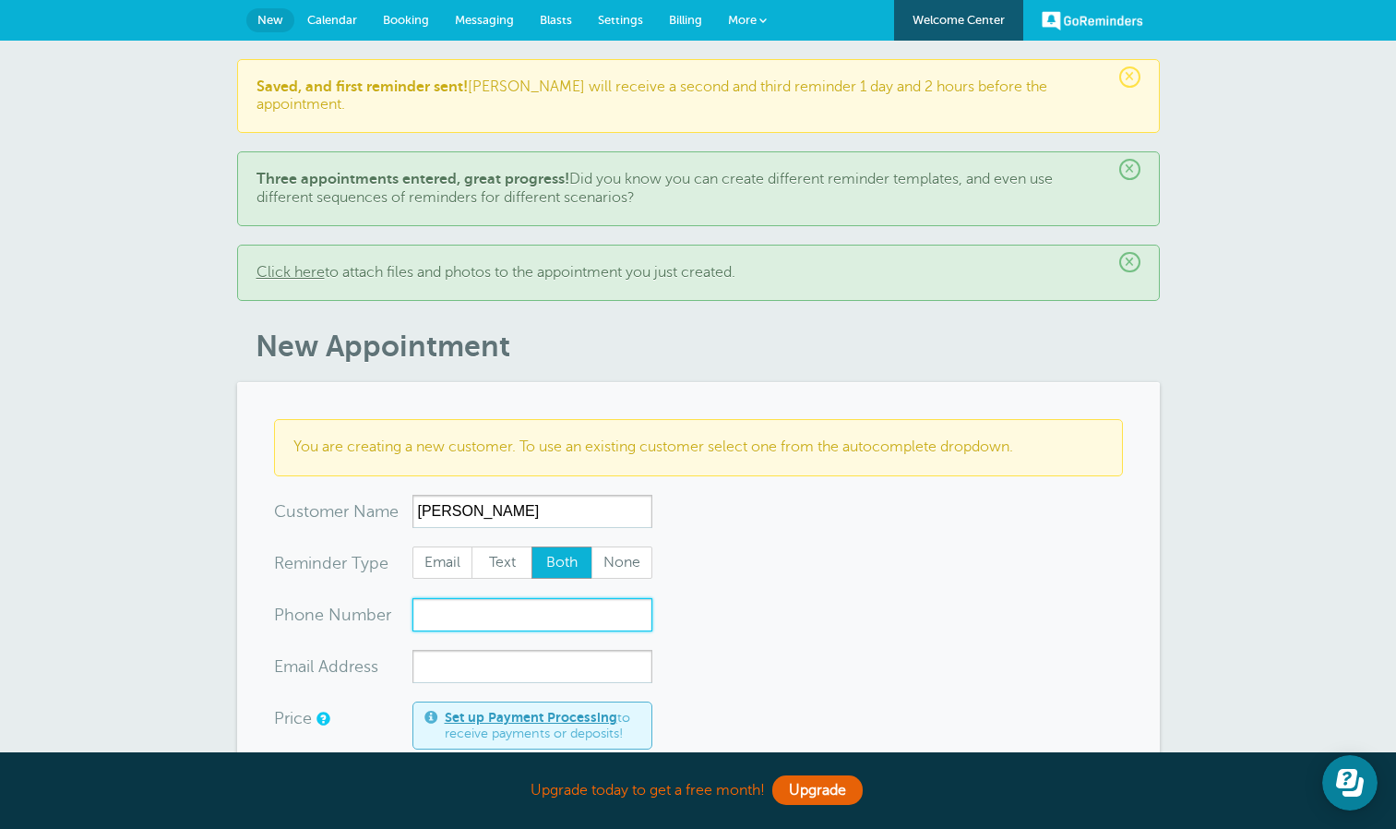
click at [557, 598] on input "xxx-no-autofill" at bounding box center [533, 614] width 240 height 33
paste input "210-984-4245"
type input "210-984-4245"
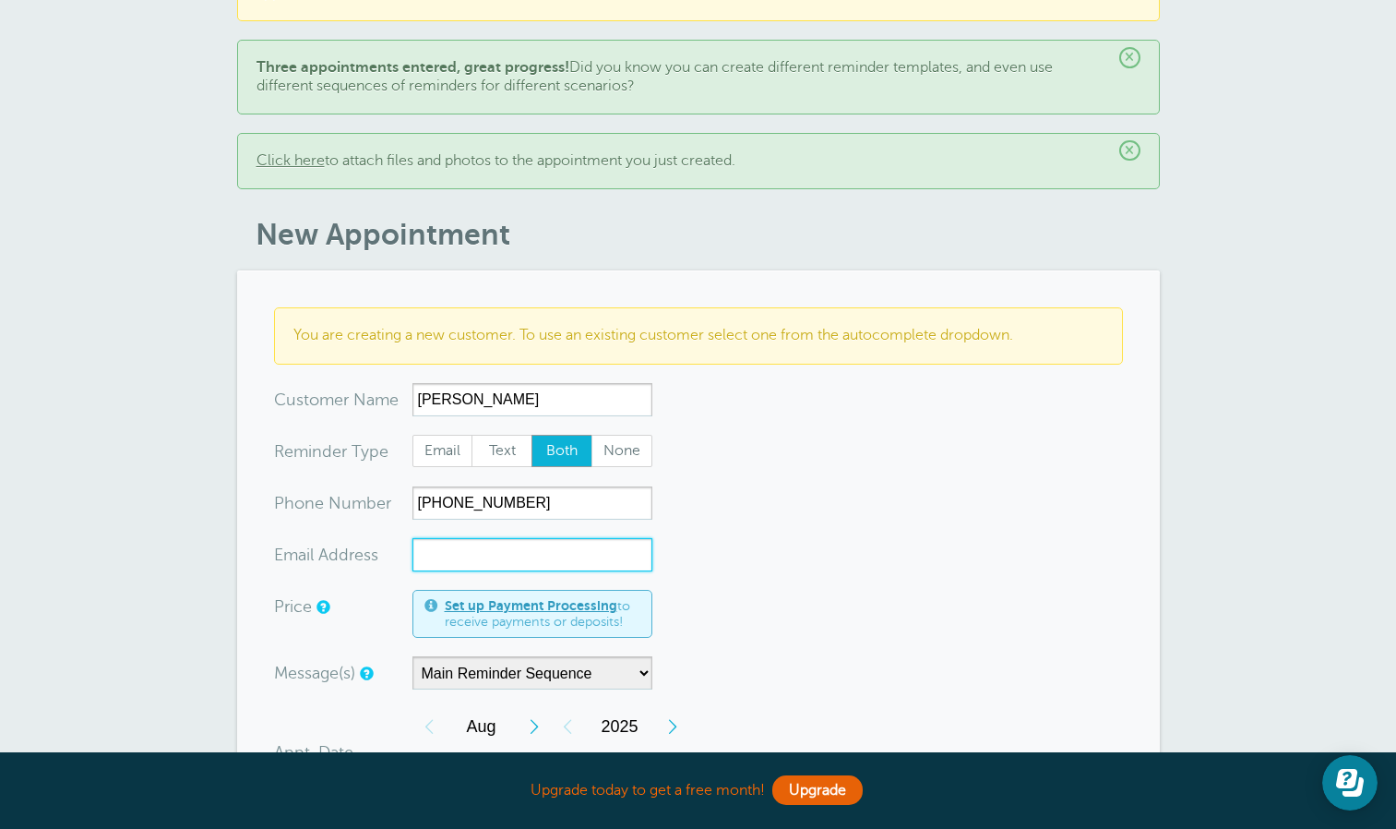
scroll to position [195, 0]
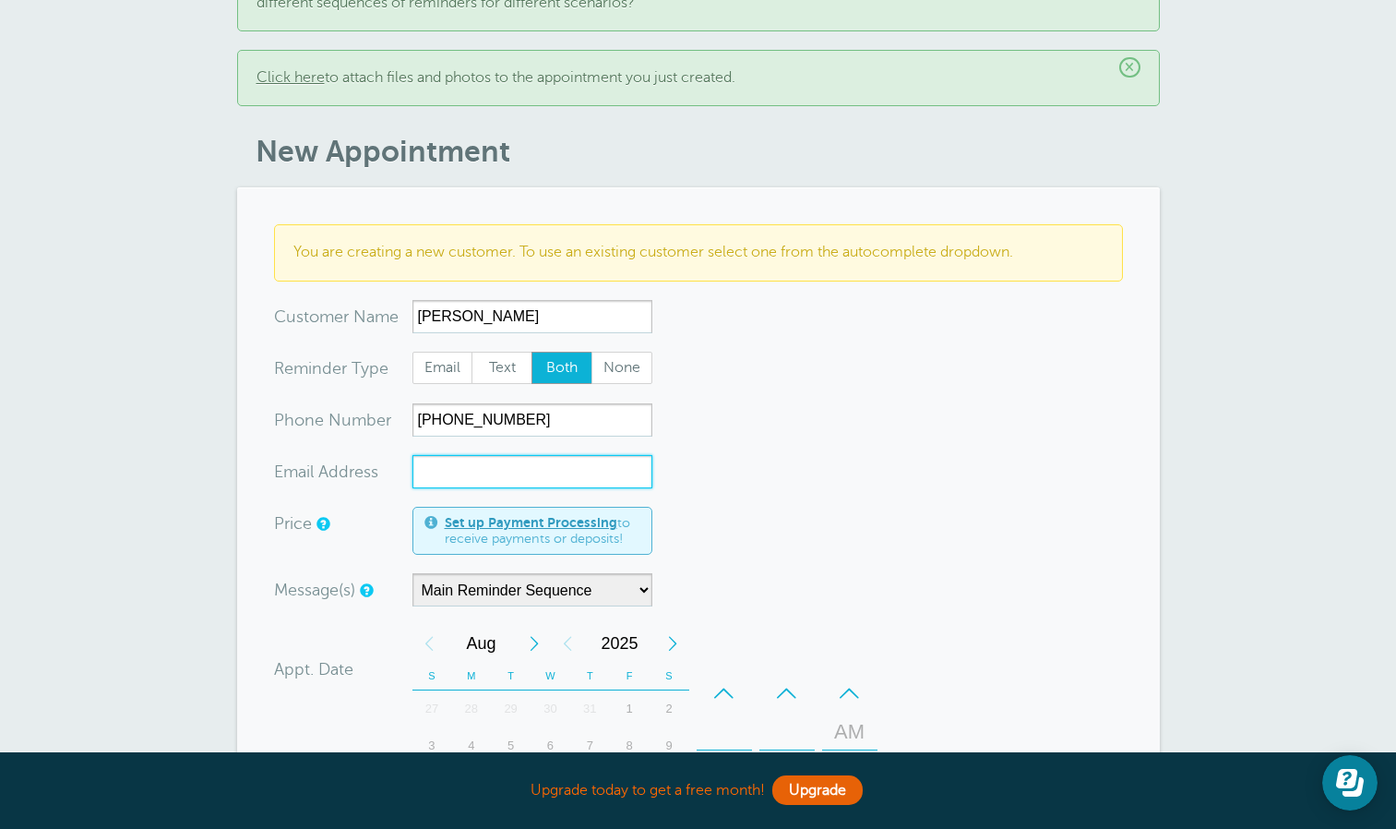
paste input "dadmk05@yahoo.com"
type input "dadmk05@yahoo.com"
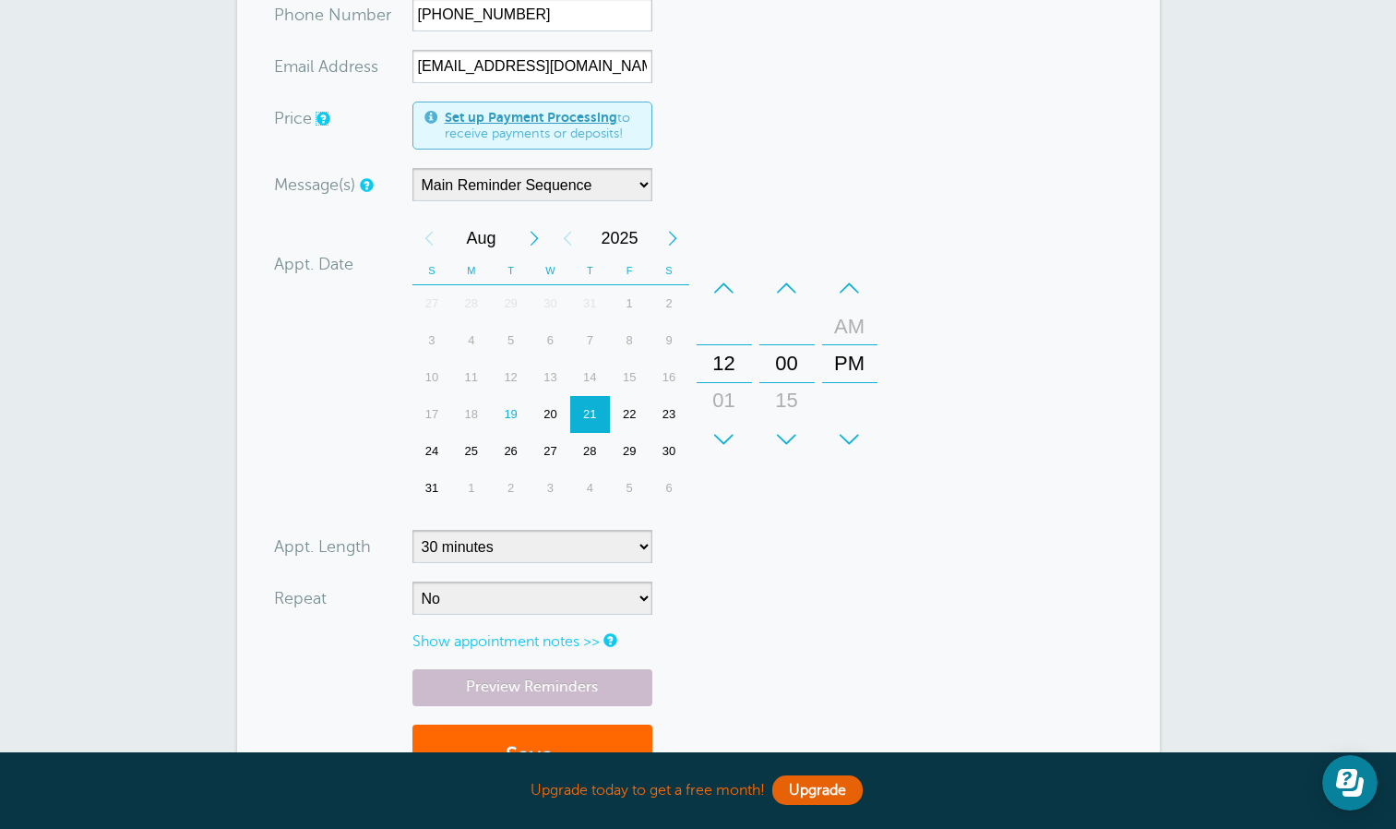
scroll to position [601, 0]
click at [539, 395] on div "20" at bounding box center [551, 413] width 40 height 37
click at [732, 420] on div "+" at bounding box center [724, 438] width 55 height 37
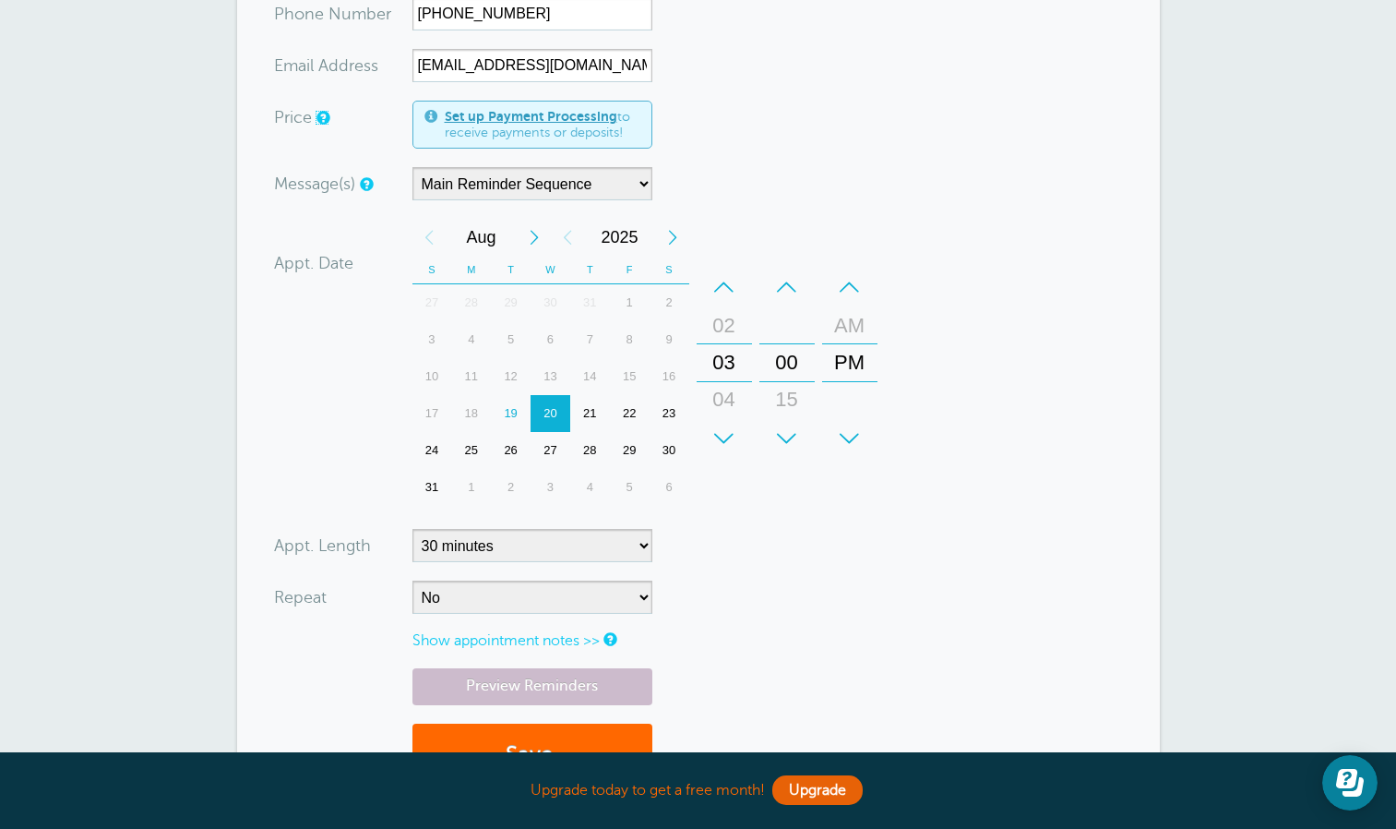
click at [732, 420] on div "+" at bounding box center [724, 438] width 55 height 37
click at [734, 420] on div "+" at bounding box center [724, 438] width 55 height 37
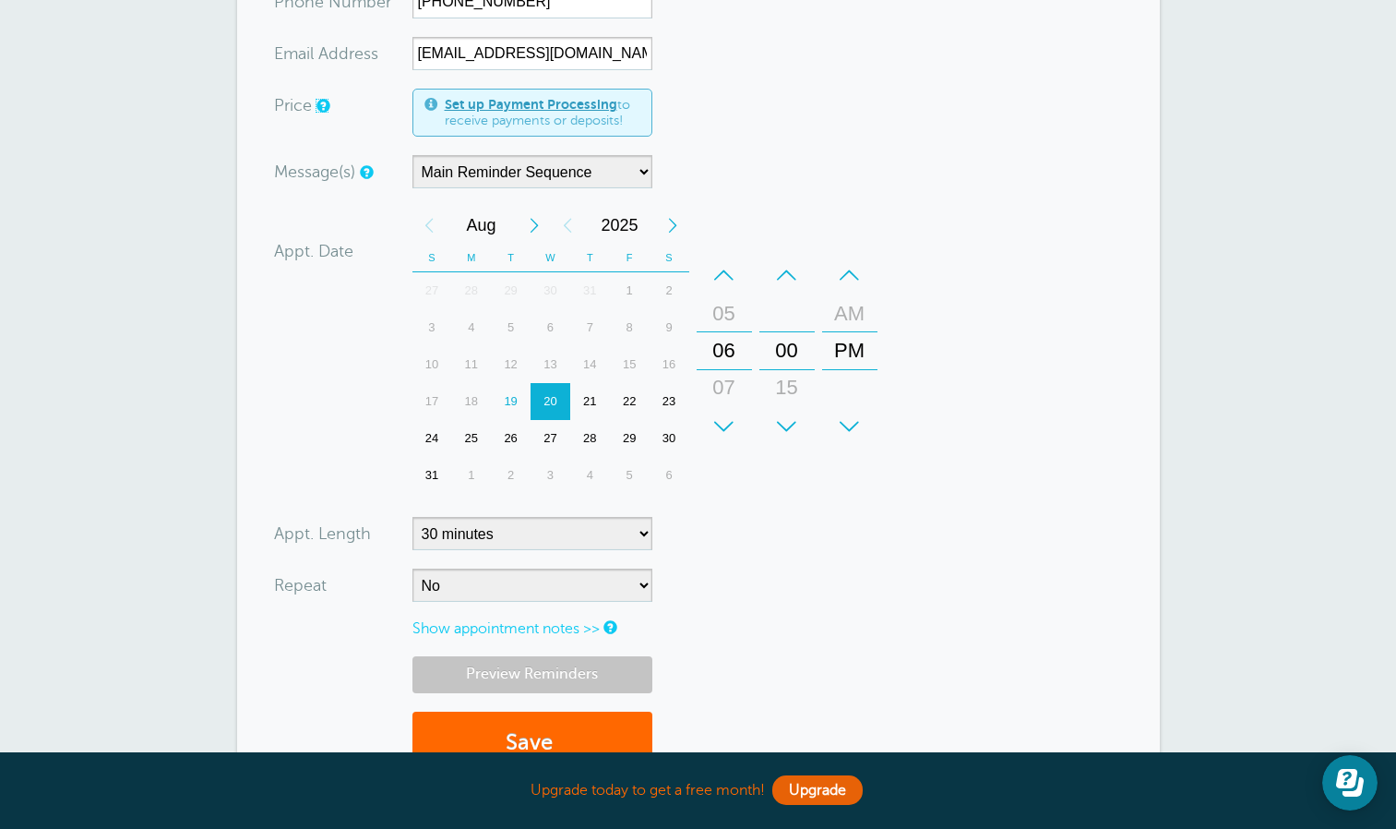
scroll to position [614, 0]
click at [520, 714] on button "Save" at bounding box center [533, 743] width 240 height 64
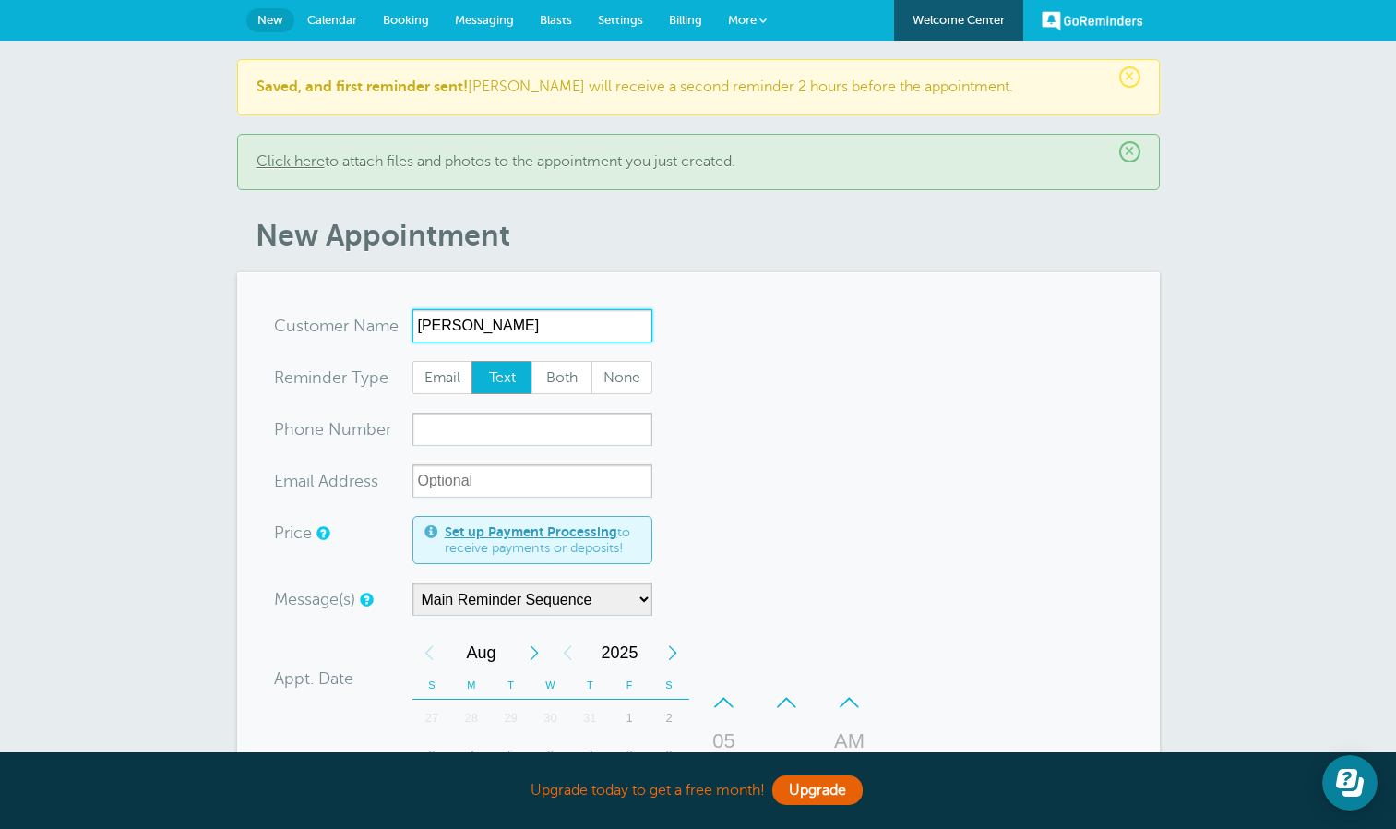
type input "[PERSON_NAME]"
click at [556, 376] on span "Both" at bounding box center [561, 377] width 59 height 31
click at [532, 361] on input "Both" at bounding box center [531, 360] width 1 height 1
radio input "true"
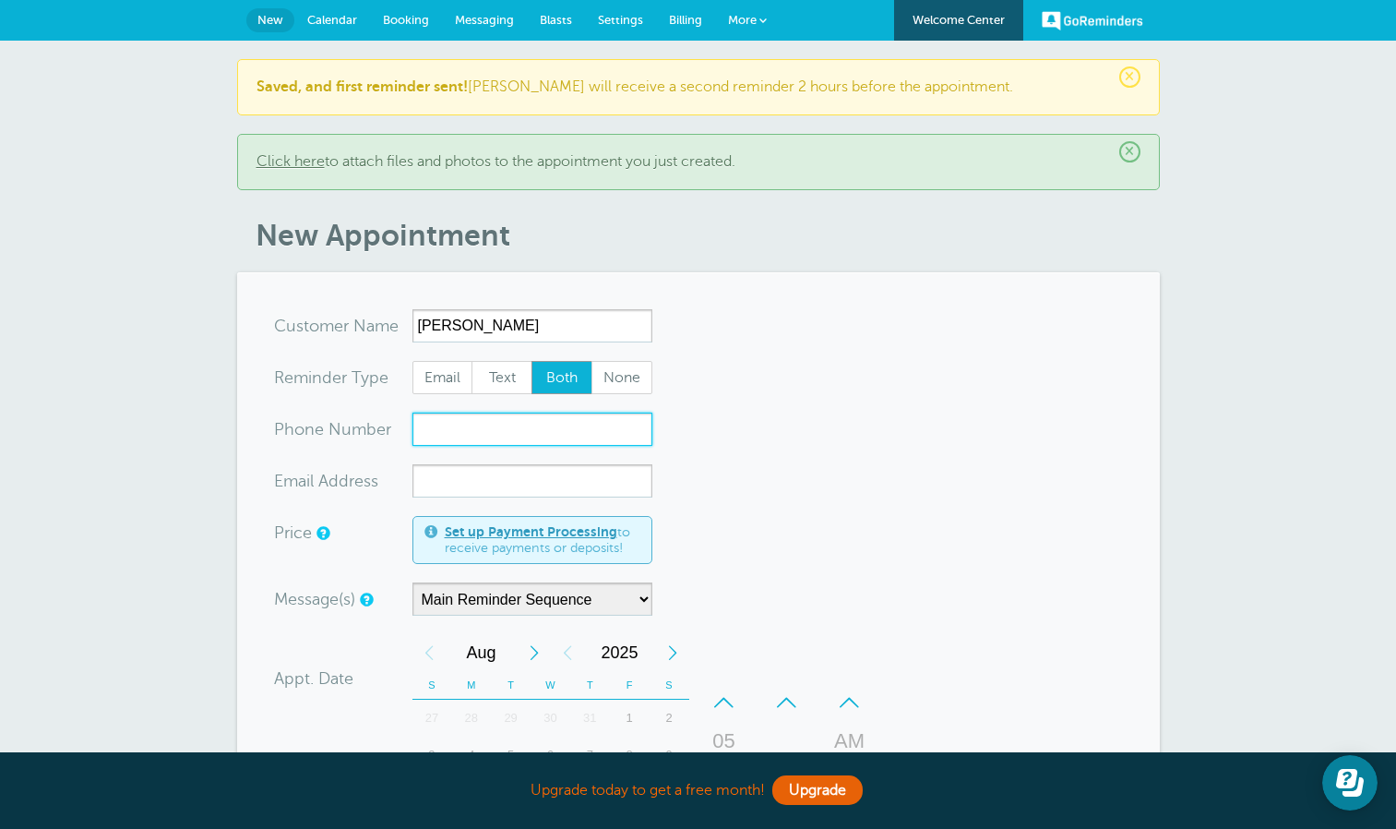
click at [550, 421] on input "xxx-no-autofill" at bounding box center [533, 429] width 240 height 33
paste input "[PHONE_NUMBER]"
type input "[PHONE_NUMBER]"
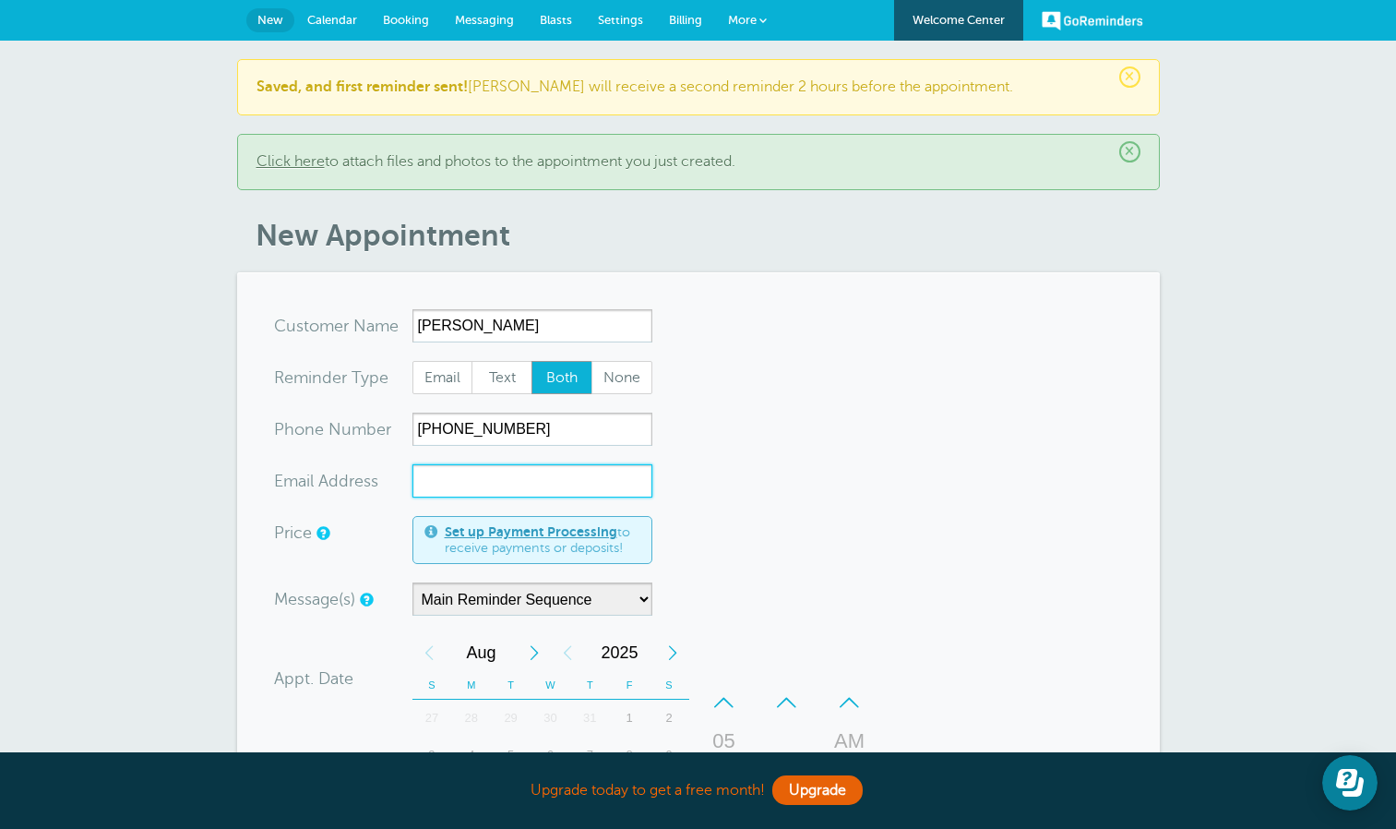
paste input "[EMAIL_ADDRESS][DOMAIN_NAME]"
type input "[EMAIL_ADDRESS][DOMAIN_NAME]"
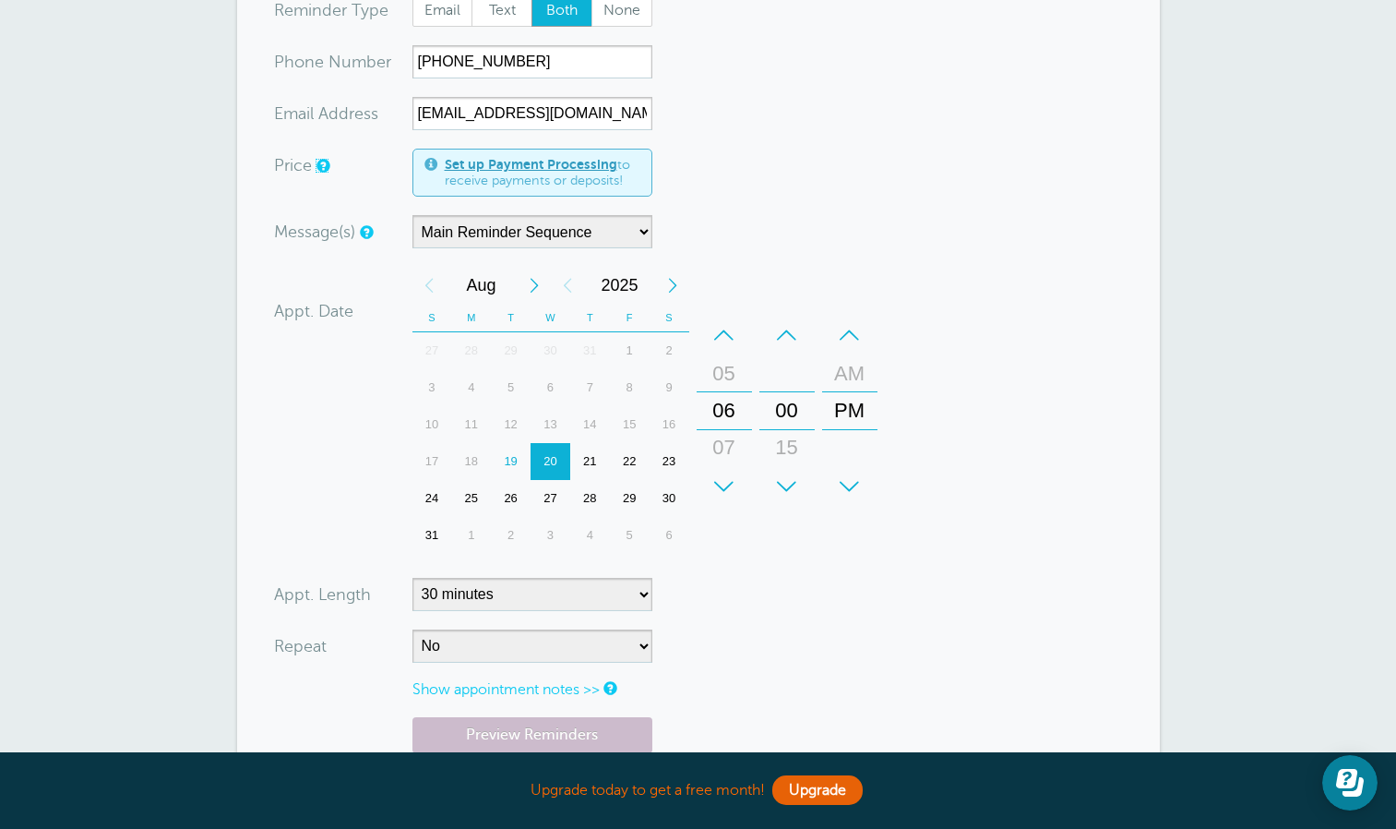
scroll to position [340, 0]
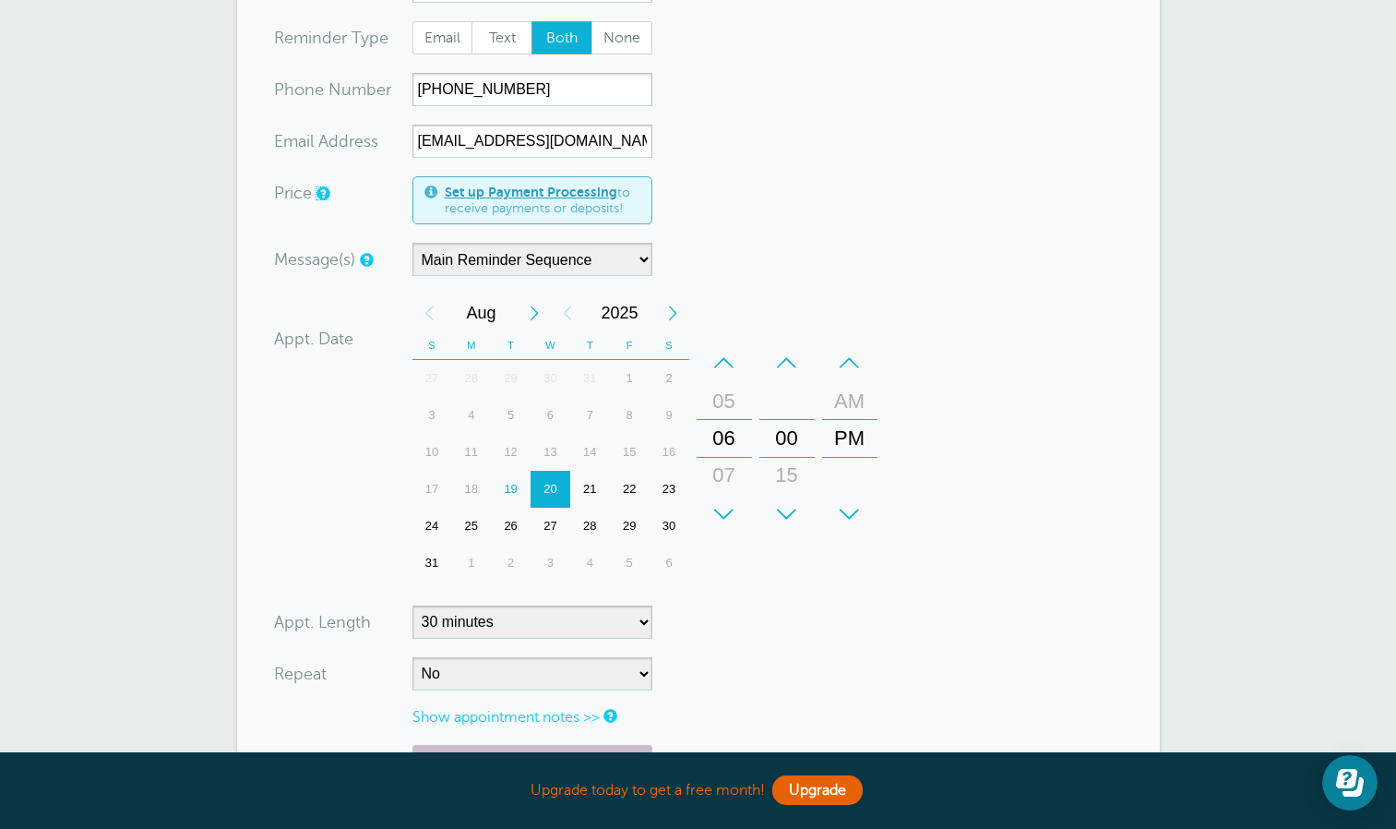
click at [553, 482] on div "20" at bounding box center [551, 489] width 40 height 37
click at [783, 518] on div "+" at bounding box center [786, 514] width 55 height 37
click at [779, 375] on div "–" at bounding box center [786, 362] width 55 height 37
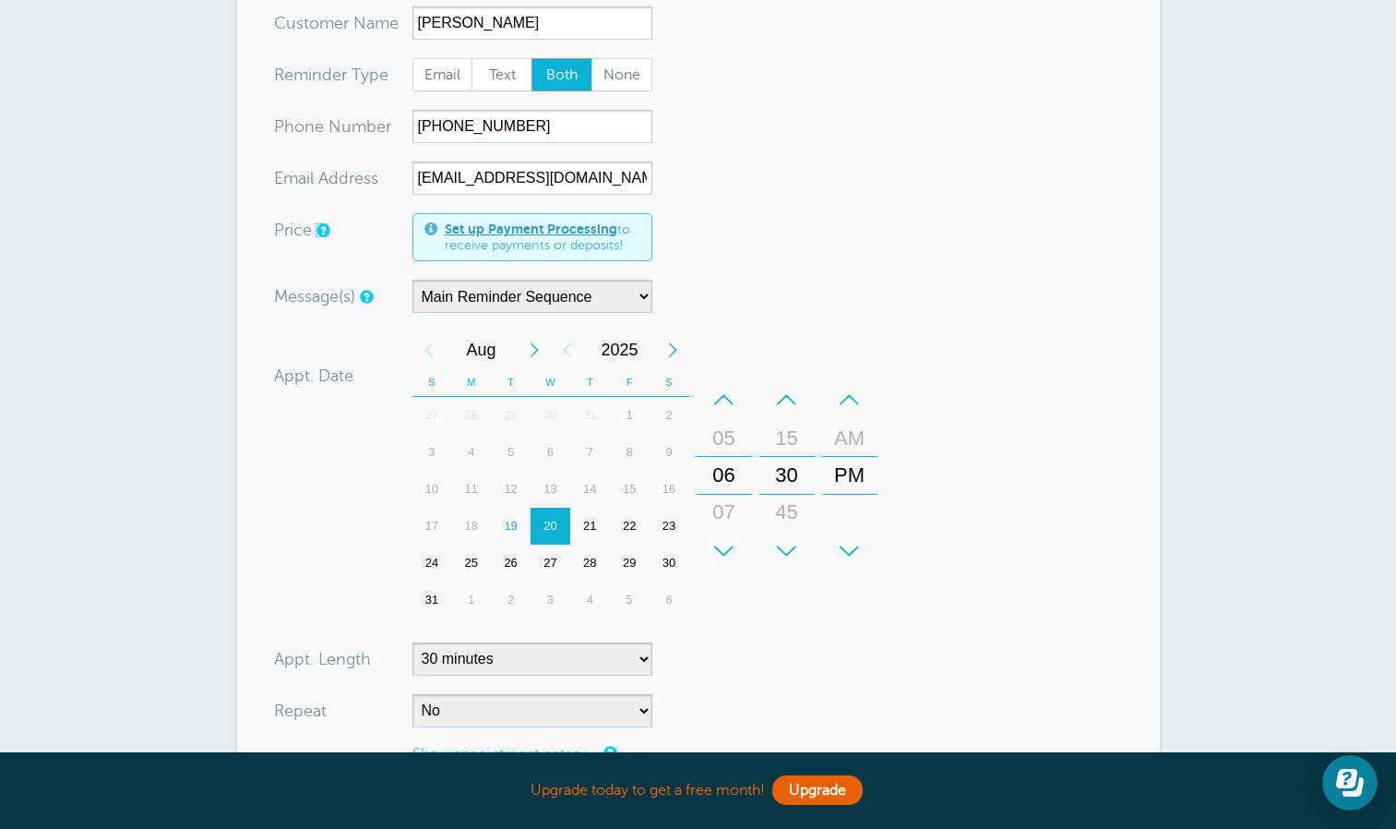
scroll to position [302, 0]
click at [548, 522] on div "20" at bounding box center [551, 526] width 40 height 37
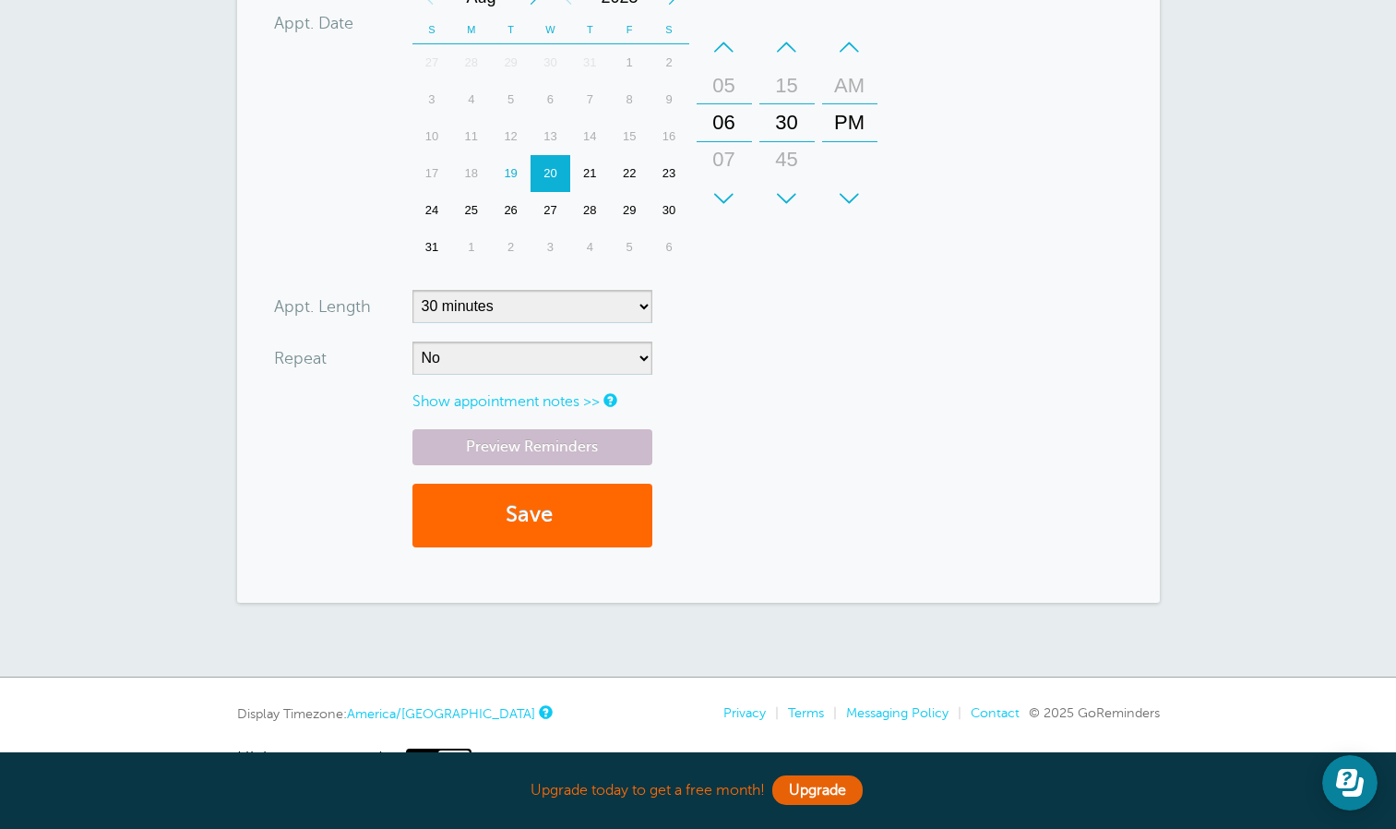
scroll to position [710, 0]
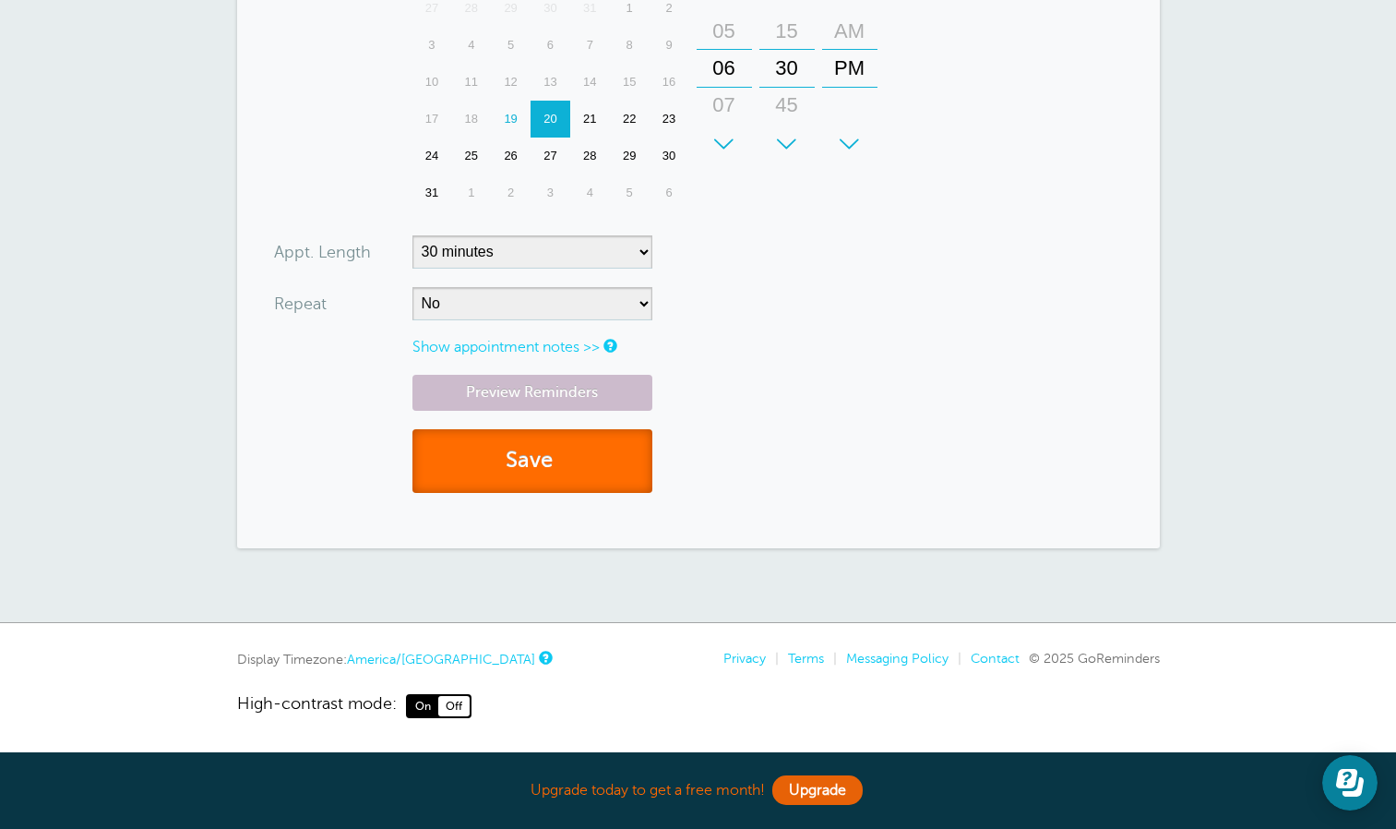
click at [509, 460] on button "Save" at bounding box center [533, 461] width 240 height 64
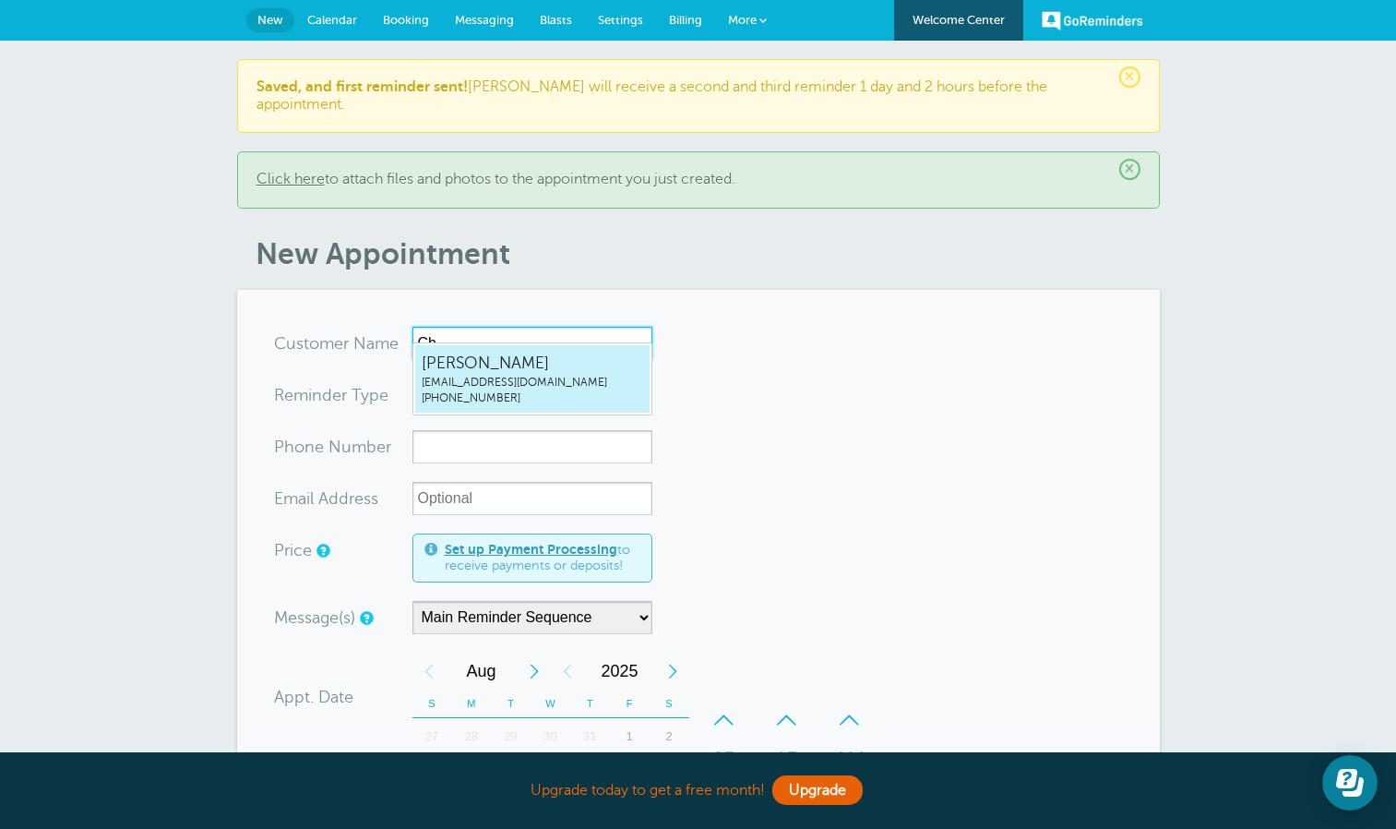
type input "C"
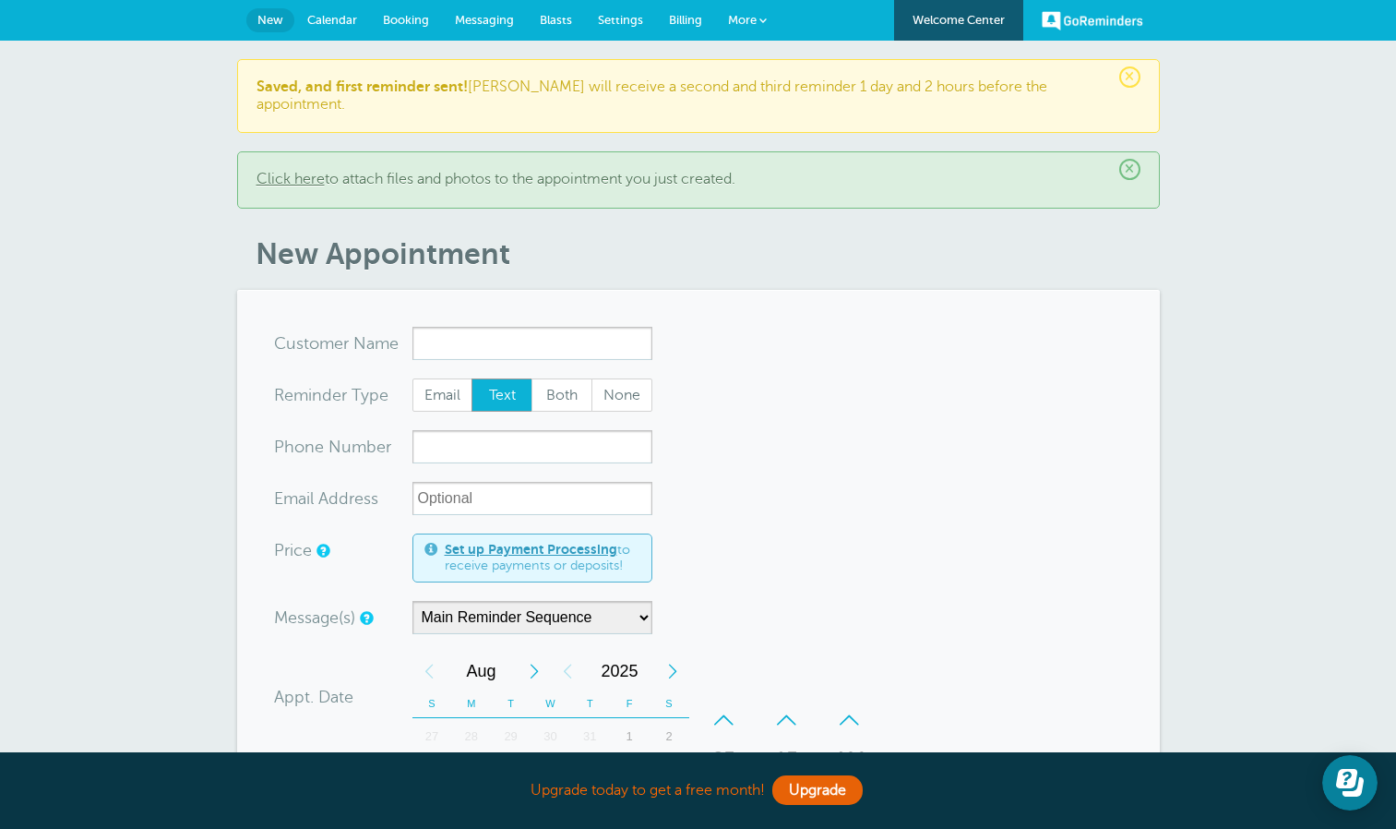
click at [974, 236] on h1 "New Appointment" at bounding box center [708, 253] width 904 height 35
click at [527, 327] on input "x-no-autofill" at bounding box center [533, 343] width 240 height 33
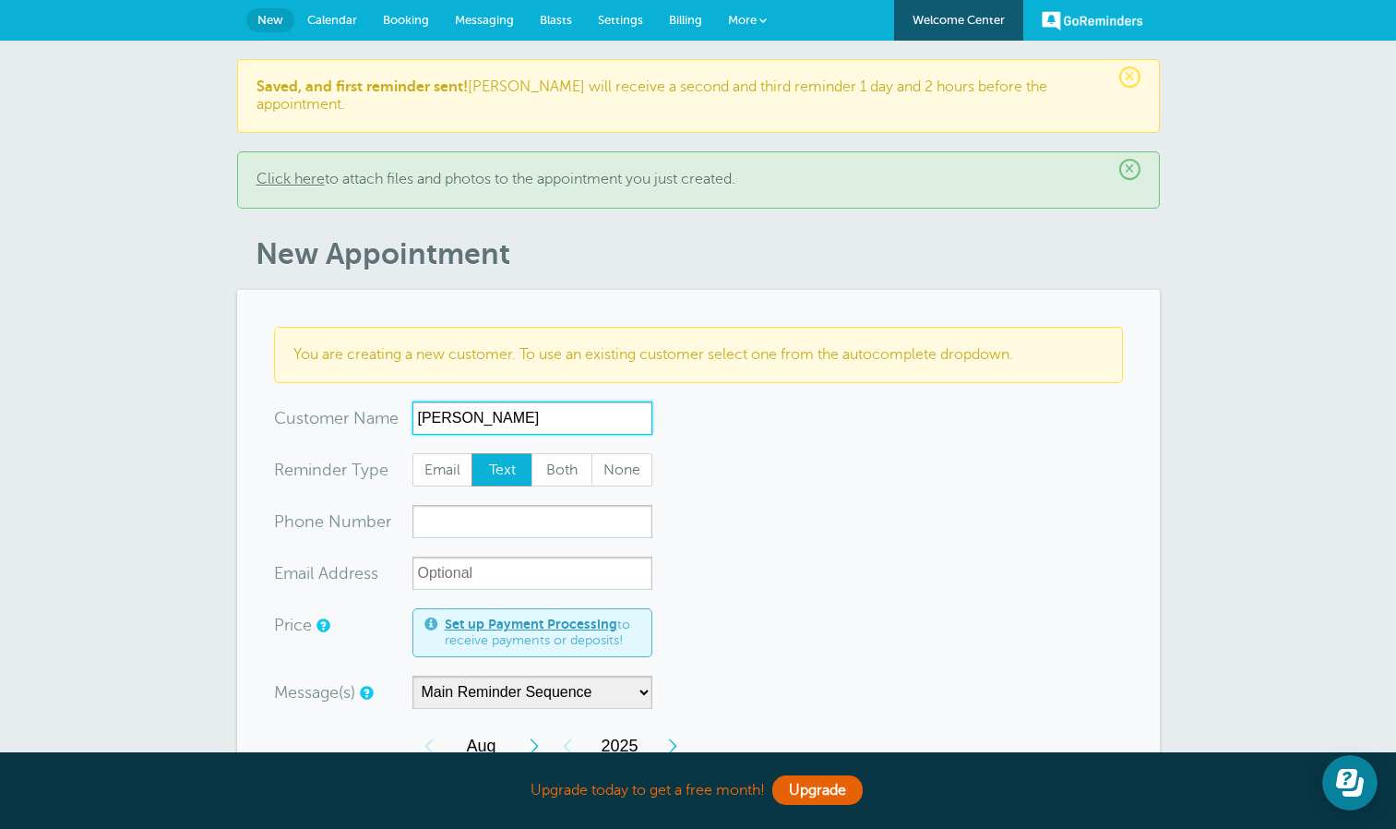
type input "Charles Wiseman"
click at [557, 454] on span "Both" at bounding box center [561, 469] width 59 height 31
click at [532, 452] on input "Both" at bounding box center [531, 452] width 1 height 1
radio input "true"
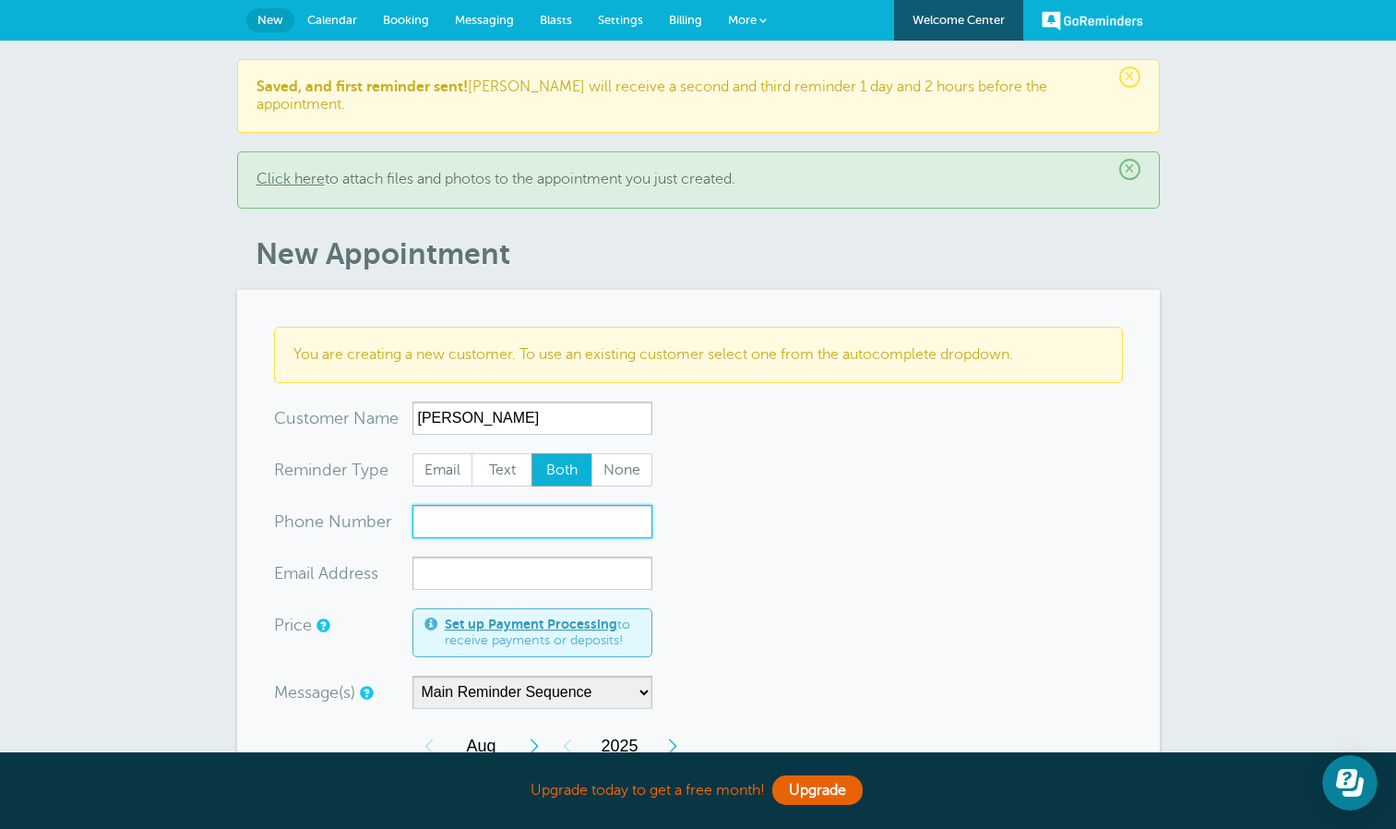
click at [561, 505] on input "xxx-no-autofill" at bounding box center [533, 521] width 240 height 33
paste input "931-308-4545"
type input "931-308-4545"
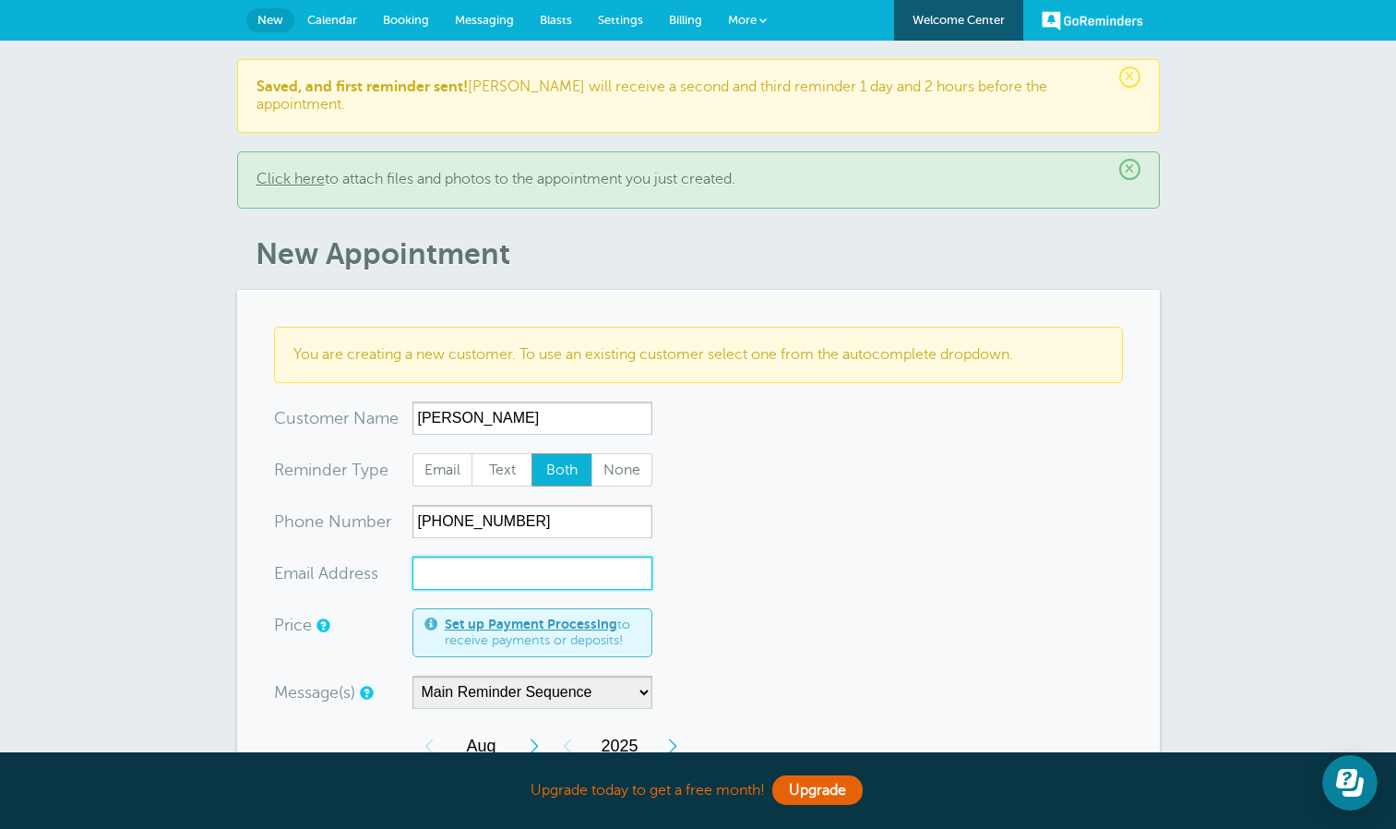
paste input "coolbrez1967@gmail.com"
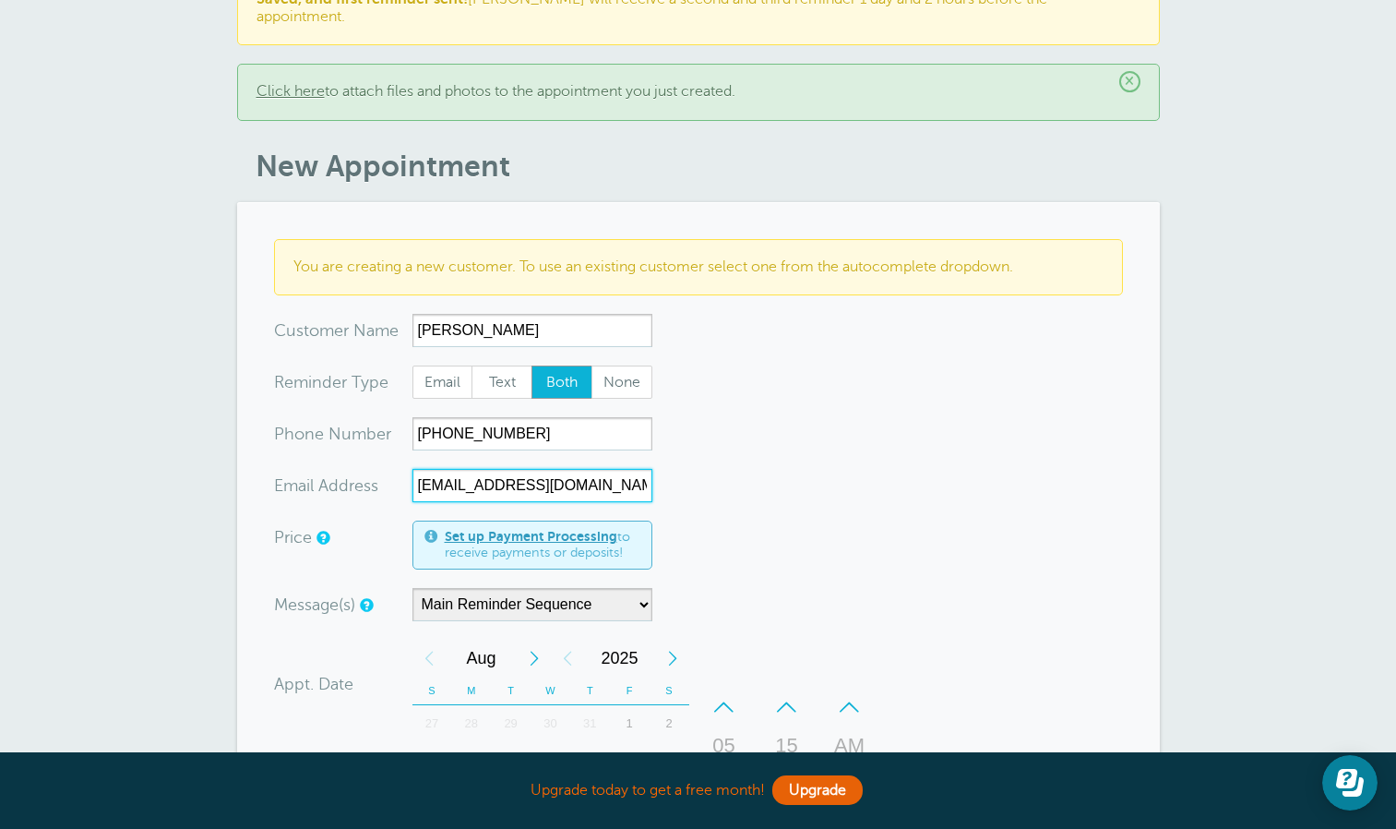
type input "coolbrez1967@gmail.com"
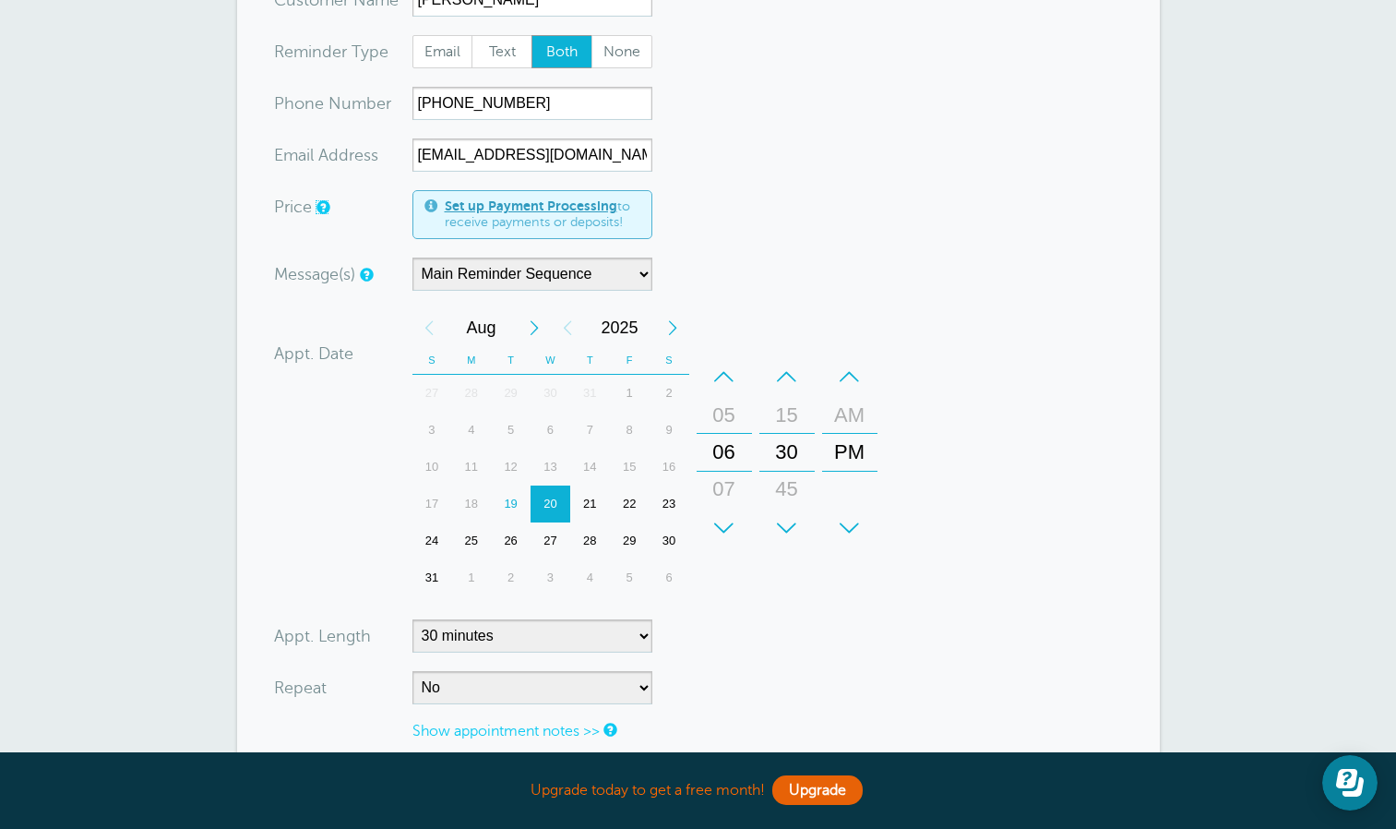
scroll to position [411, 0]
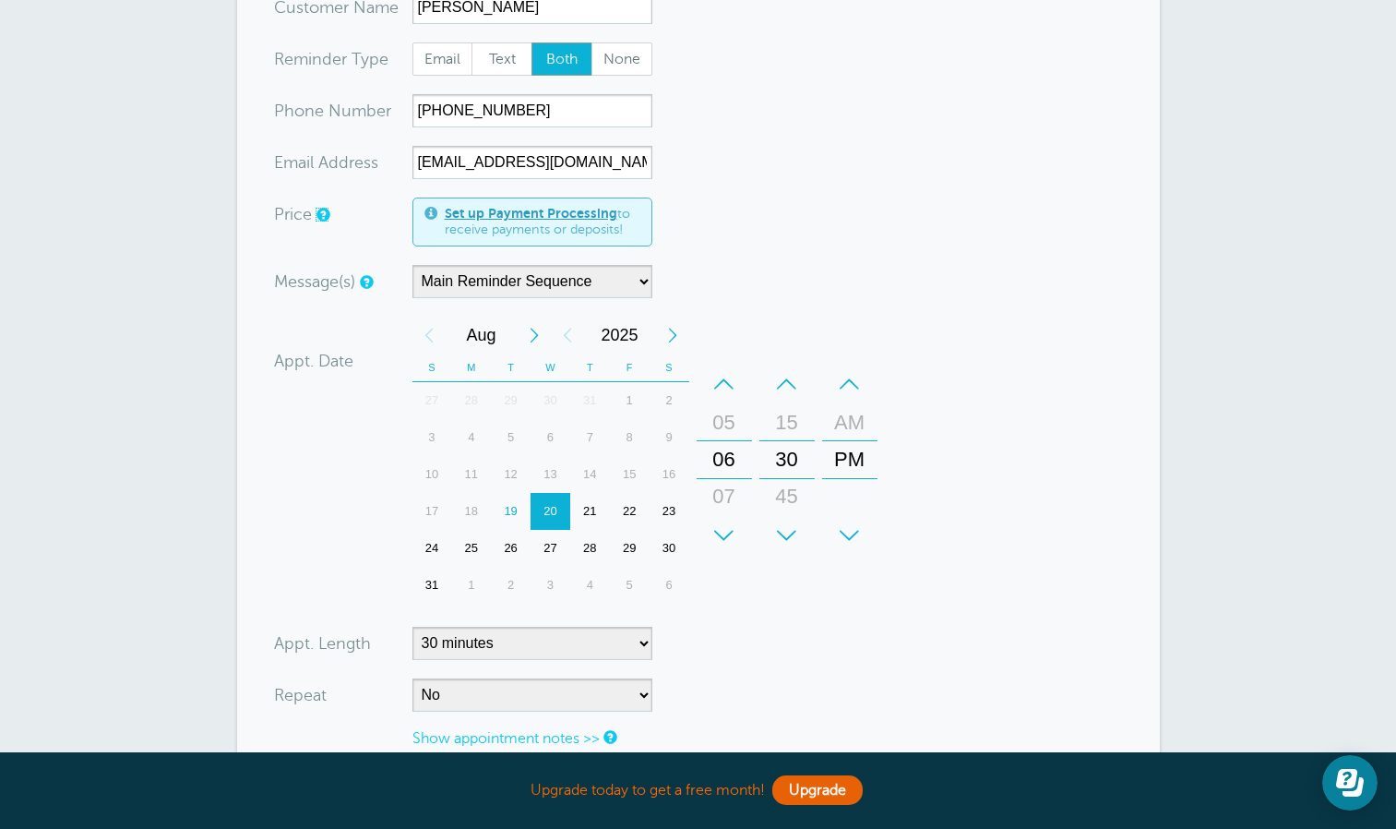
click at [551, 493] on div "20" at bounding box center [551, 511] width 40 height 37
click at [718, 520] on div "+" at bounding box center [724, 535] width 55 height 37
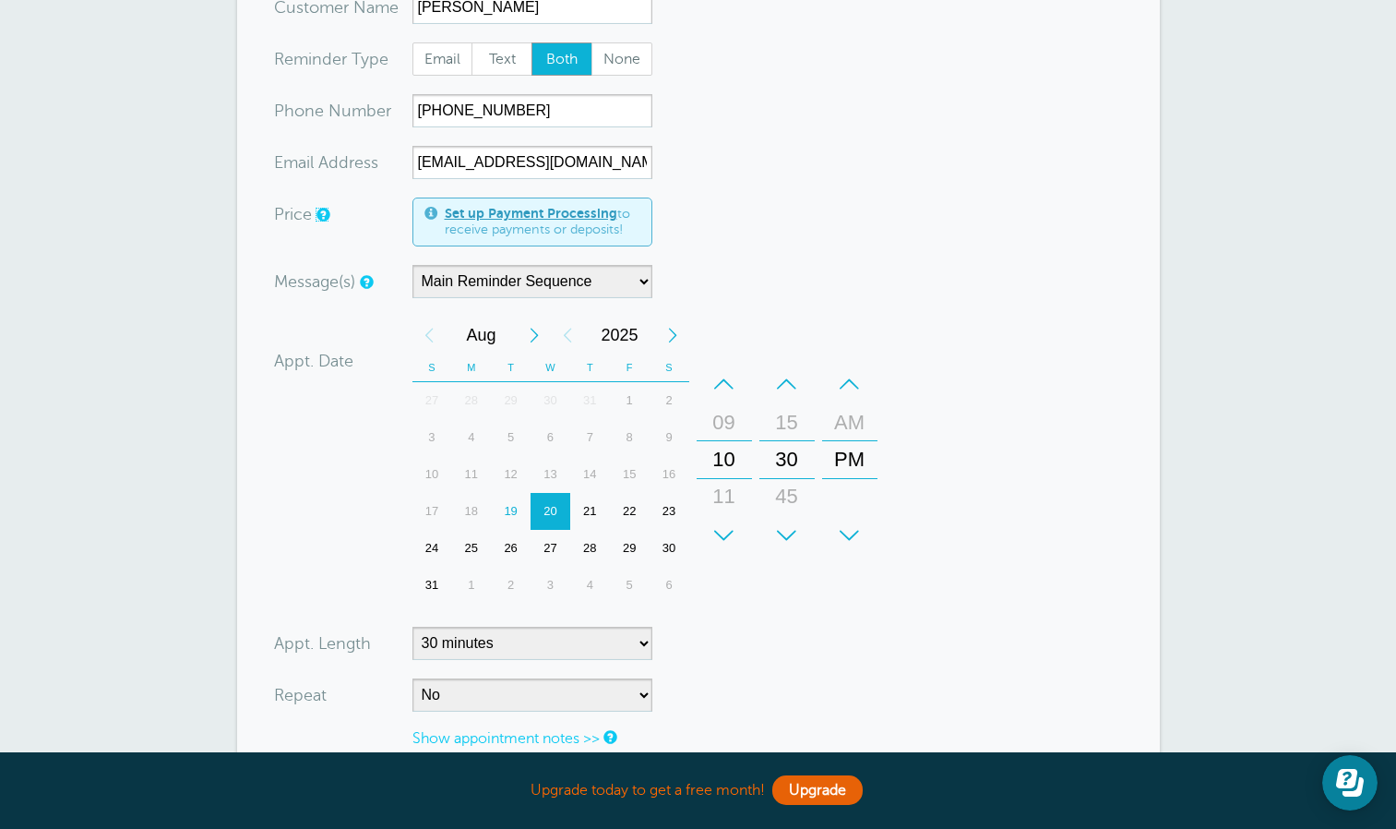
click at [718, 520] on div "+" at bounding box center [724, 535] width 55 height 37
click at [799, 365] on div "–" at bounding box center [786, 383] width 55 height 37
click at [841, 365] on div "–" at bounding box center [849, 383] width 55 height 37
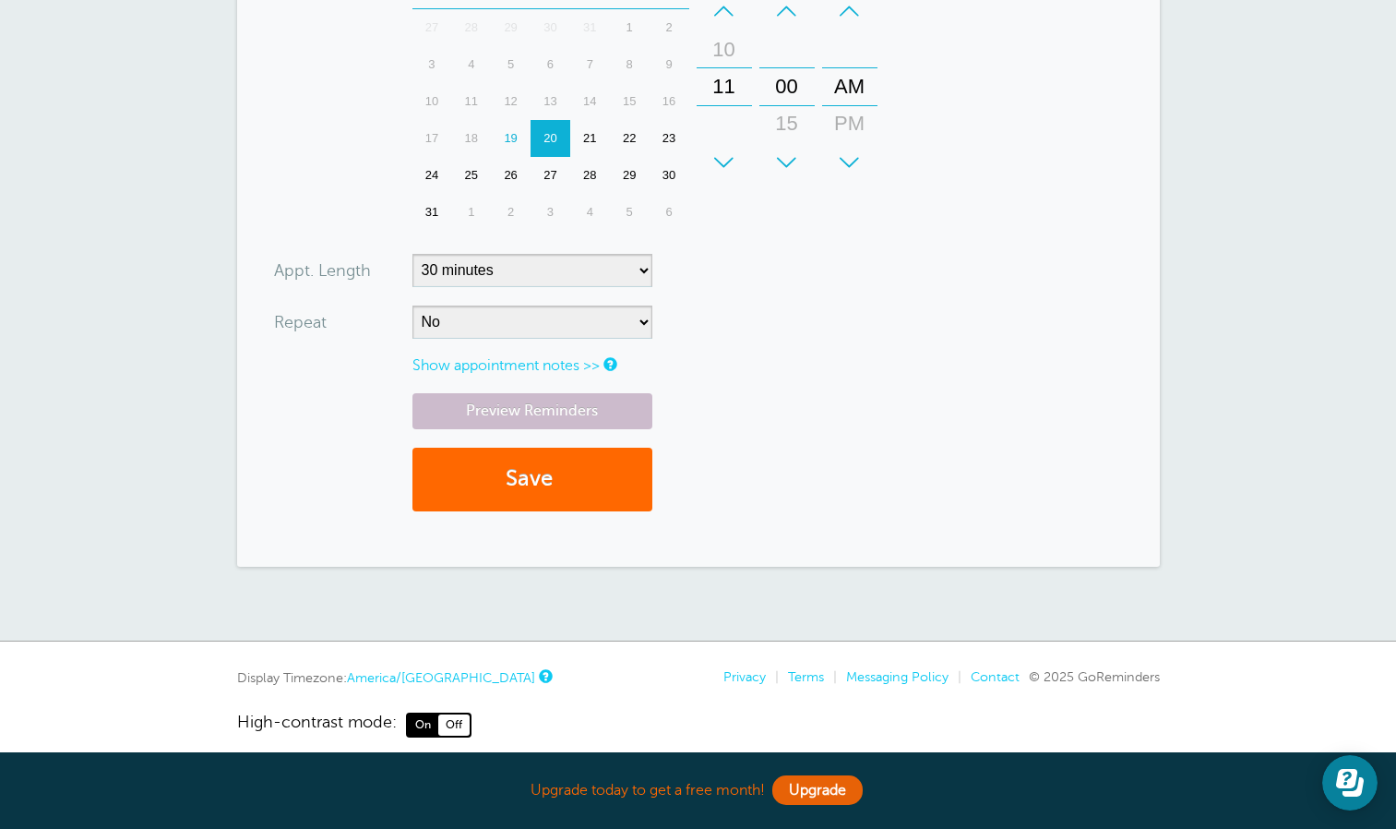
scroll to position [784, 0]
click at [543, 459] on button "Save" at bounding box center [533, 479] width 240 height 64
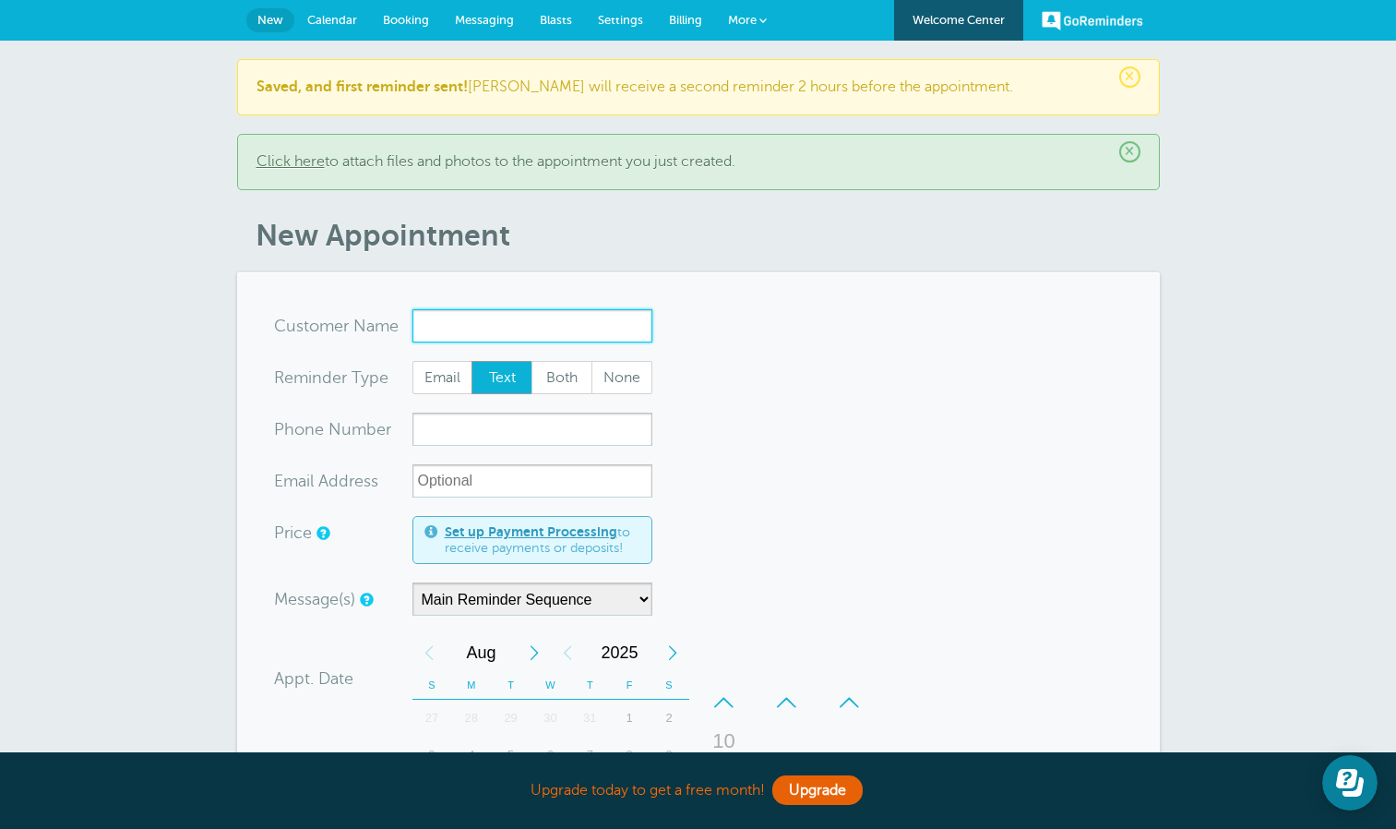
paste input "[PERSON_NAME]"
type input "[PERSON_NAME]"
click at [567, 371] on span "Both" at bounding box center [561, 377] width 59 height 31
click at [532, 361] on input "Both" at bounding box center [531, 360] width 1 height 1
radio input "true"
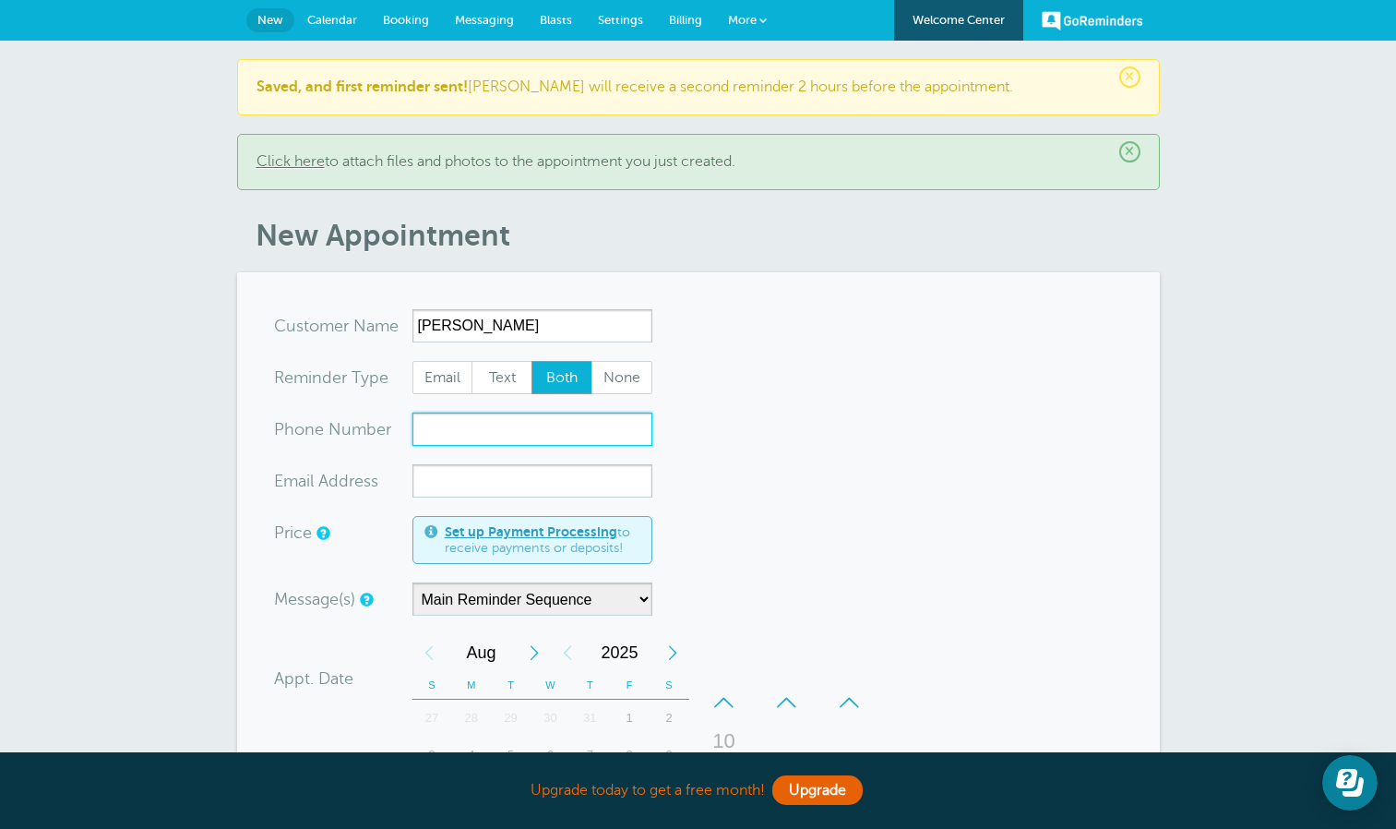
click at [575, 420] on input "xxx-no-autofill" at bounding box center [533, 429] width 240 height 33
paste input "[PHONE_NUMBER]"
type input "[PHONE_NUMBER]"
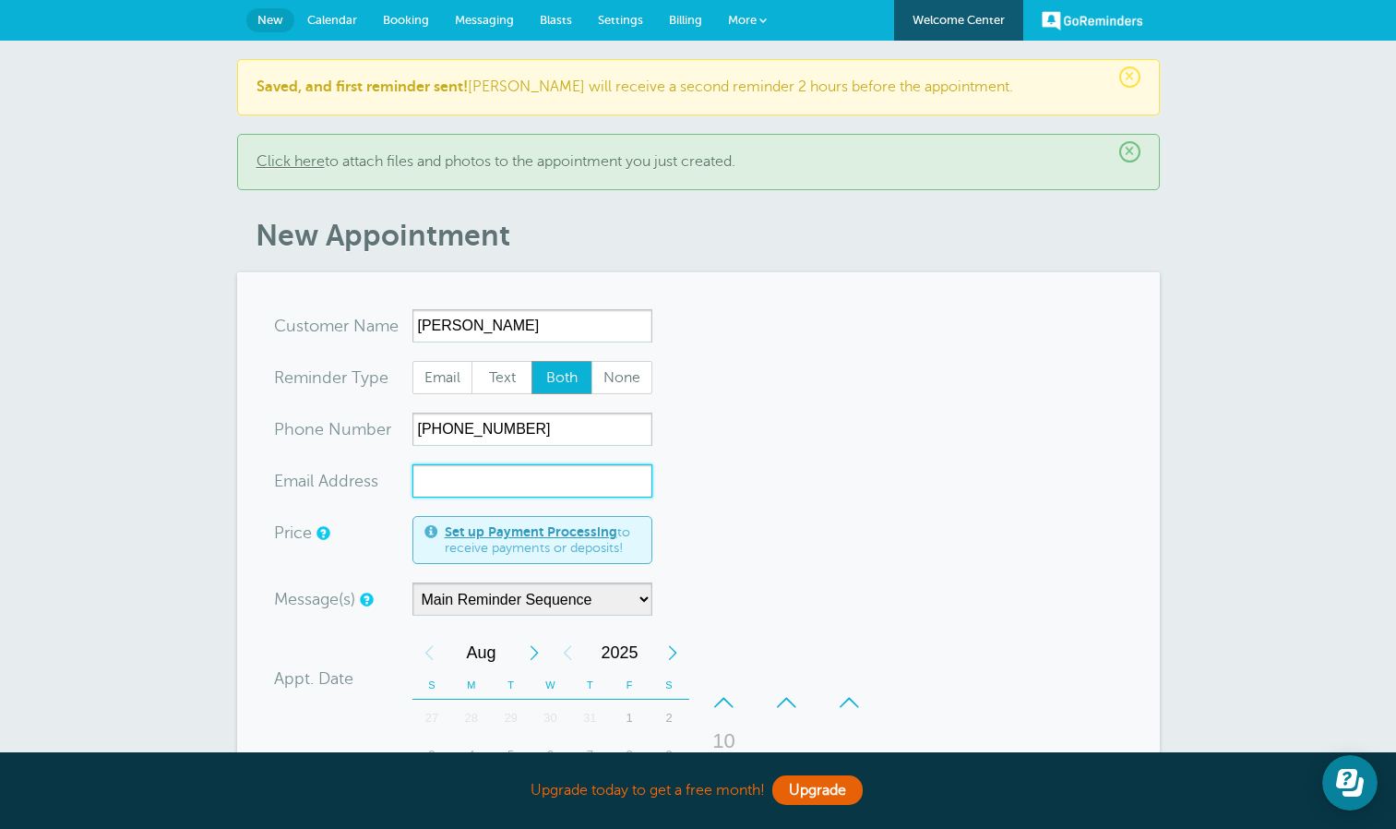
paste input "[EMAIL_ADDRESS][PERSON_NAME][DOMAIN_NAME]"
type input "[EMAIL_ADDRESS][PERSON_NAME][DOMAIN_NAME]"
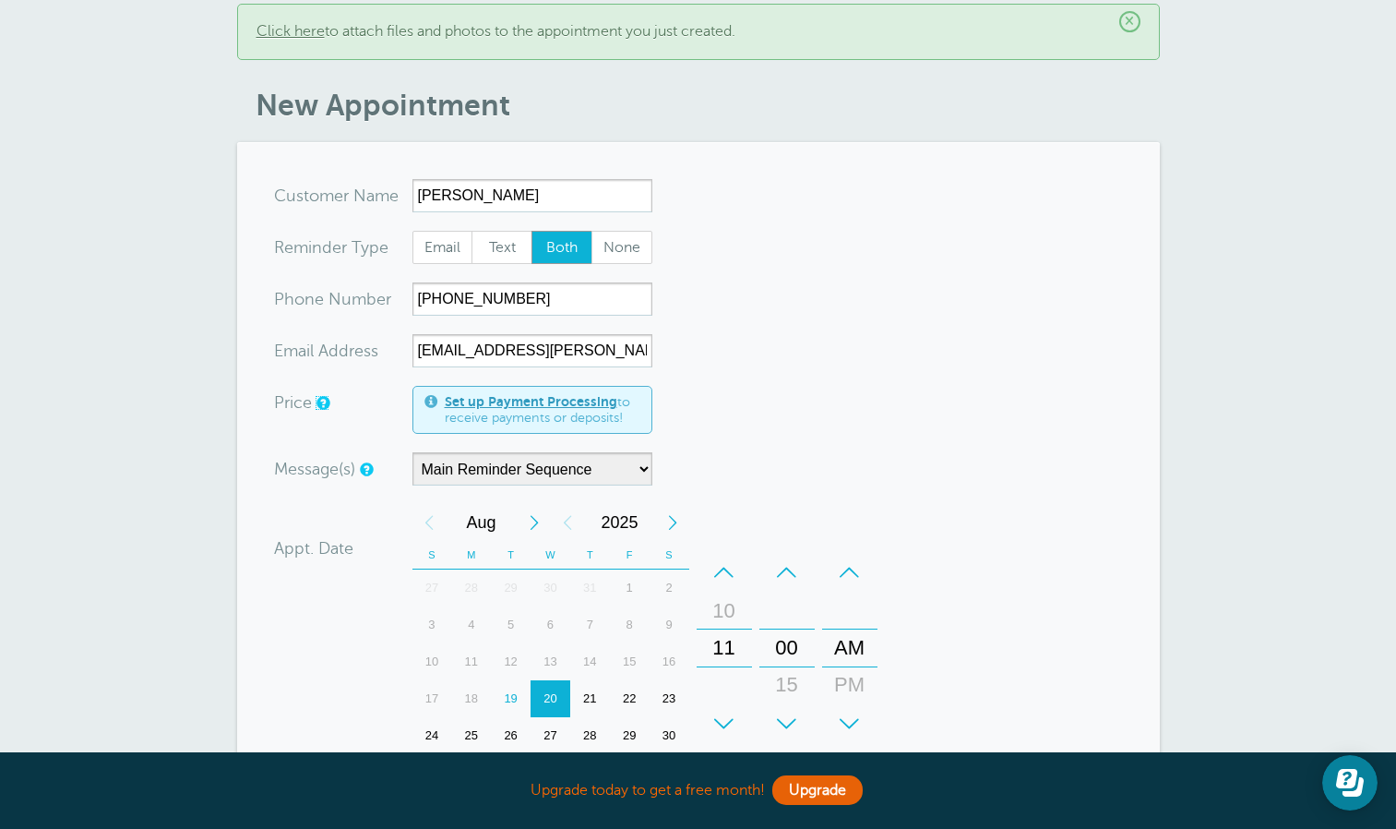
scroll to position [132, 0]
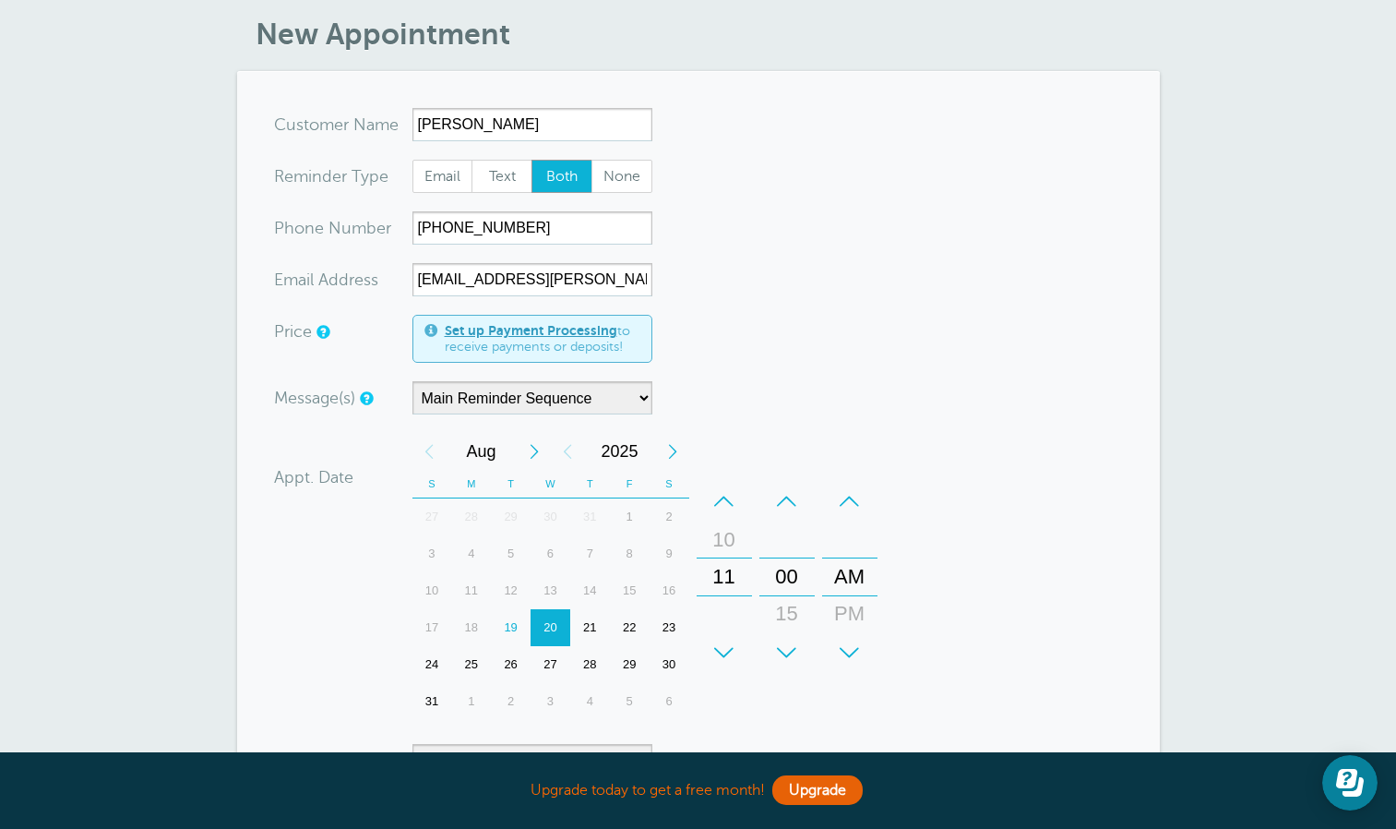
click at [824, 401] on div "Message(s) Main Reminder Sequence Main Reminder Sequence Custom Message Start w…" at bounding box center [574, 397] width 600 height 33
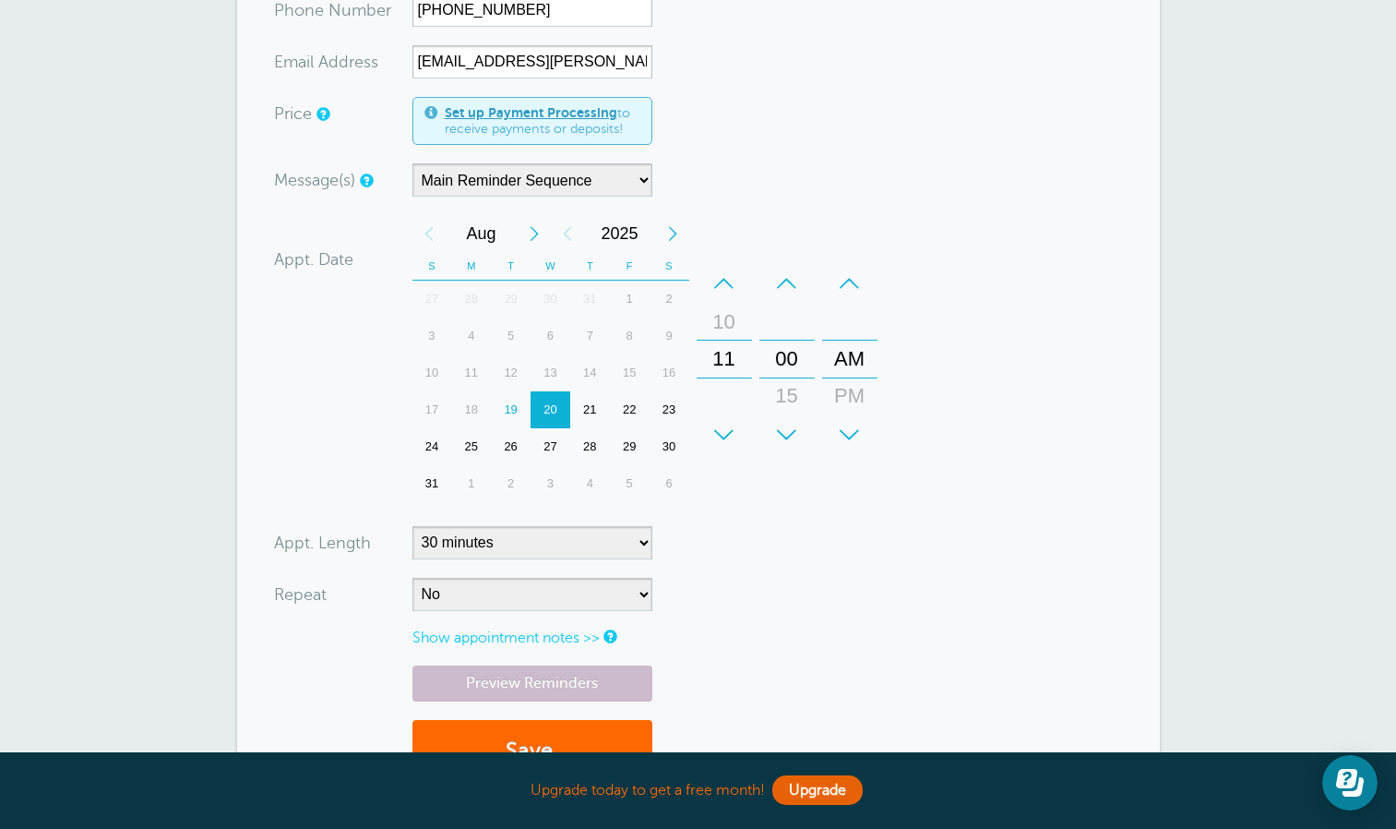
scroll to position [483, 0]
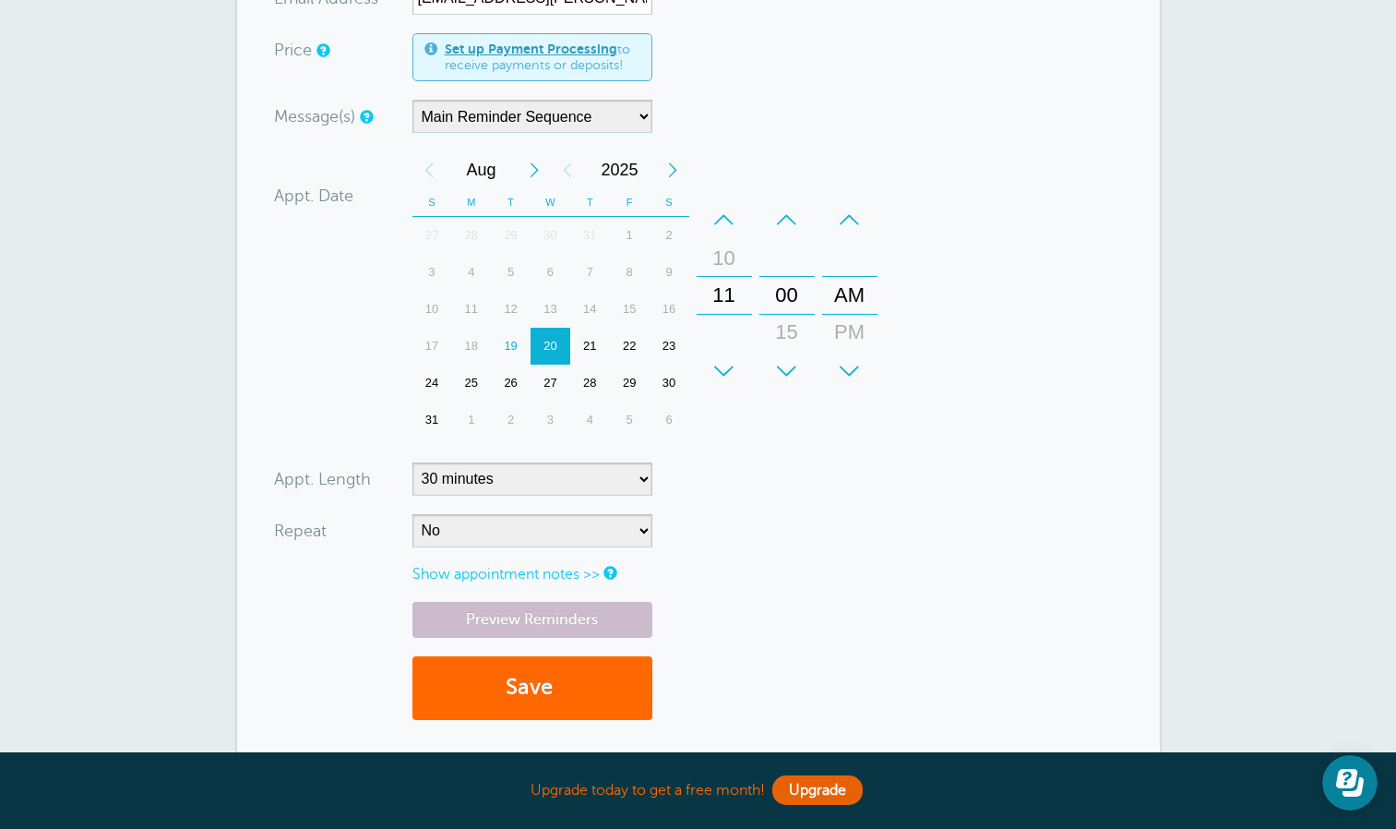
click at [547, 342] on div "20" at bounding box center [551, 346] width 40 height 37
click at [733, 377] on div "+" at bounding box center [724, 371] width 55 height 37
click at [850, 361] on div "+" at bounding box center [849, 371] width 55 height 37
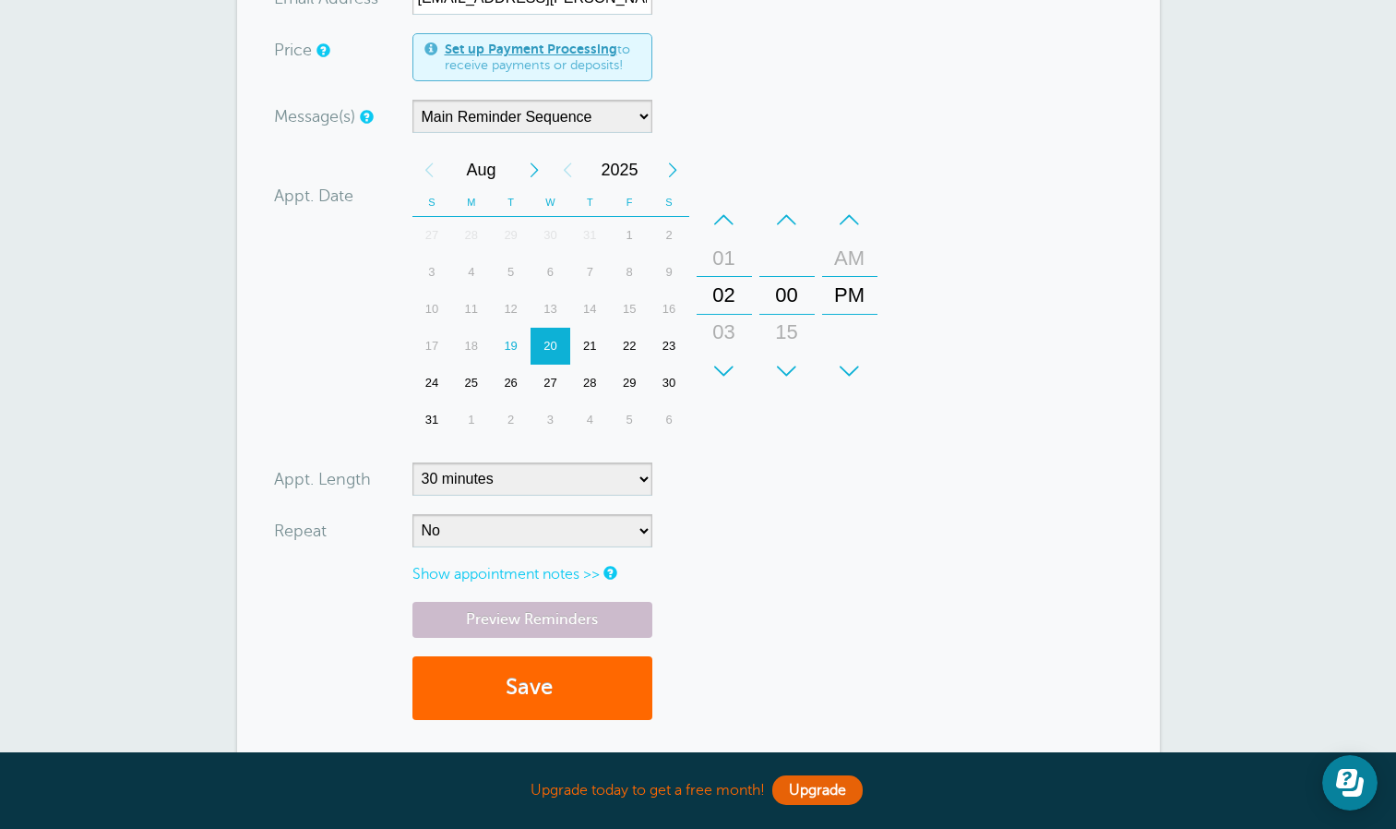
click at [848, 459] on form "You are creating a new customer. To use an existing customer select one from th…" at bounding box center [698, 283] width 849 height 912
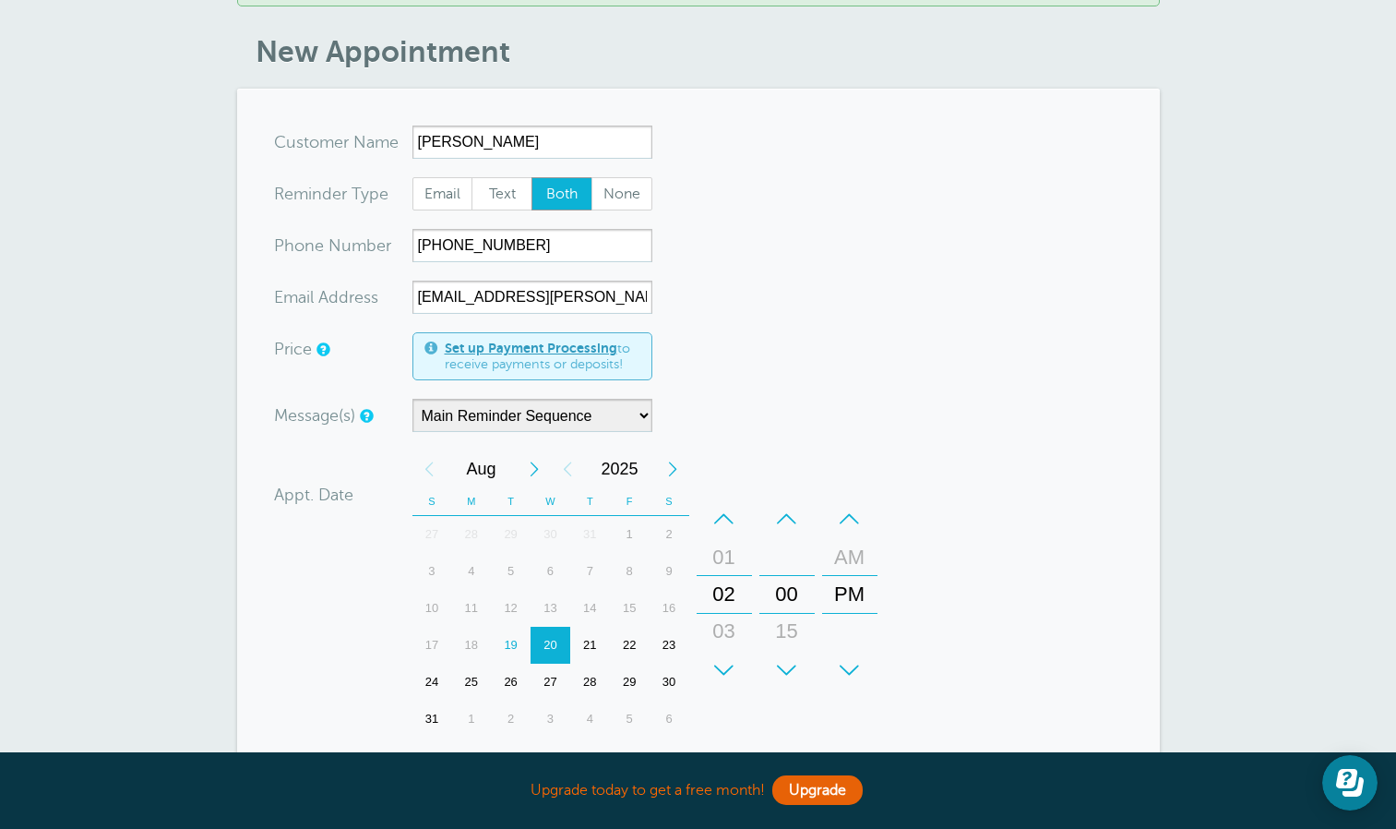
scroll to position [241, 0]
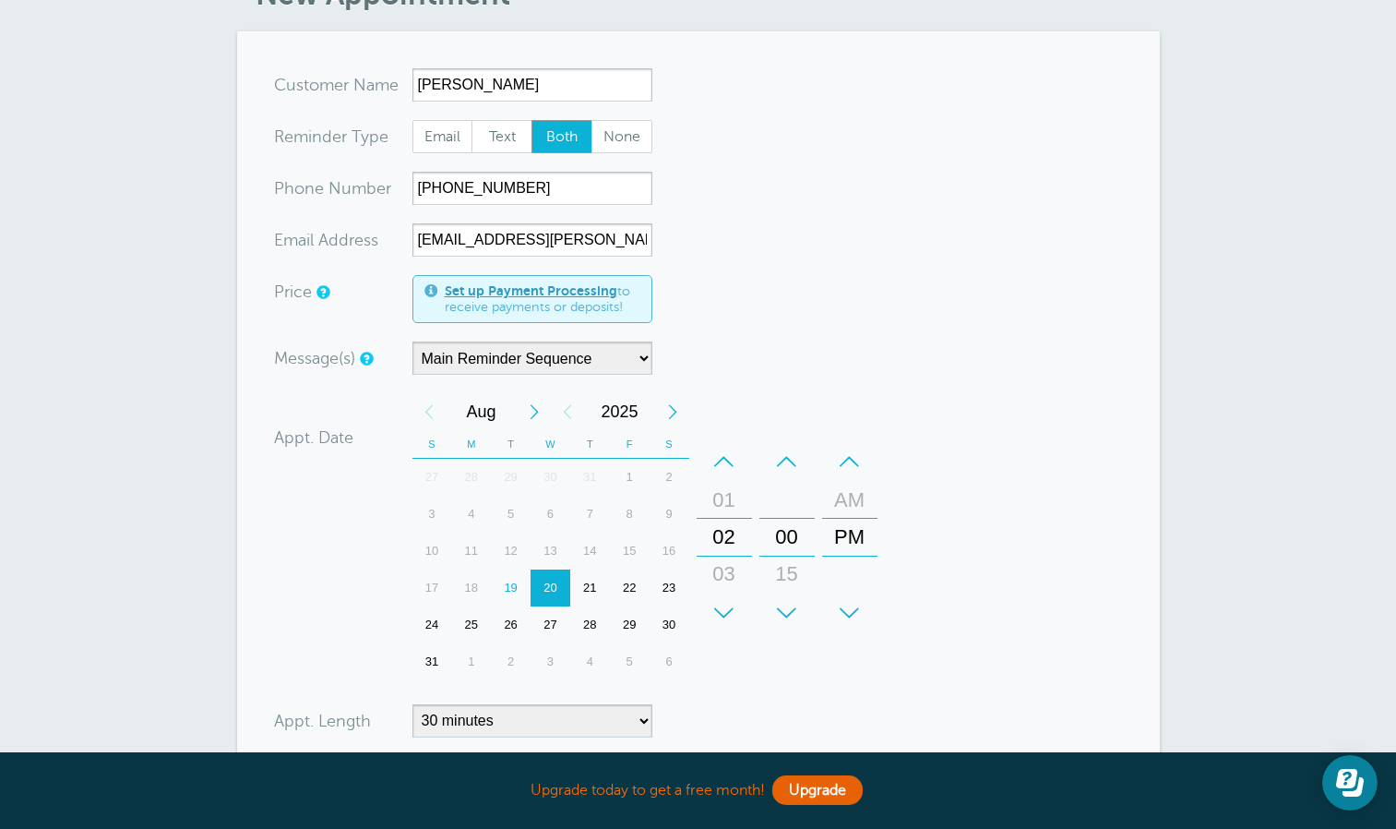
click at [556, 134] on span "Both" at bounding box center [561, 136] width 59 height 31
click at [532, 120] on input "Both" at bounding box center [531, 119] width 1 height 1
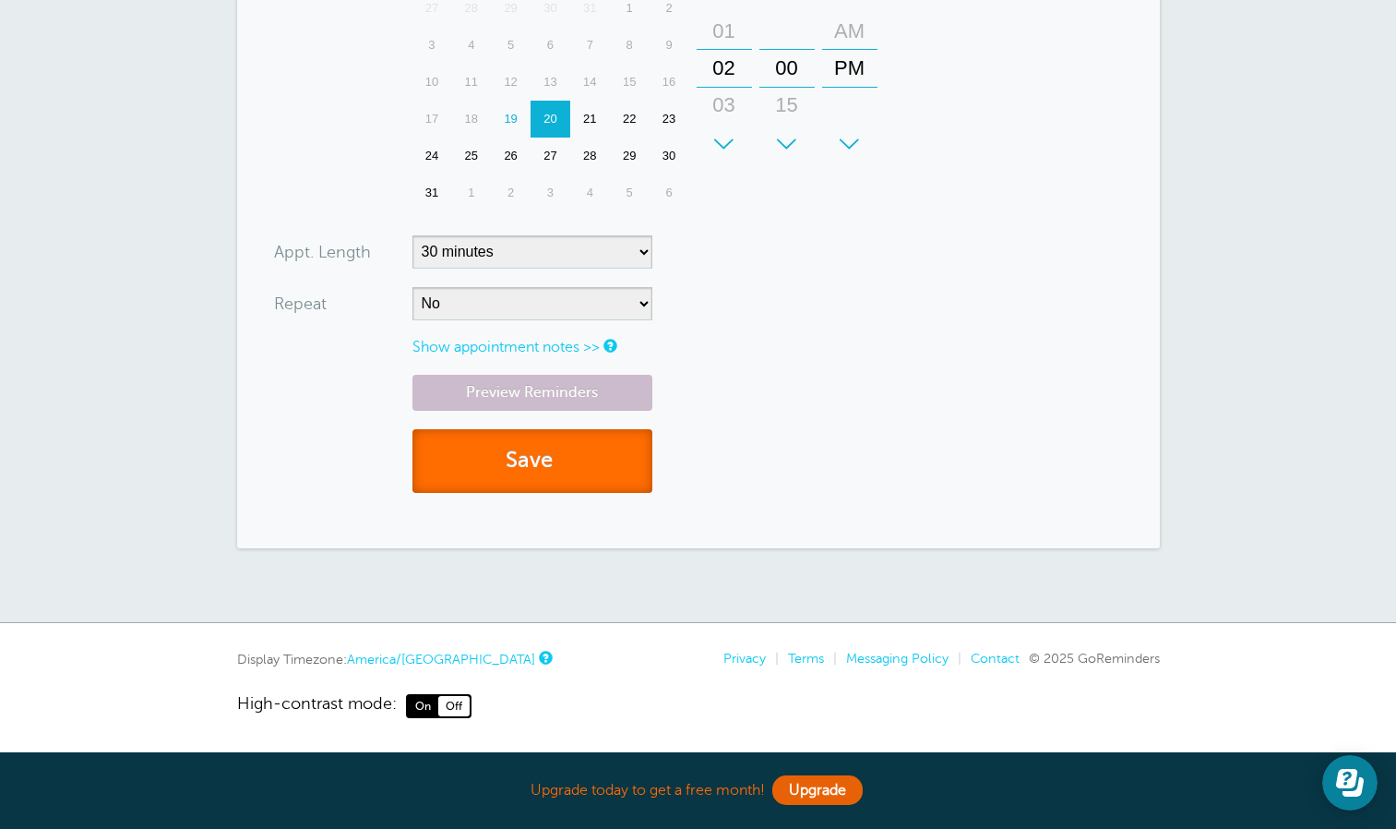
click at [512, 475] on button "Save" at bounding box center [533, 461] width 240 height 64
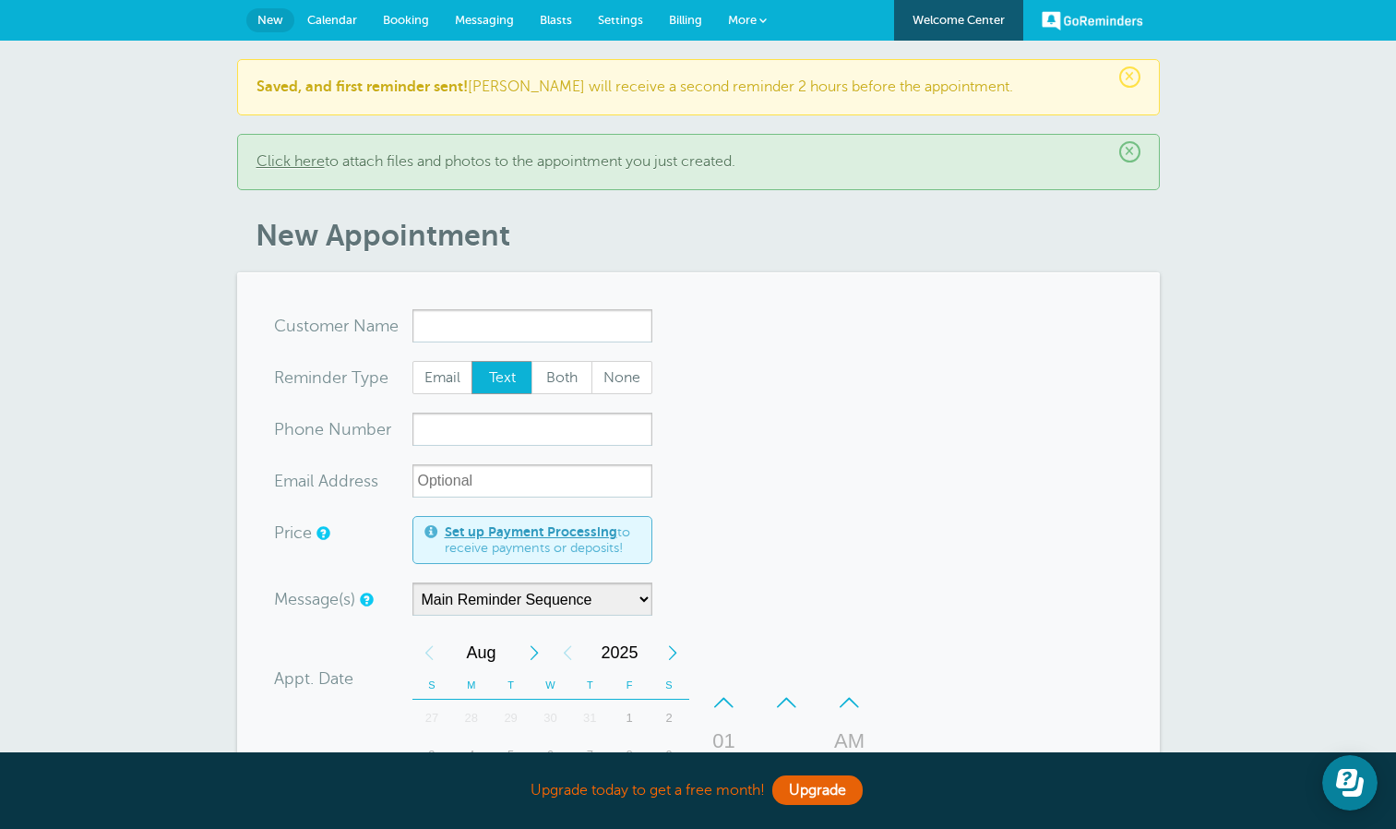
click at [323, 20] on span "Calendar" at bounding box center [332, 20] width 50 height 14
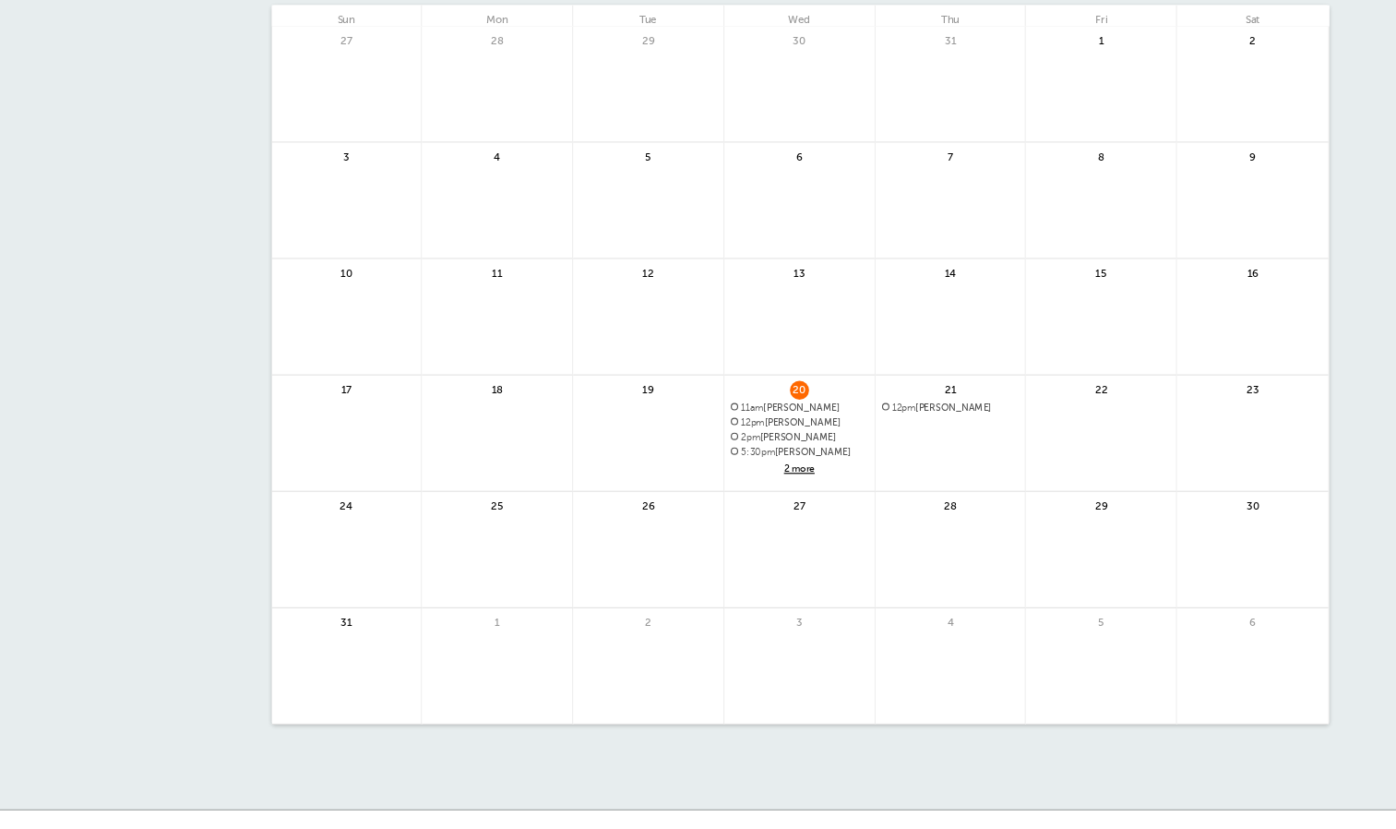
scroll to position [147, 0]
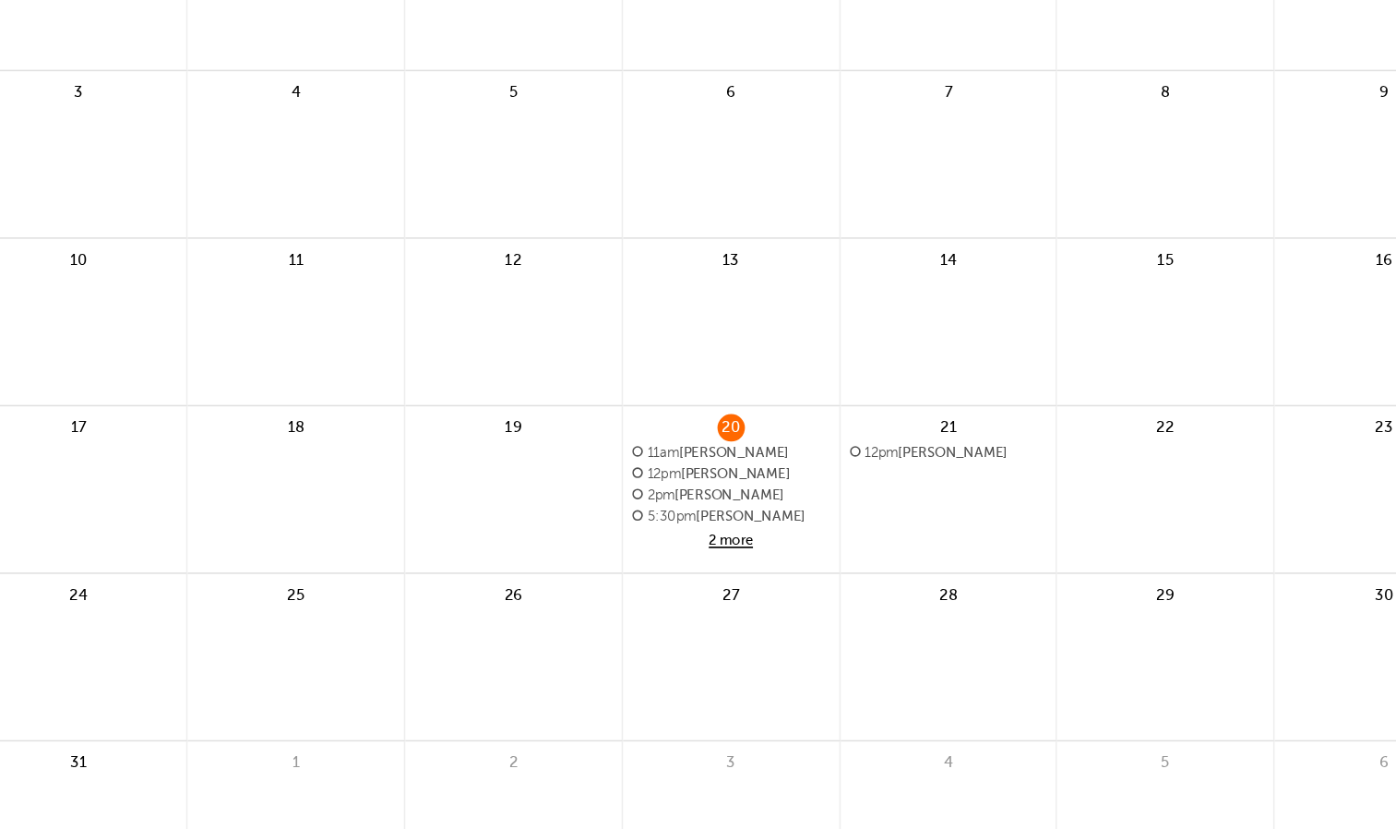
click at [696, 416] on span "2 more" at bounding box center [698, 420] width 120 height 16
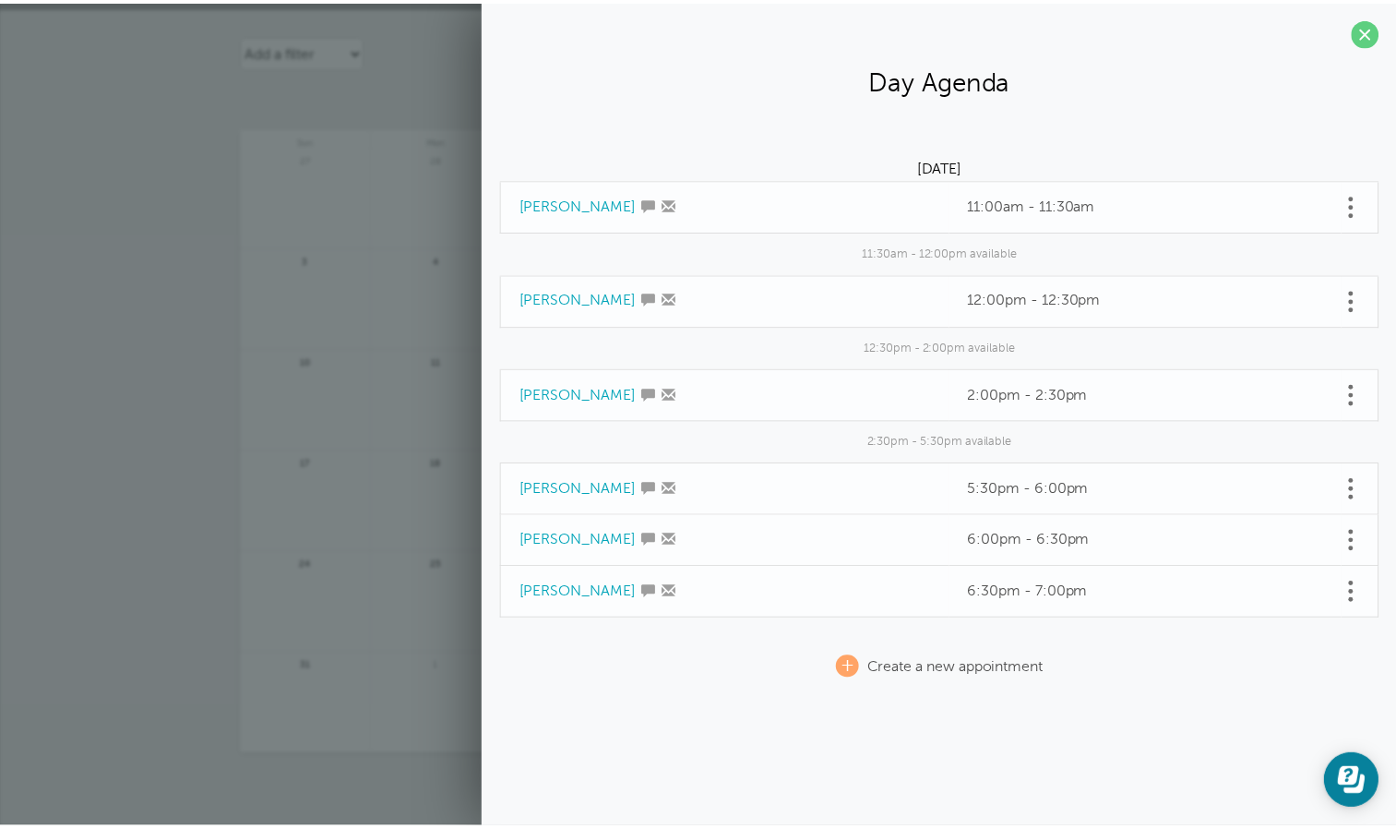
scroll to position [33, 0]
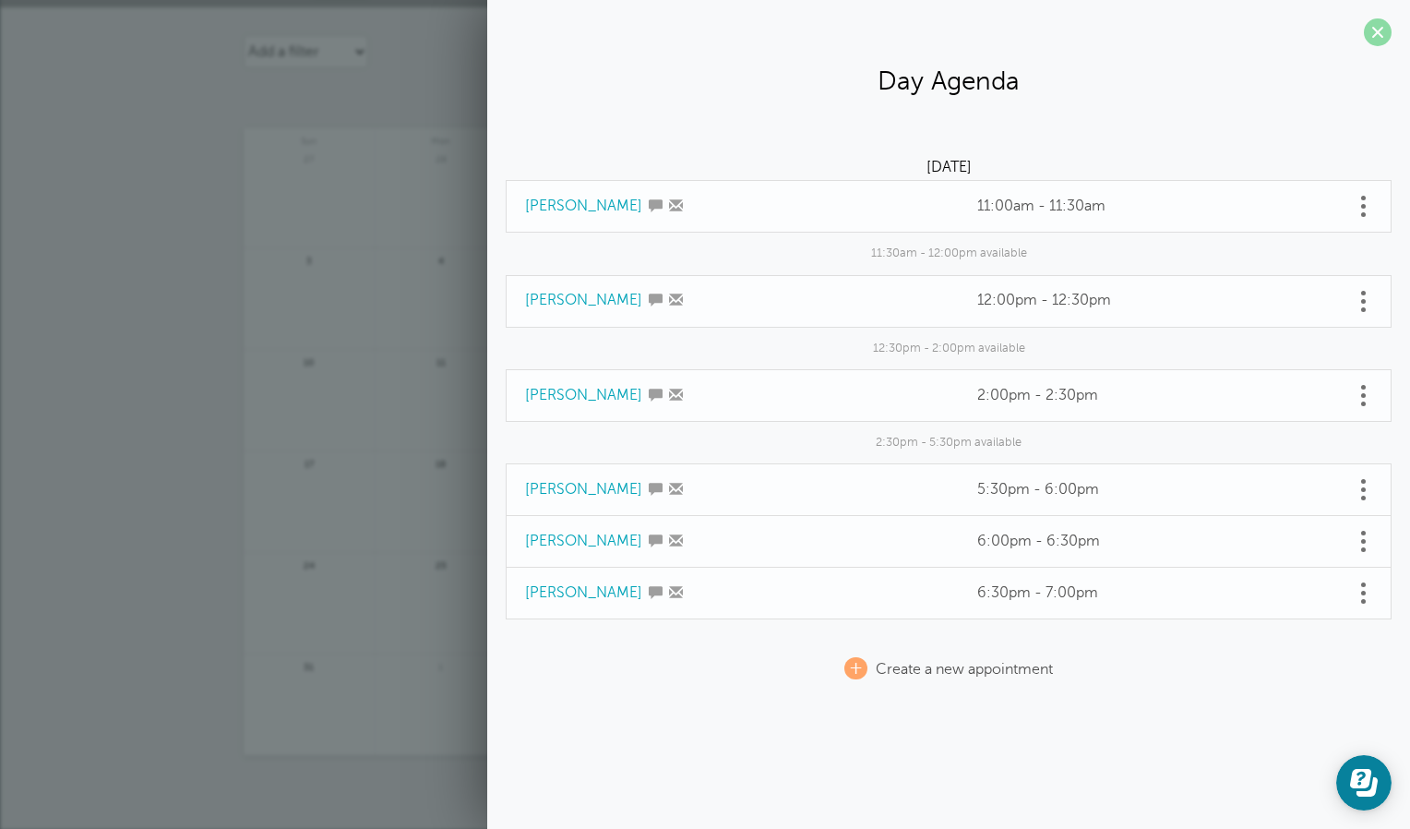
click at [1374, 38] on span at bounding box center [1378, 32] width 28 height 28
